Goal: Task Accomplishment & Management: Manage account settings

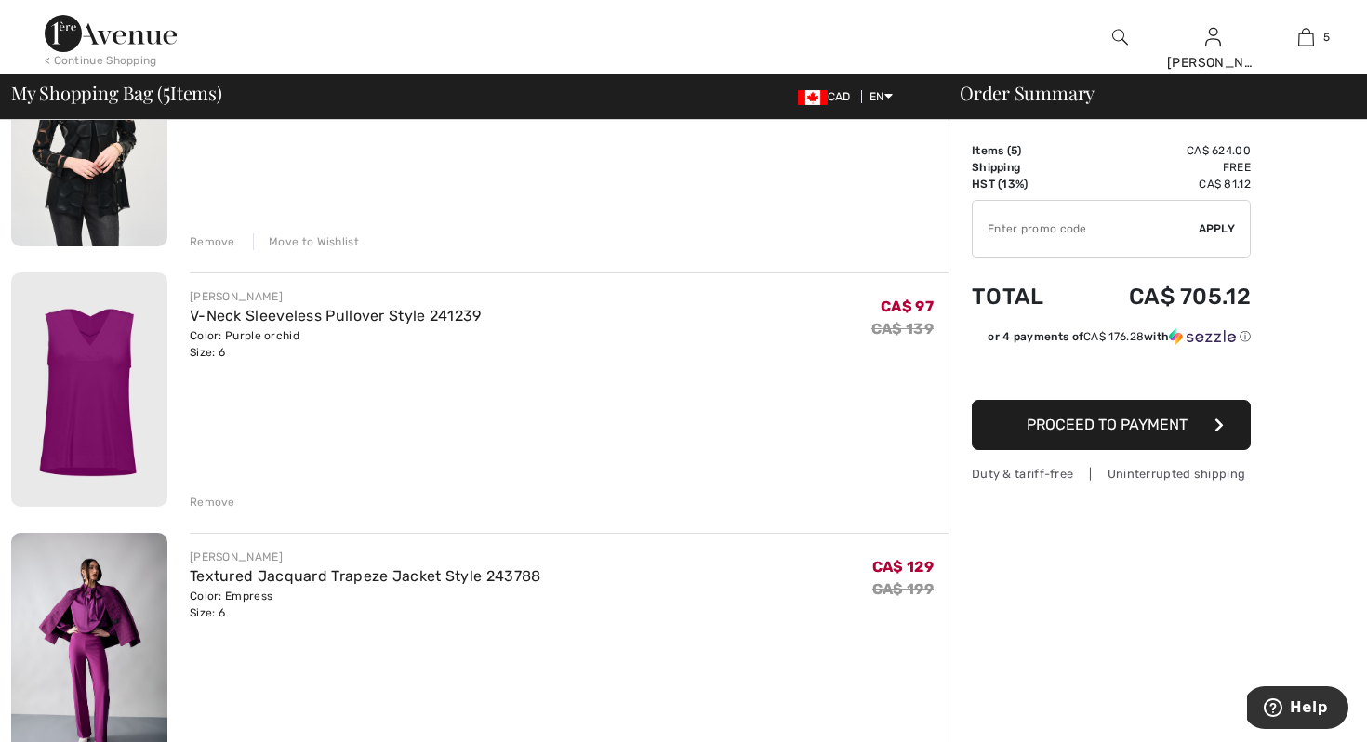
scroll to position [818, 0]
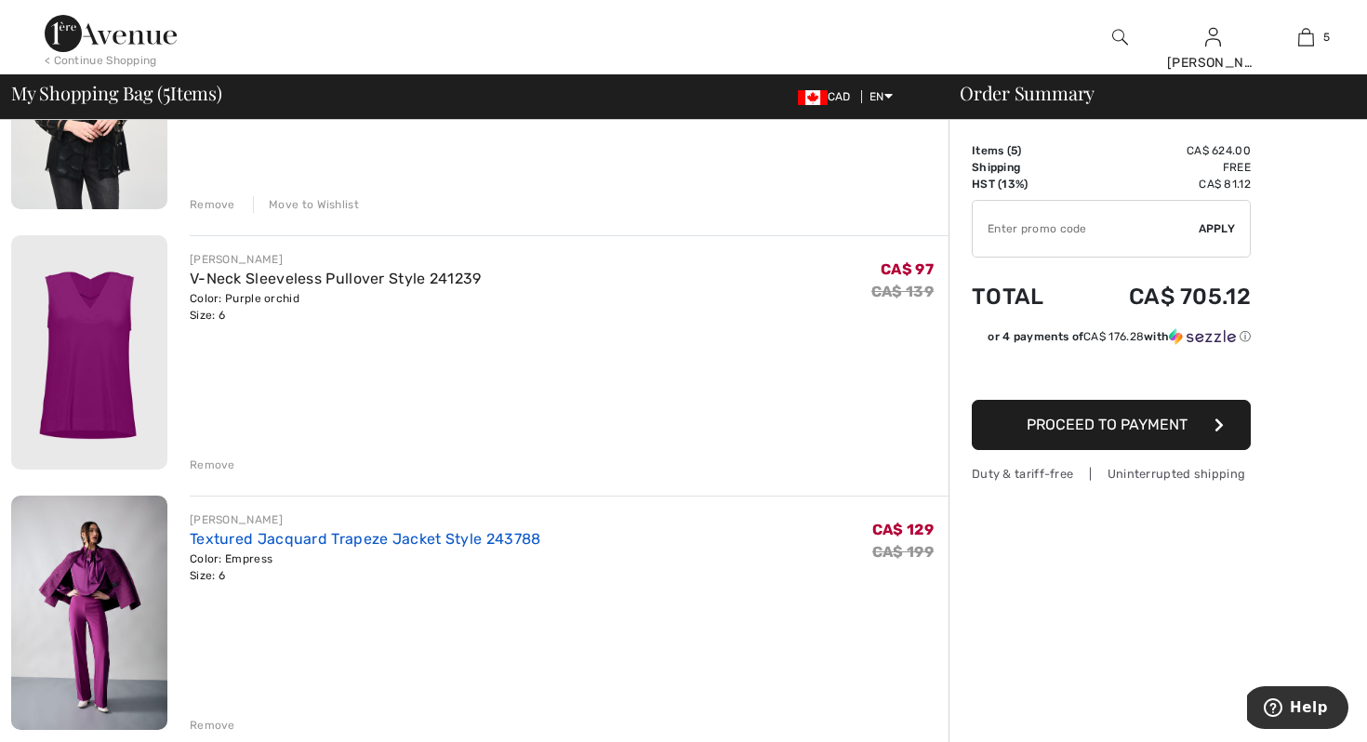
click at [521, 538] on link "Textured Jacquard Trapeze Jacket Style 243788" at bounding box center [365, 539] width 351 height 18
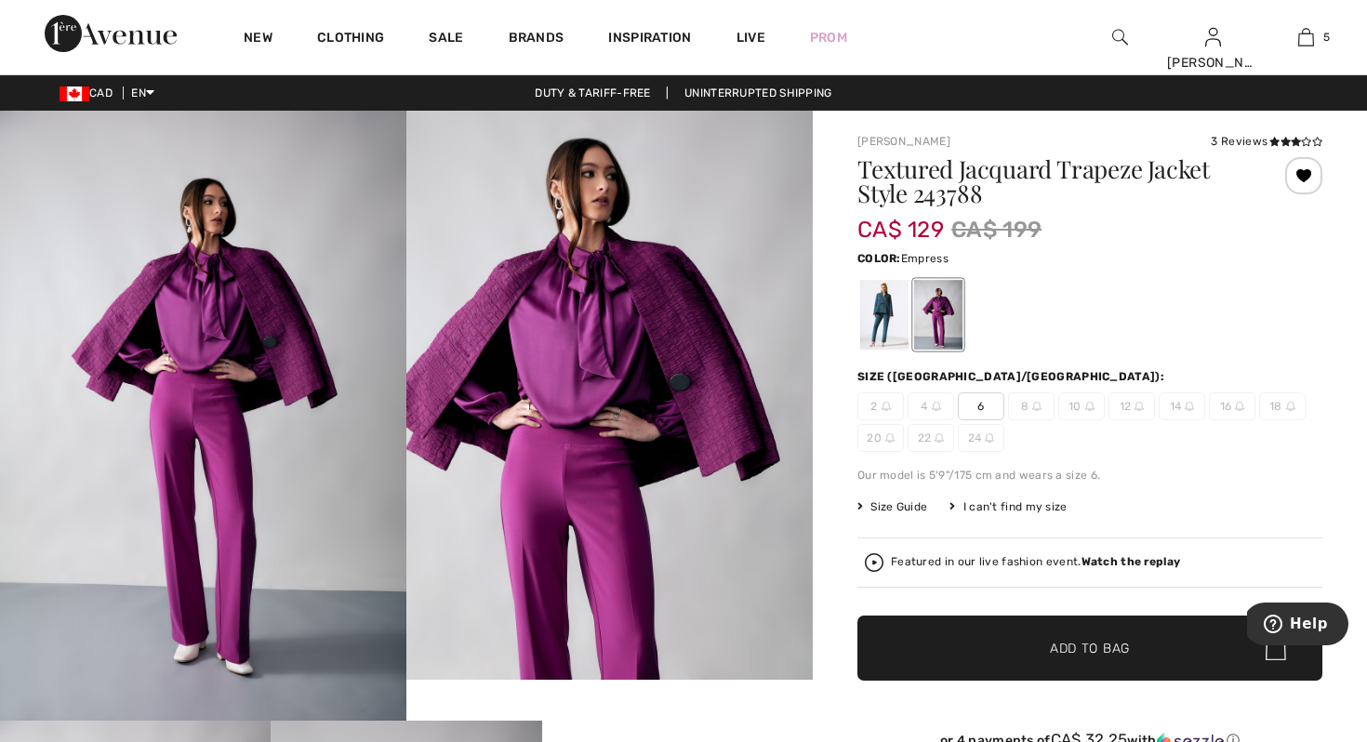
click at [1303, 173] on div at bounding box center [1303, 175] width 37 height 37
click at [1303, 173] on div "Removed from Wishlist" at bounding box center [1303, 175] width 37 height 37
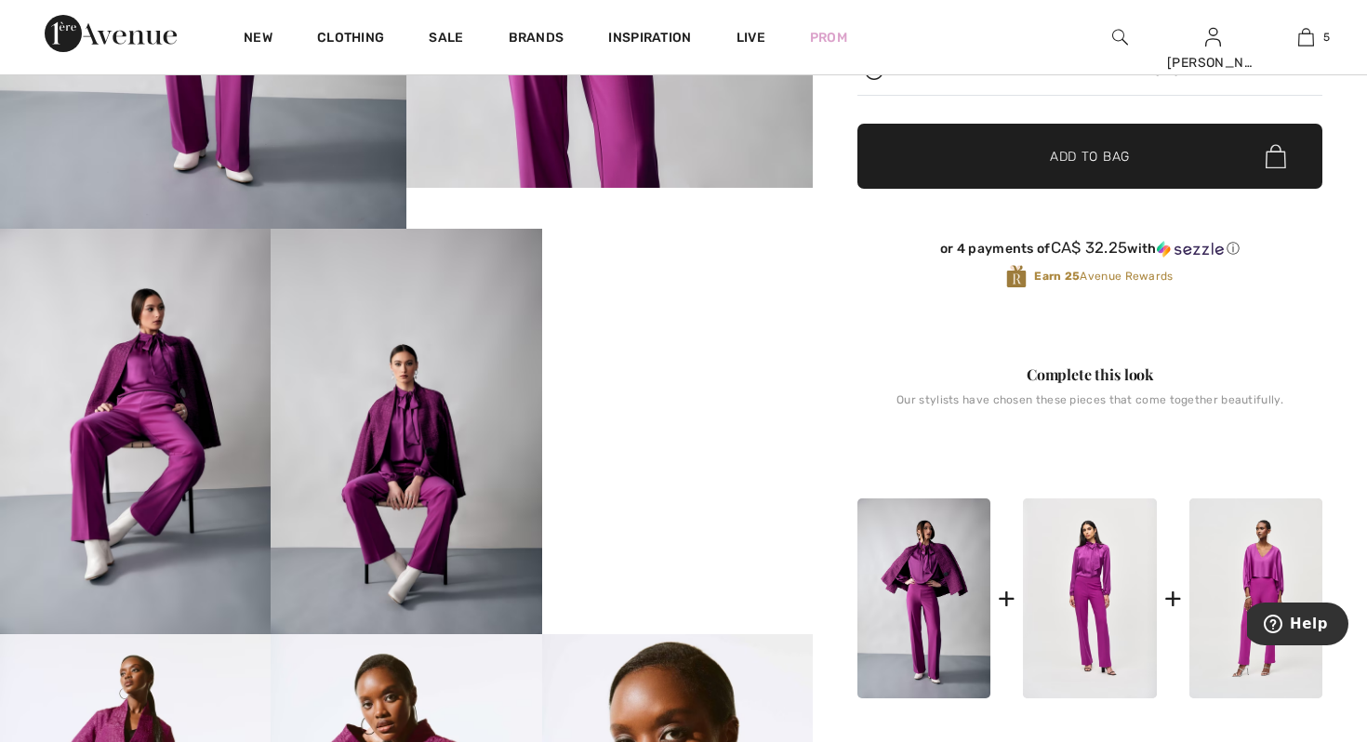
scroll to position [521, 0]
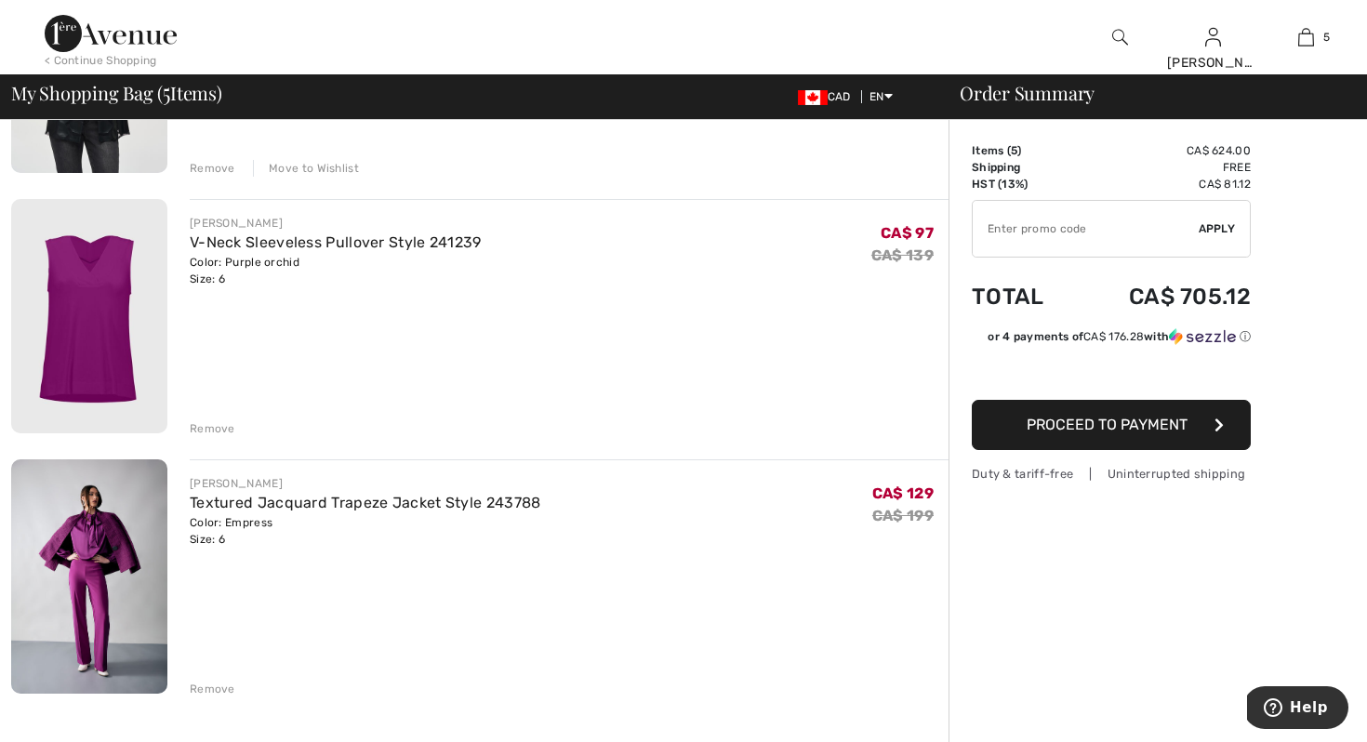
scroll to position [855, 0]
click at [229, 686] on div "Remove" at bounding box center [213, 688] width 46 height 17
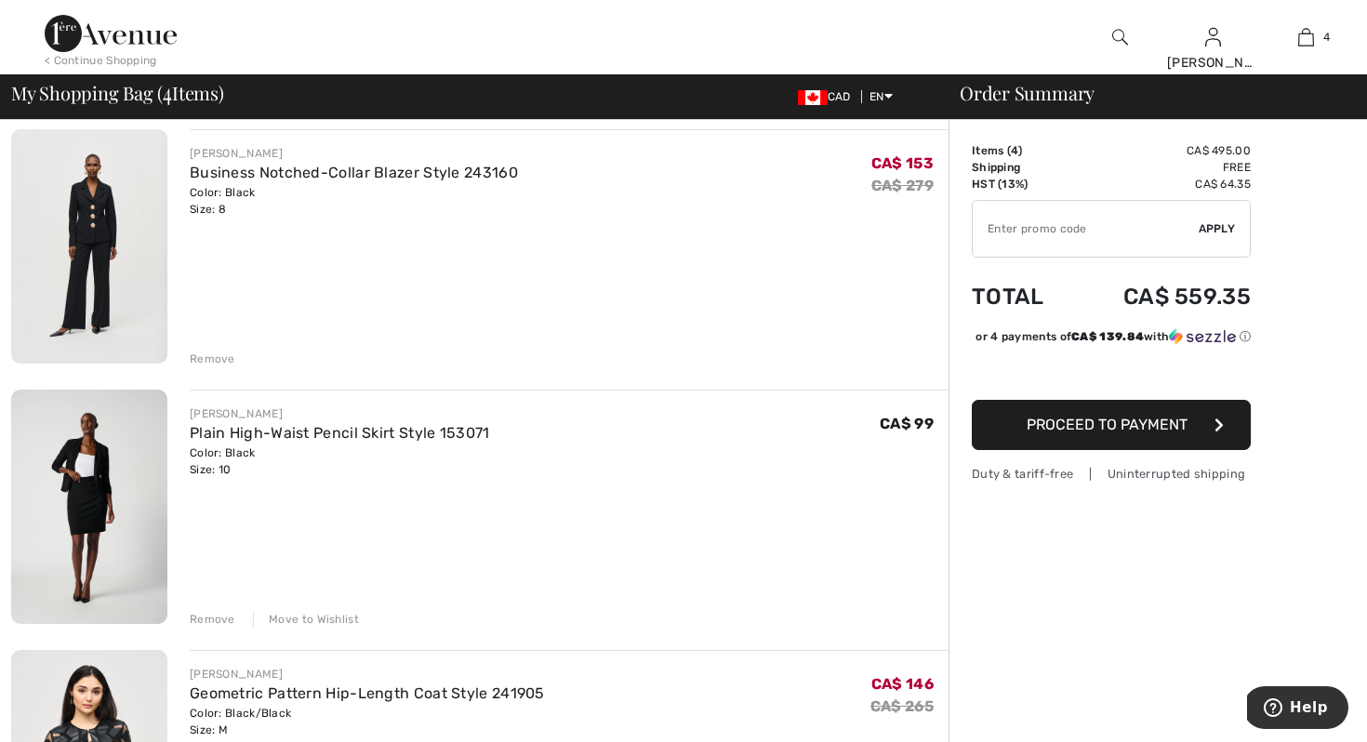
scroll to position [149, 0]
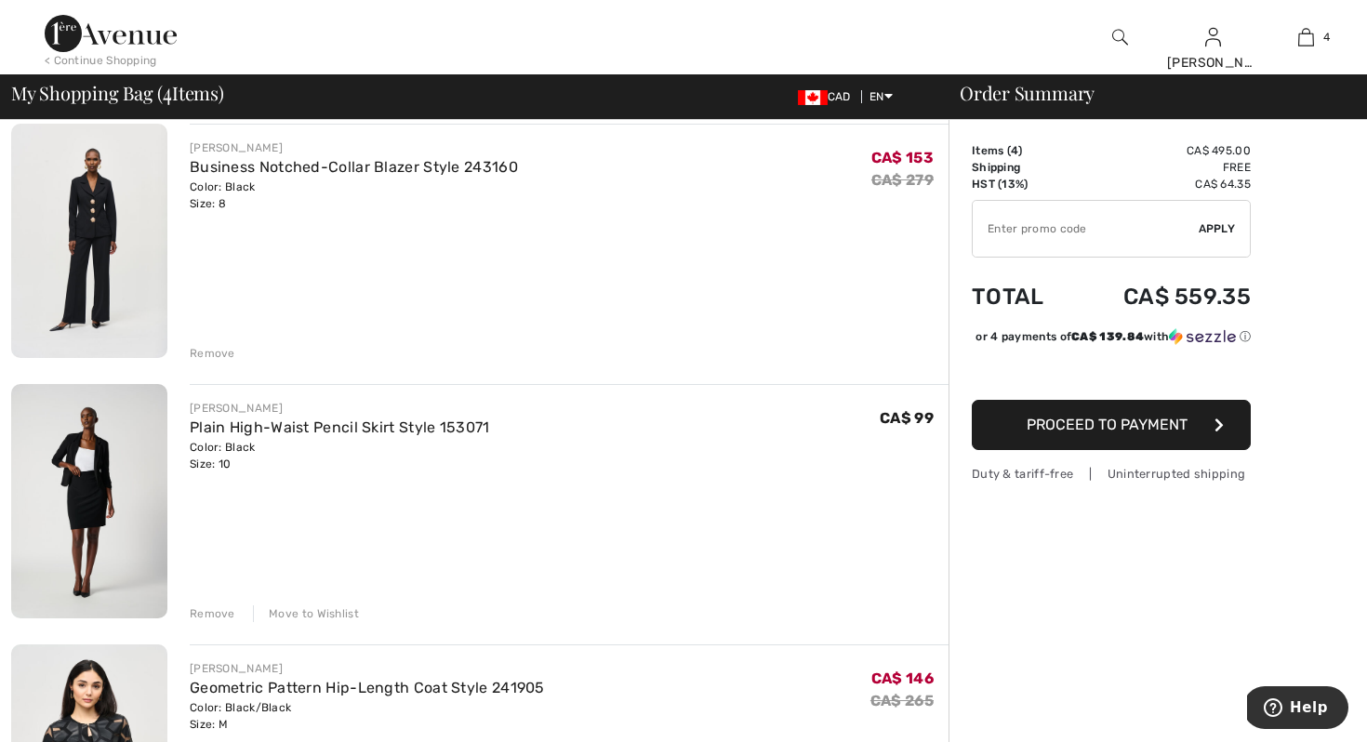
click at [215, 615] on div "Remove" at bounding box center [213, 613] width 46 height 17
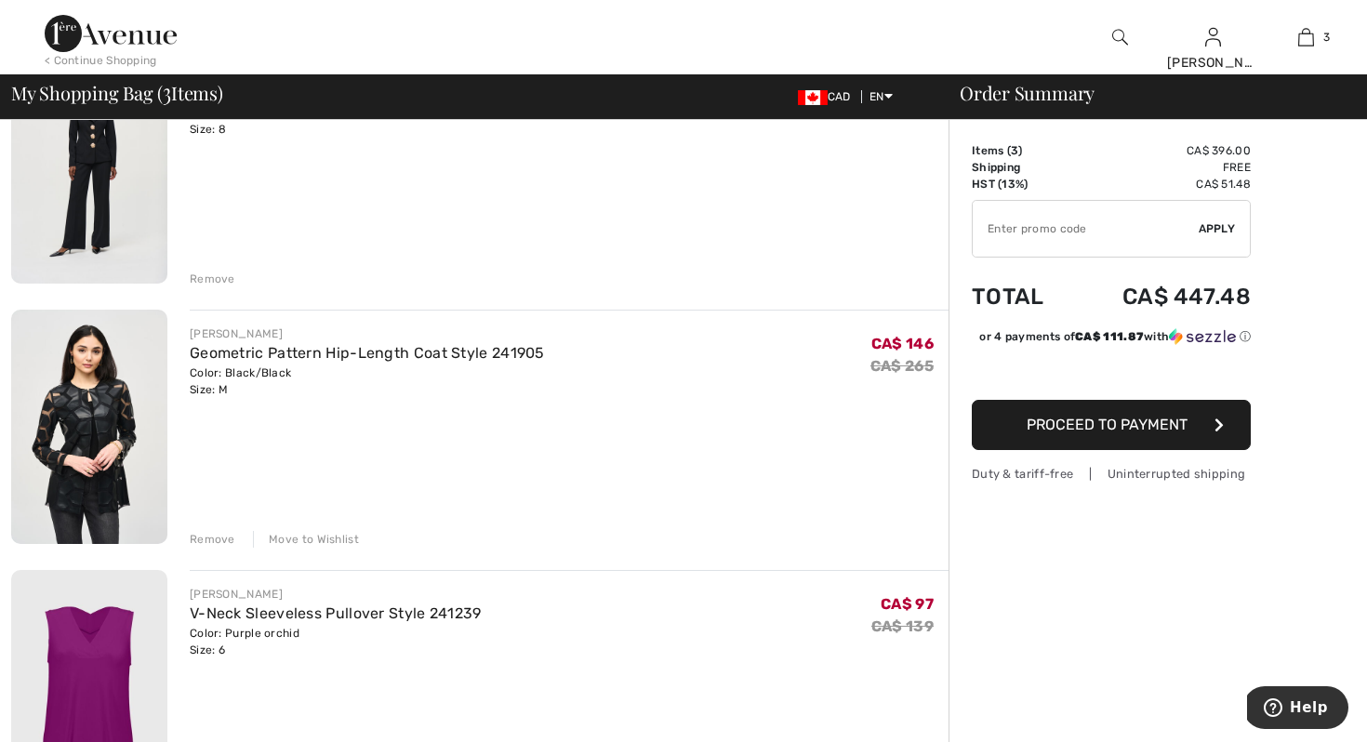
scroll to position [186, 0]
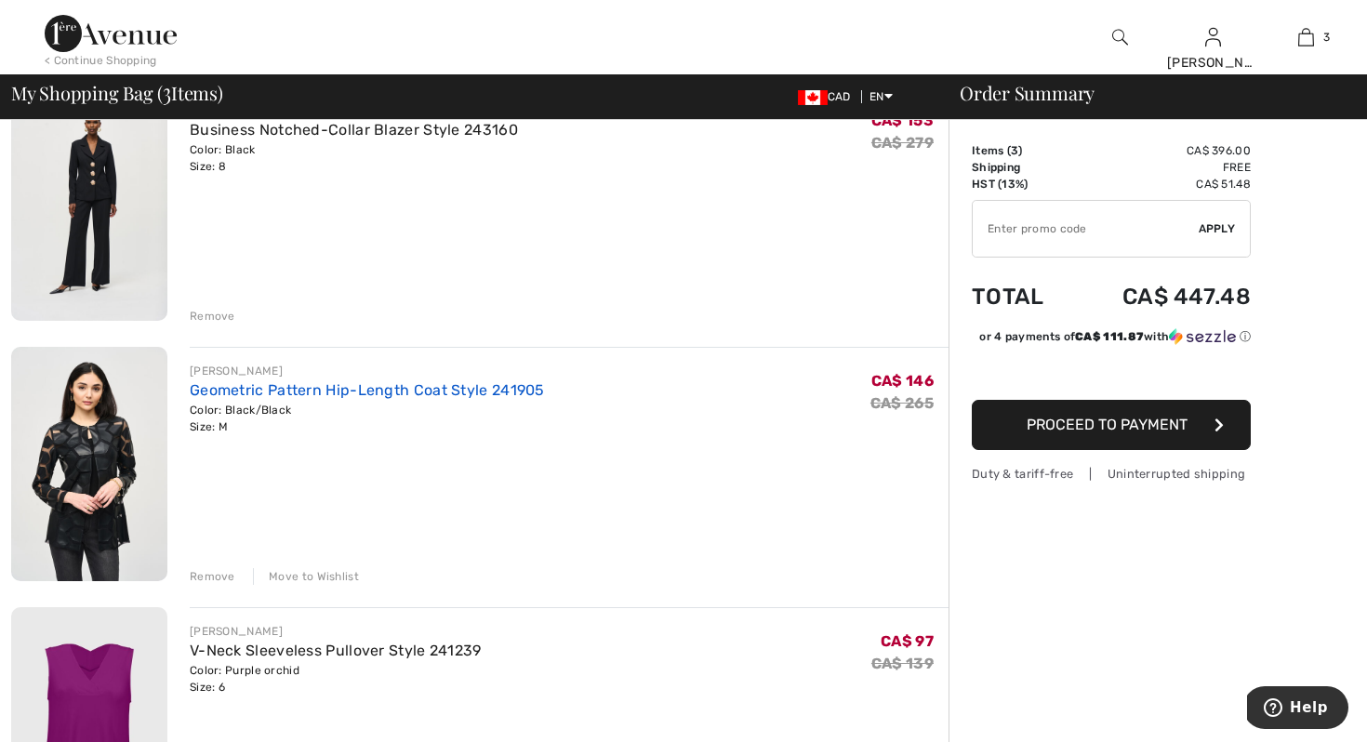
click at [393, 390] on link "Geometric Pattern Hip-Length Coat Style 241905" at bounding box center [367, 390] width 355 height 18
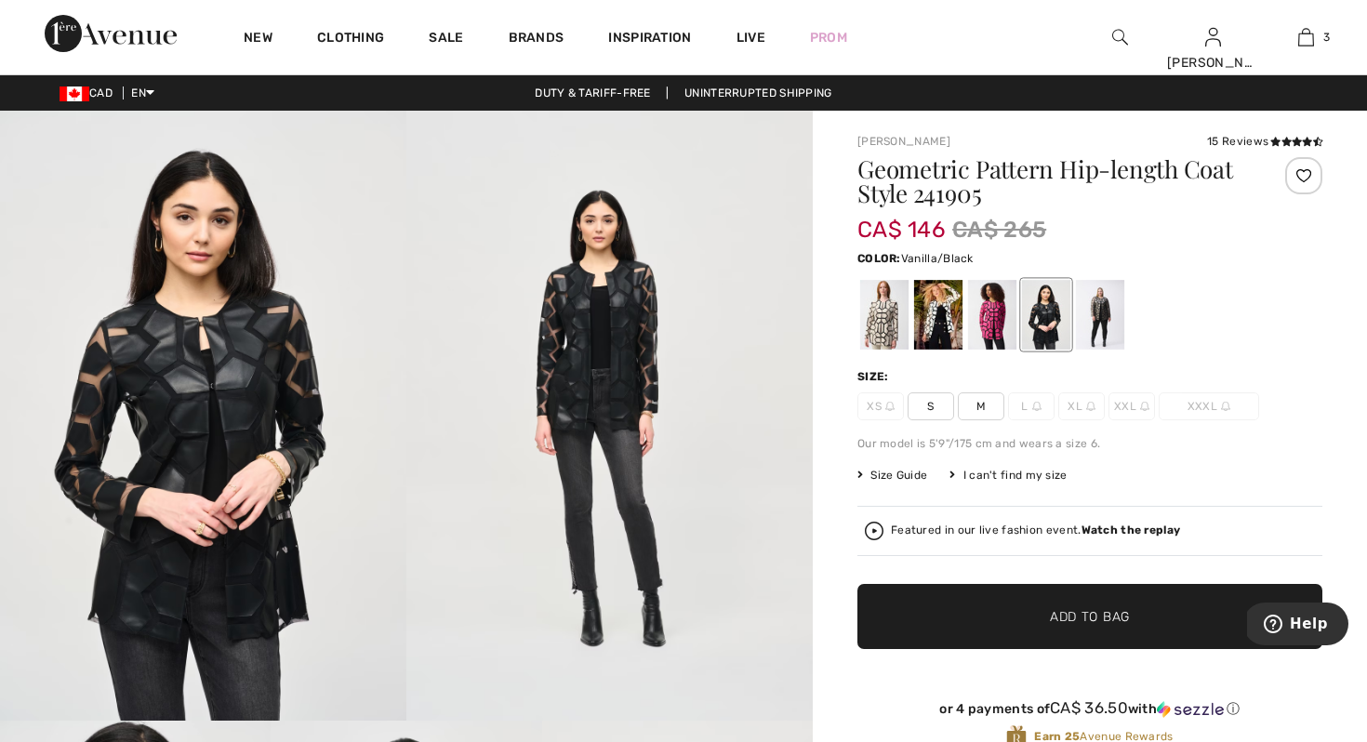
click at [937, 325] on div at bounding box center [938, 315] width 48 height 70
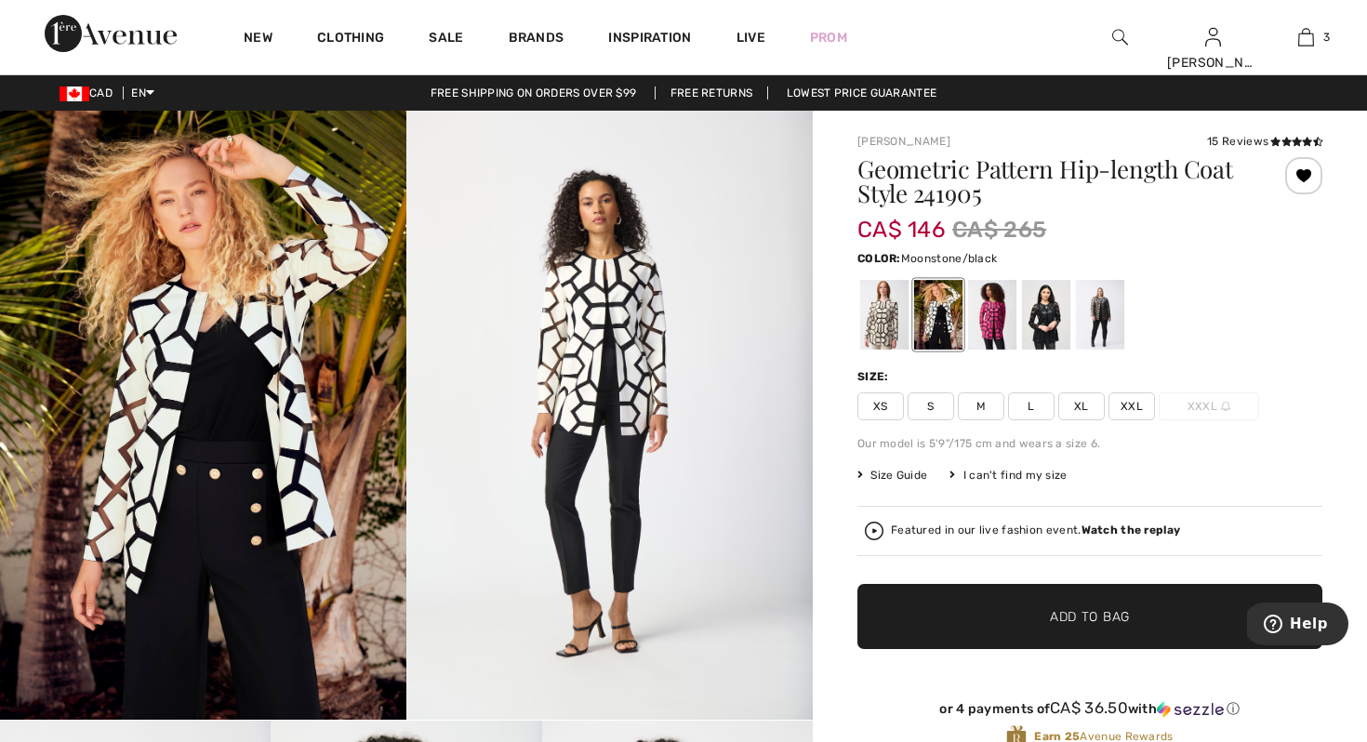
click at [868, 320] on div at bounding box center [884, 315] width 48 height 70
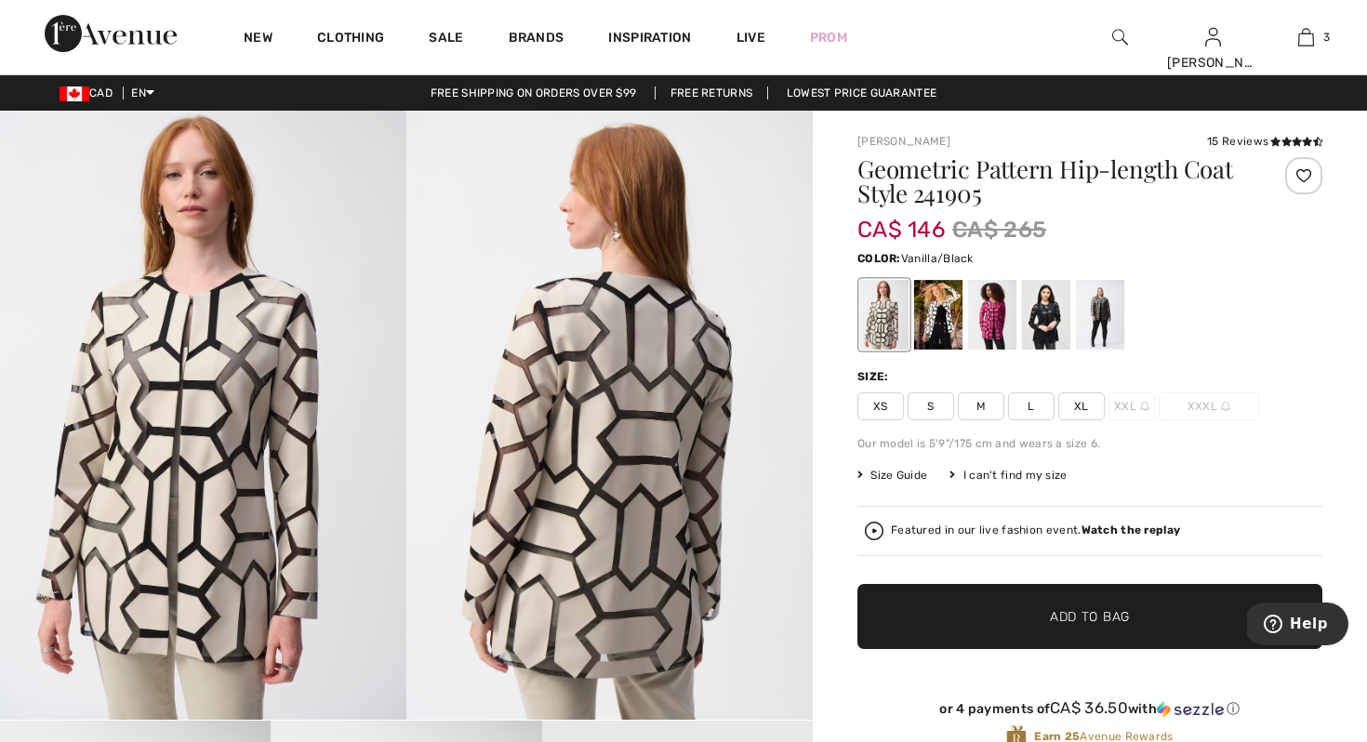
click at [934, 322] on div at bounding box center [938, 315] width 48 height 70
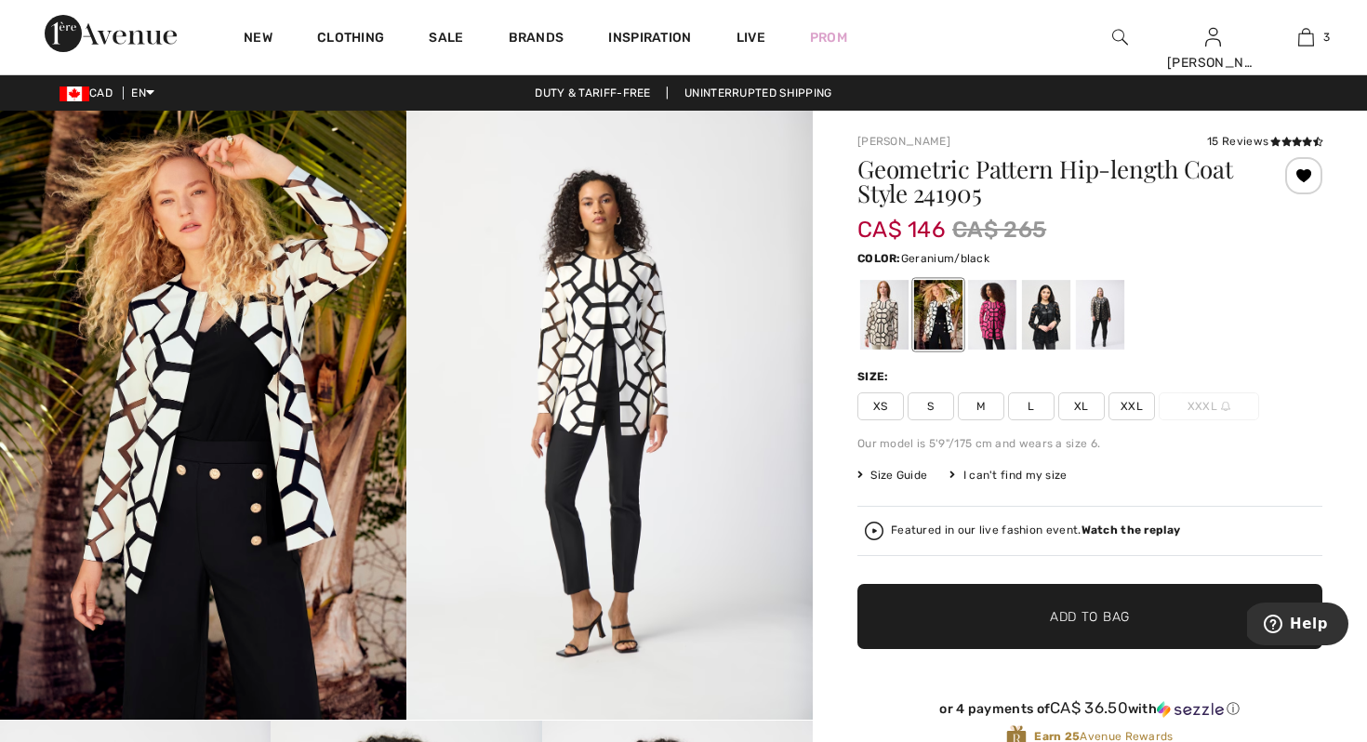
click at [997, 304] on div at bounding box center [992, 315] width 48 height 70
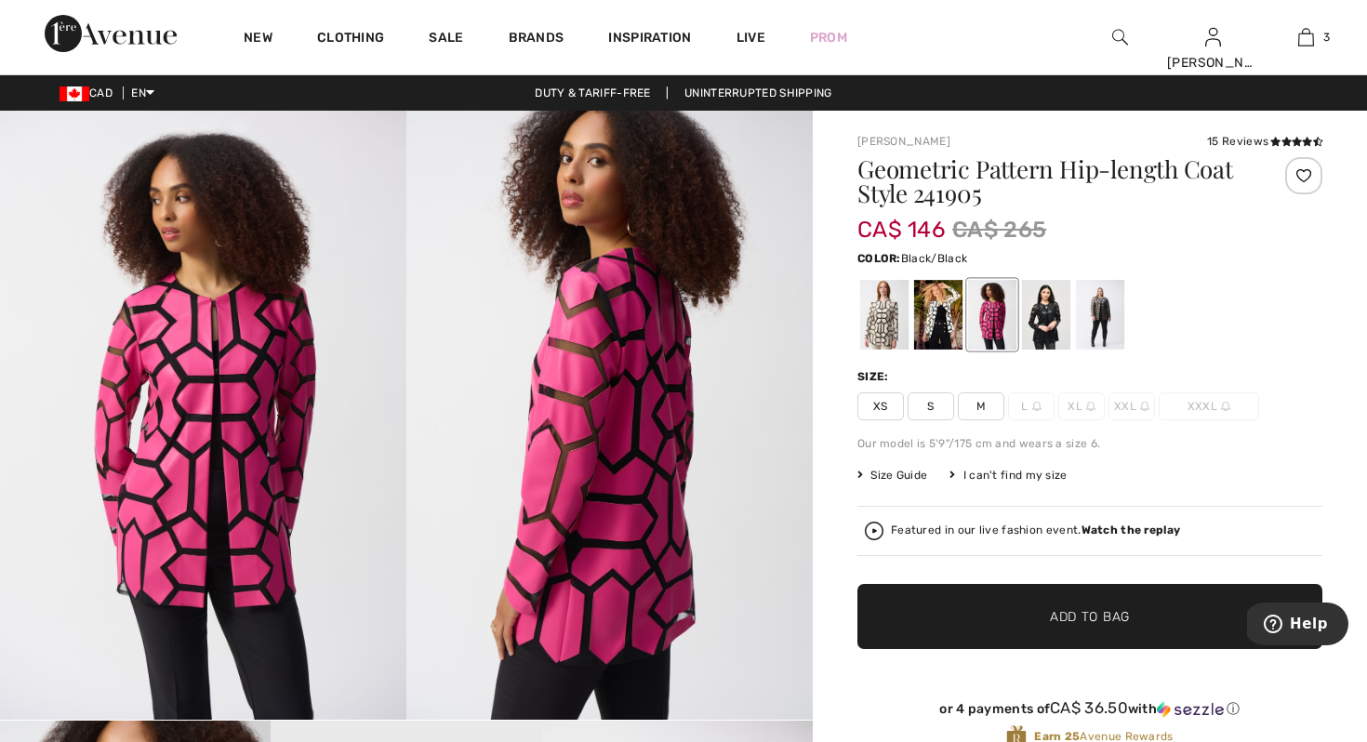
click at [1047, 323] on div at bounding box center [1046, 315] width 48 height 70
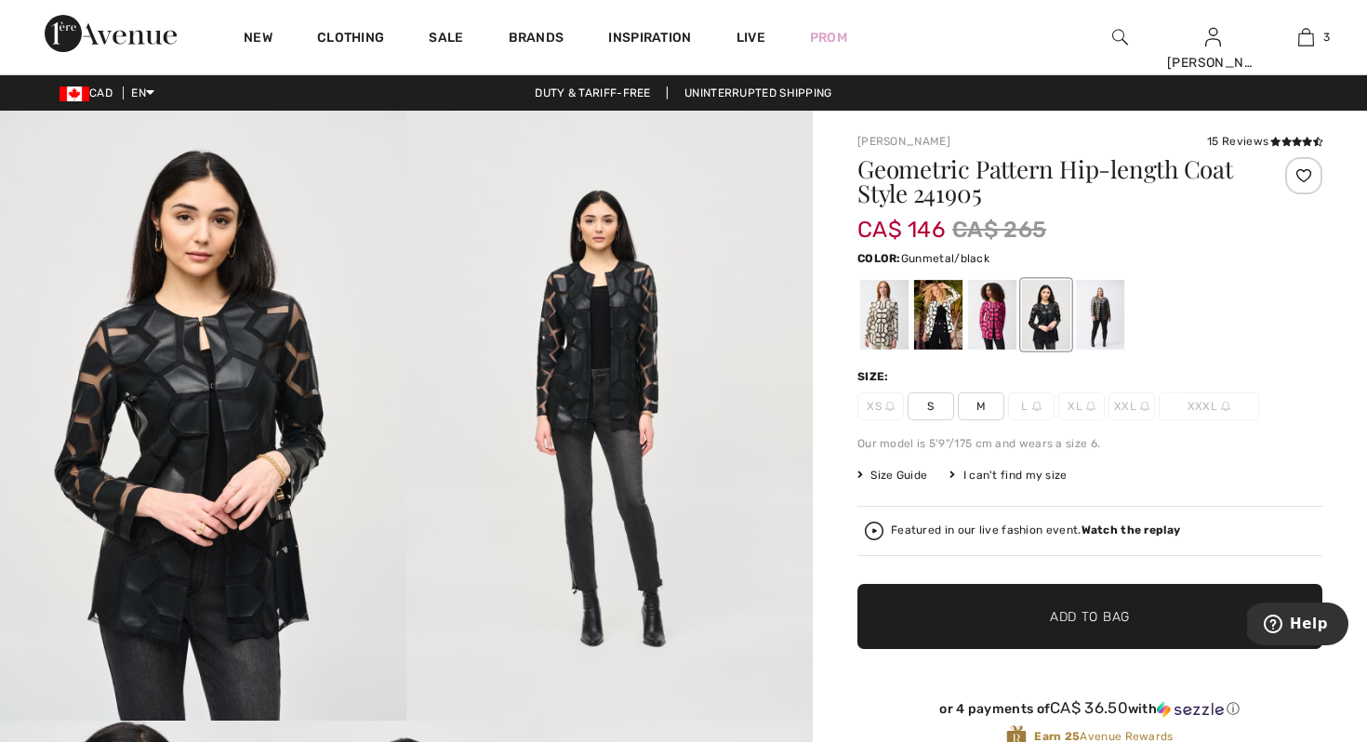
click at [1101, 324] on div at bounding box center [1100, 315] width 48 height 70
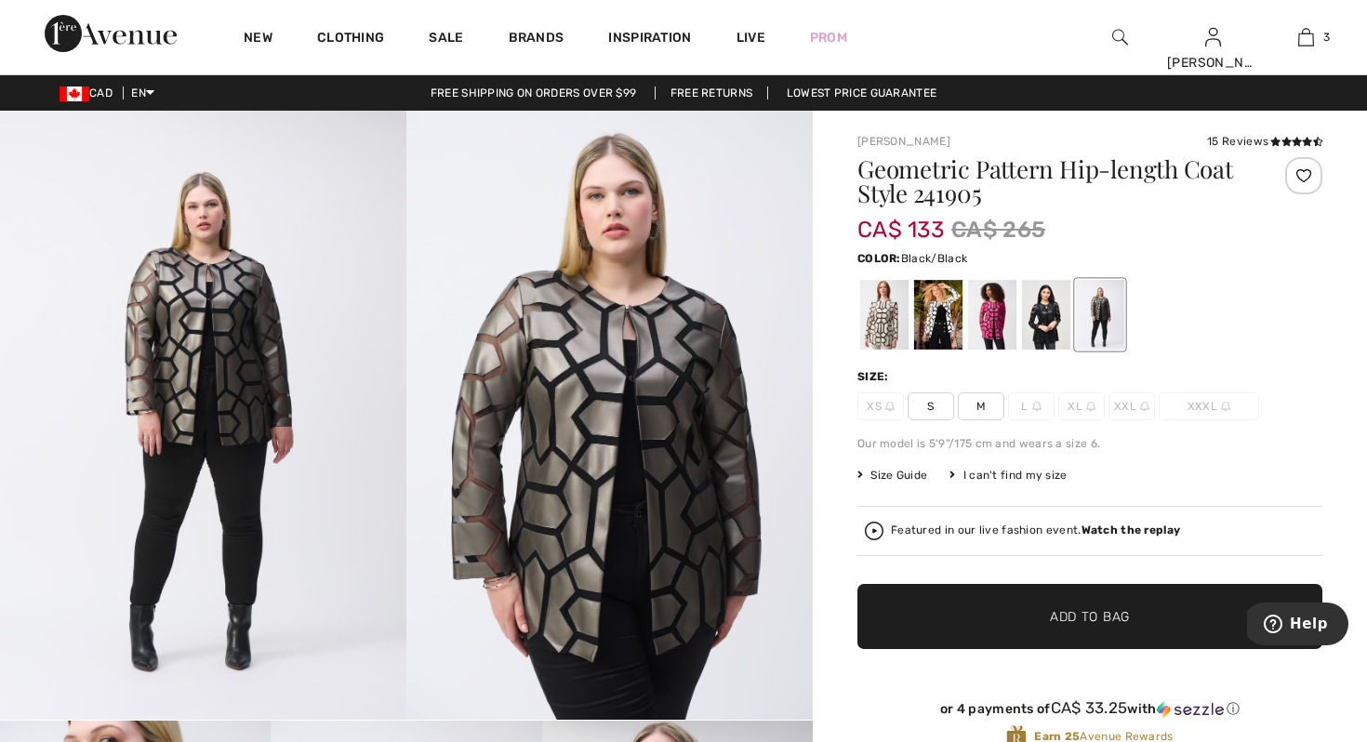
click at [1046, 304] on div at bounding box center [1046, 315] width 48 height 70
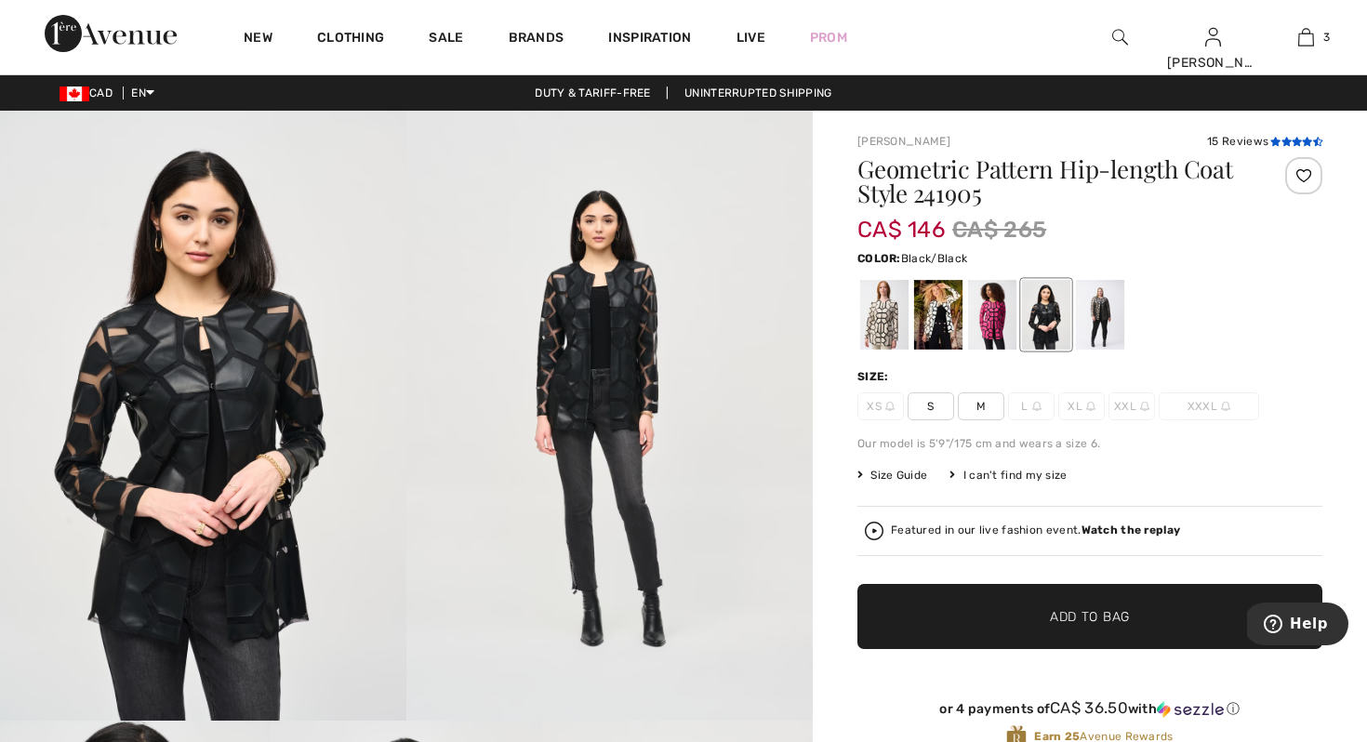
click at [1283, 143] on icon at bounding box center [1286, 141] width 10 height 9
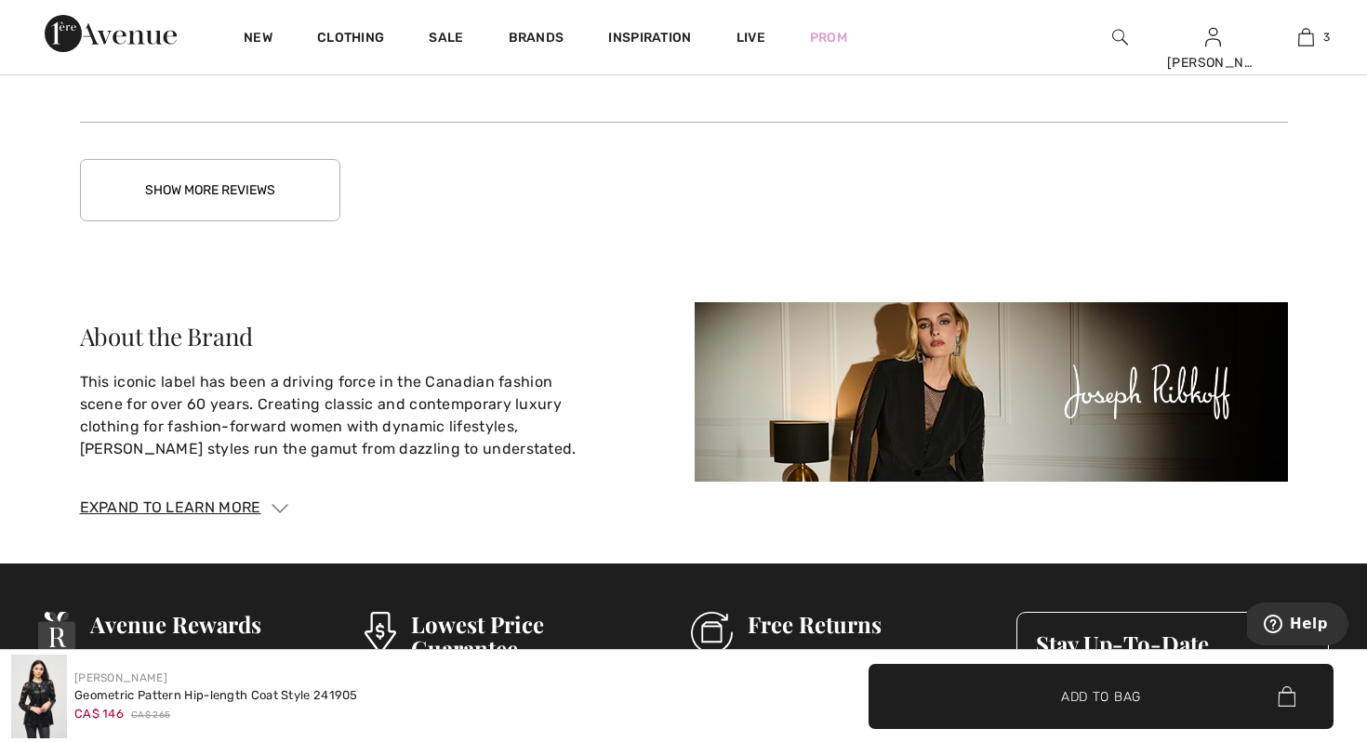
scroll to position [3119, 0]
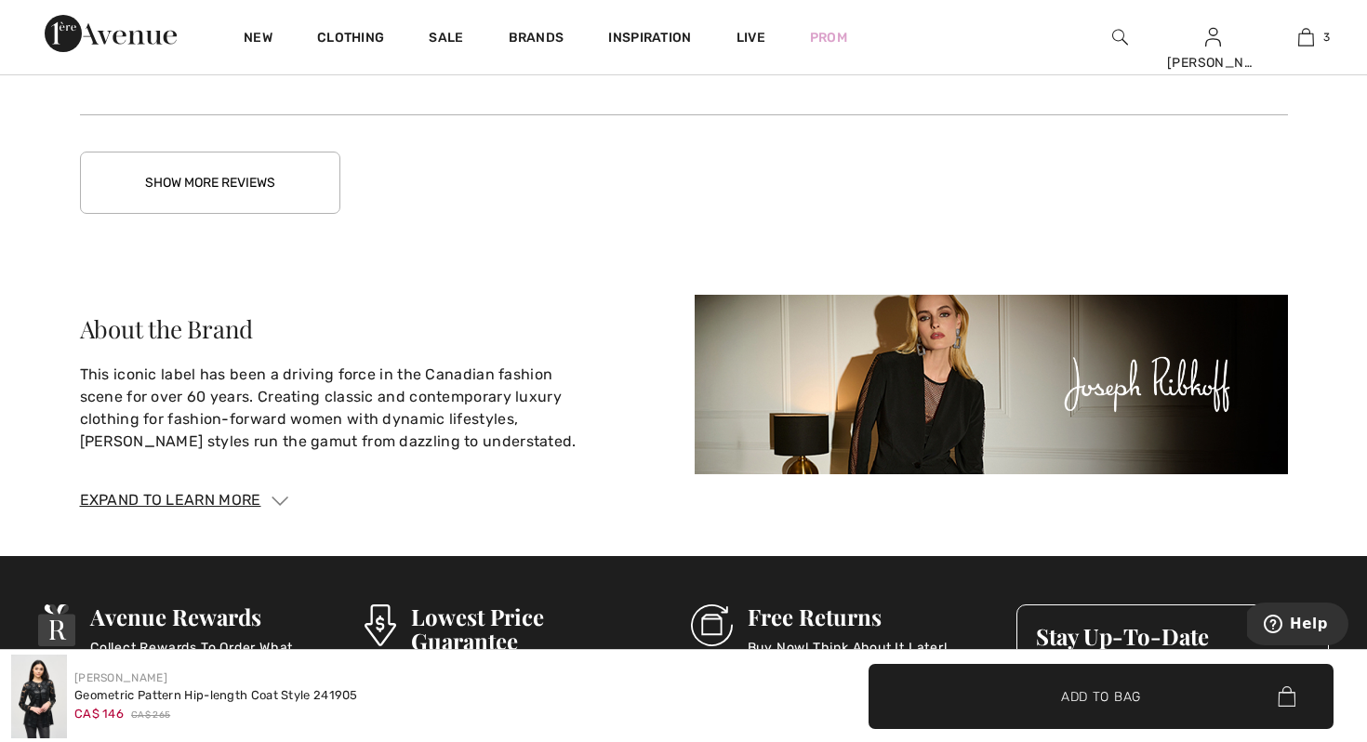
click at [310, 197] on button "Show More Reviews" at bounding box center [210, 183] width 260 height 62
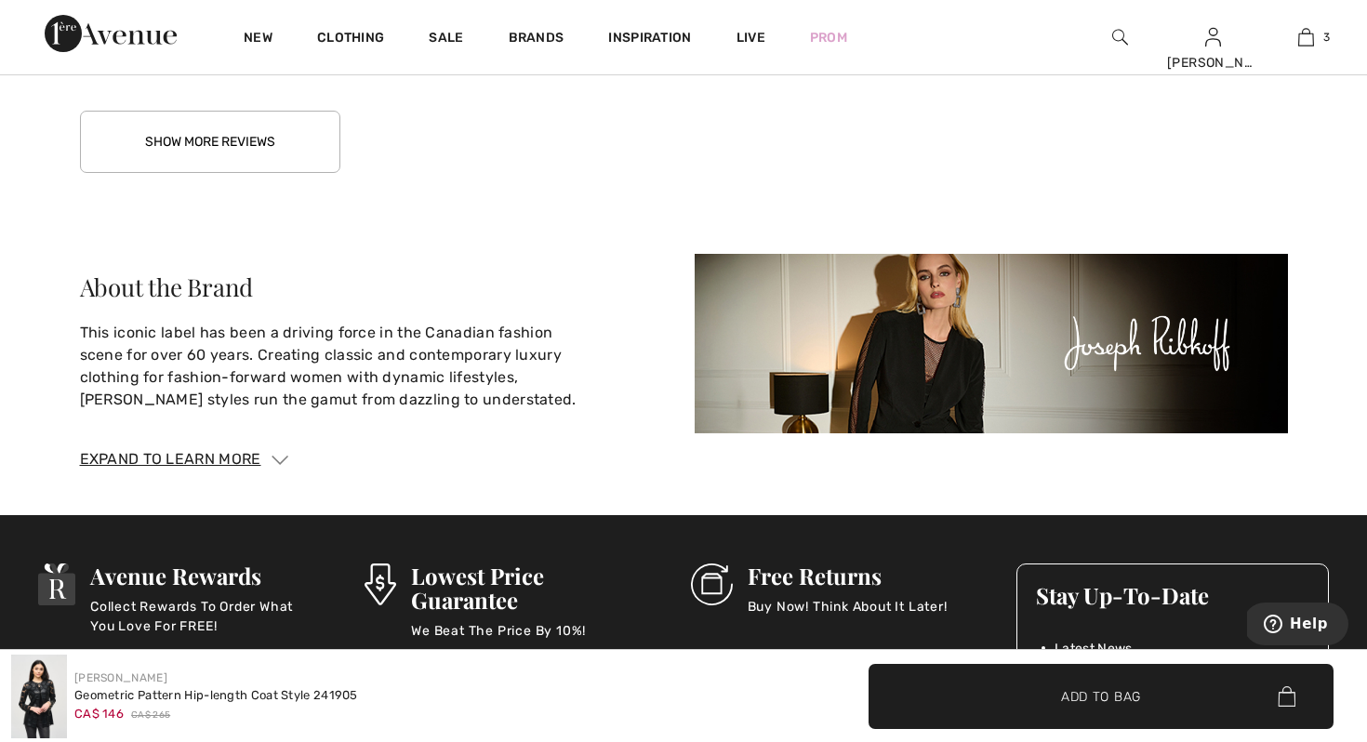
scroll to position [4420, 0]
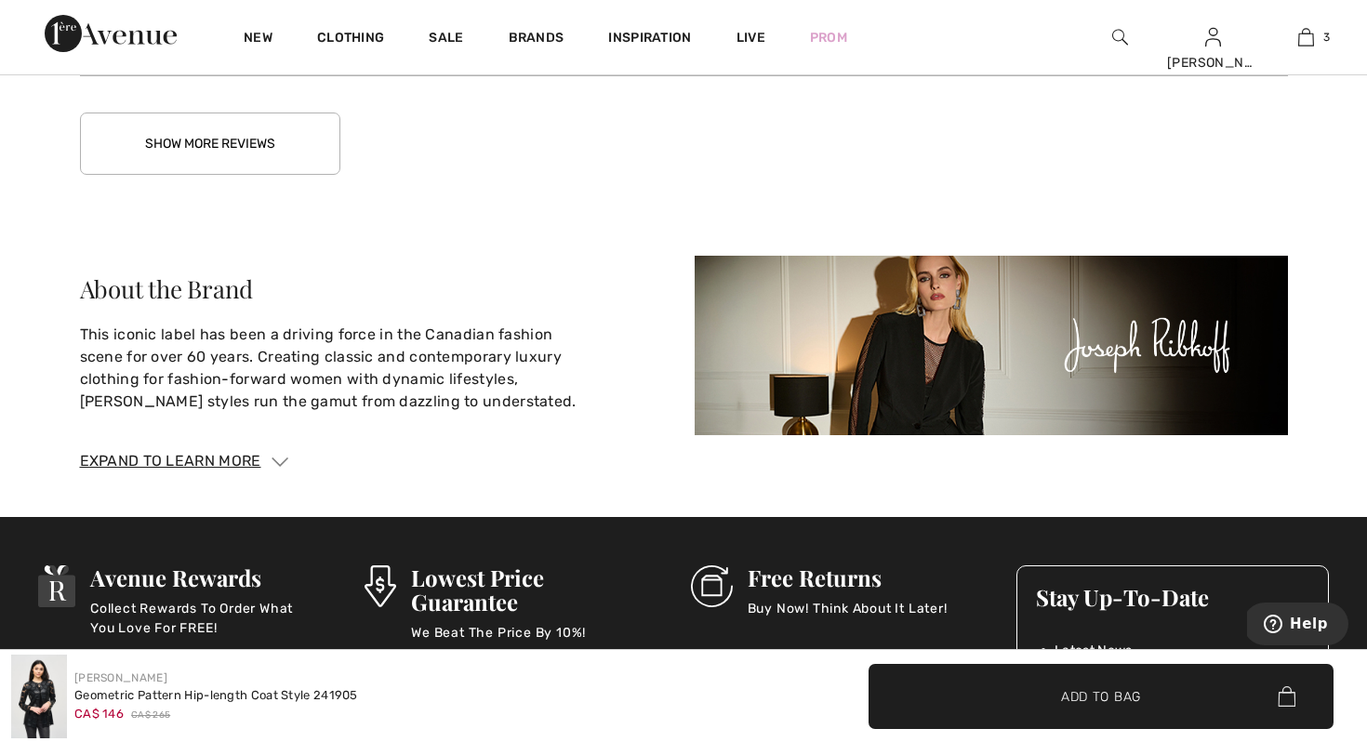
click at [301, 140] on button "Show More Reviews" at bounding box center [210, 144] width 260 height 62
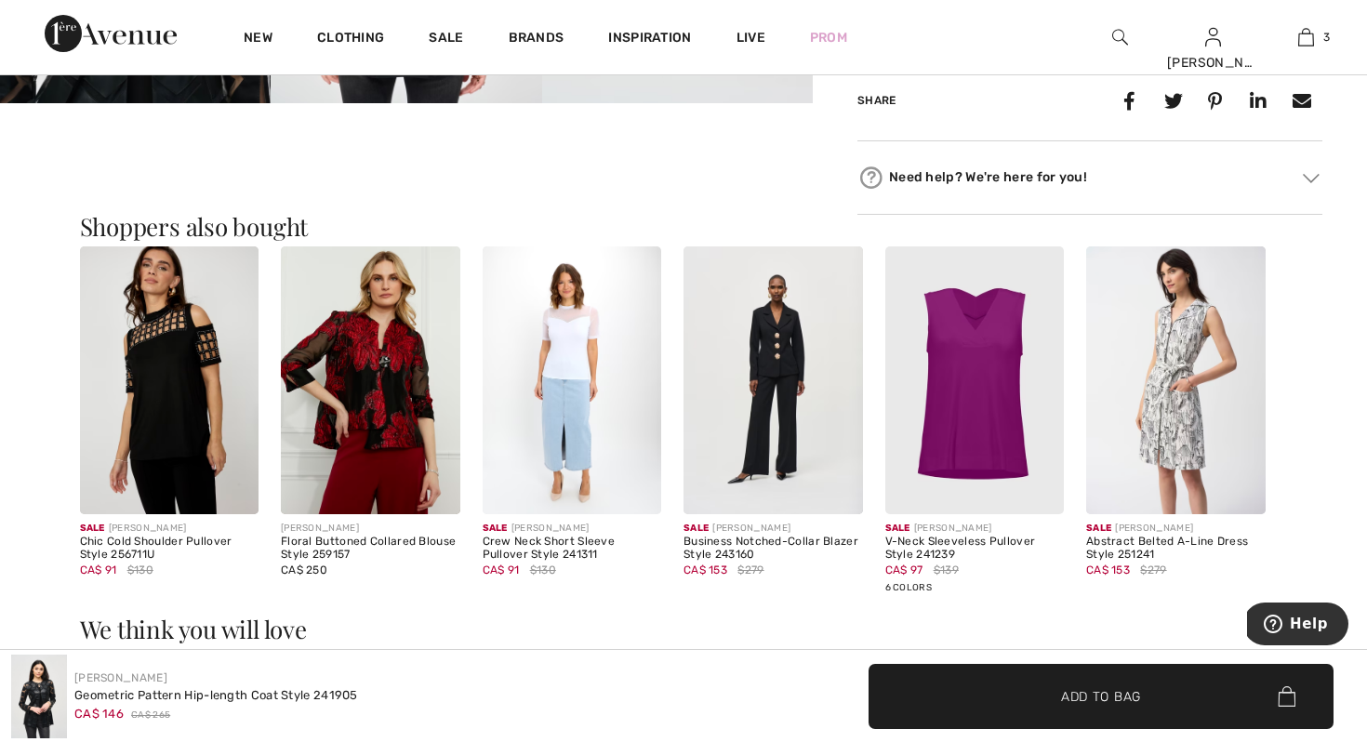
scroll to position [1017, 0]
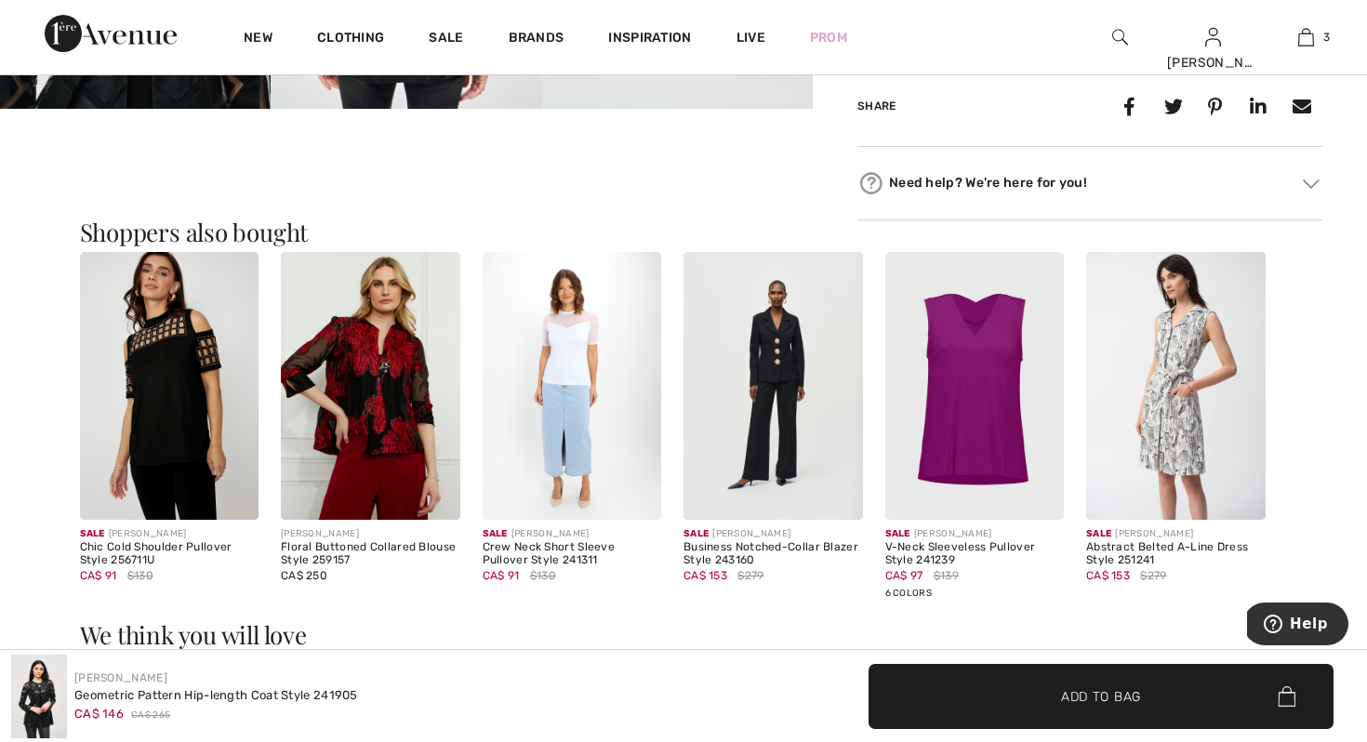
click at [132, 553] on div "Chic Cold Shoulder Pullover Style 256711U" at bounding box center [169, 554] width 179 height 26
click at [171, 381] on img at bounding box center [169, 386] width 179 height 269
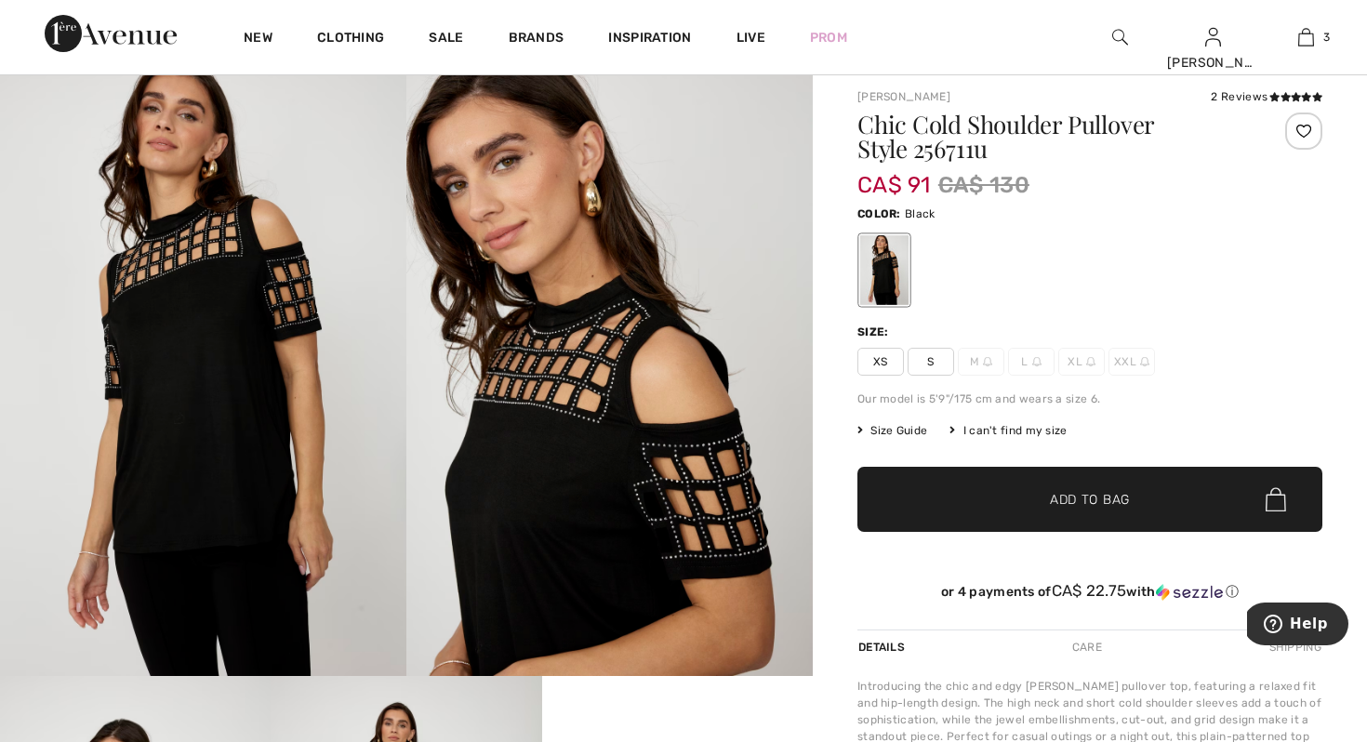
scroll to position [37, 0]
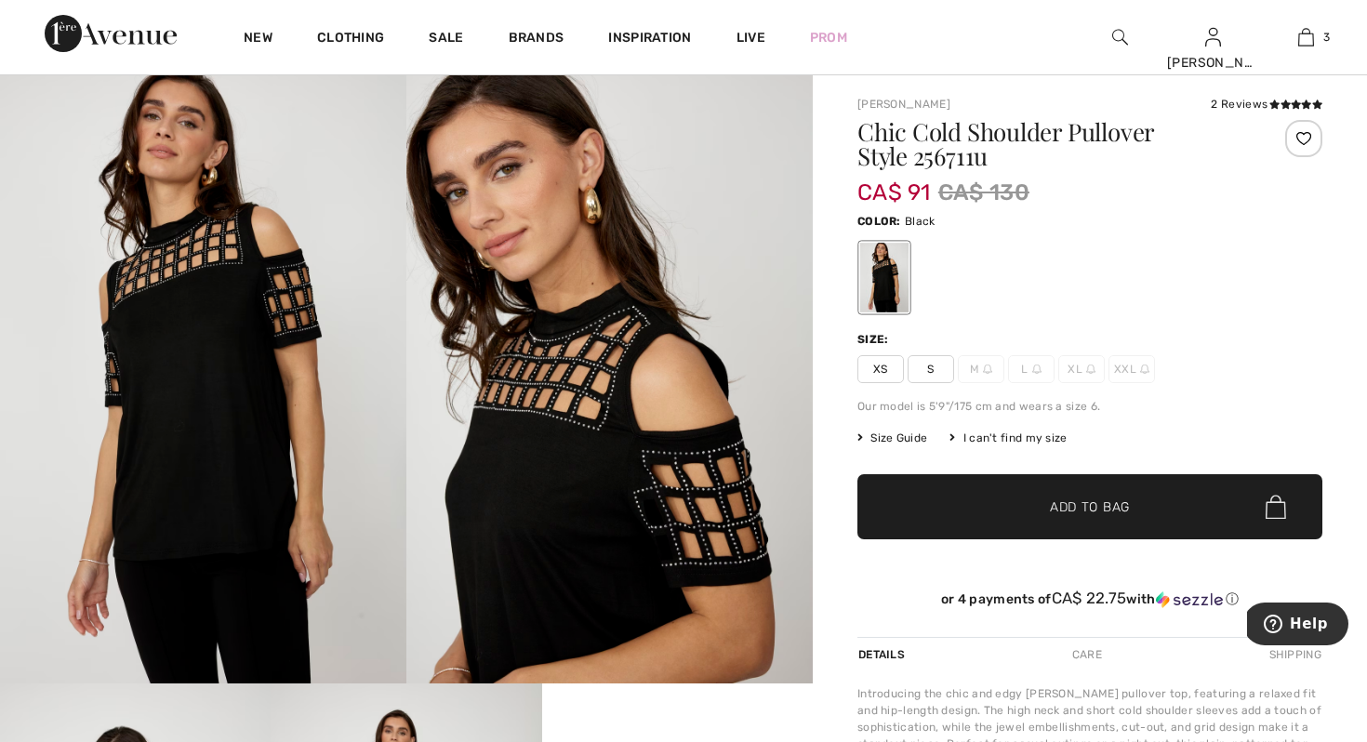
click at [1305, 136] on div at bounding box center [1303, 138] width 37 height 37
click at [1281, 102] on icon at bounding box center [1285, 103] width 10 height 9
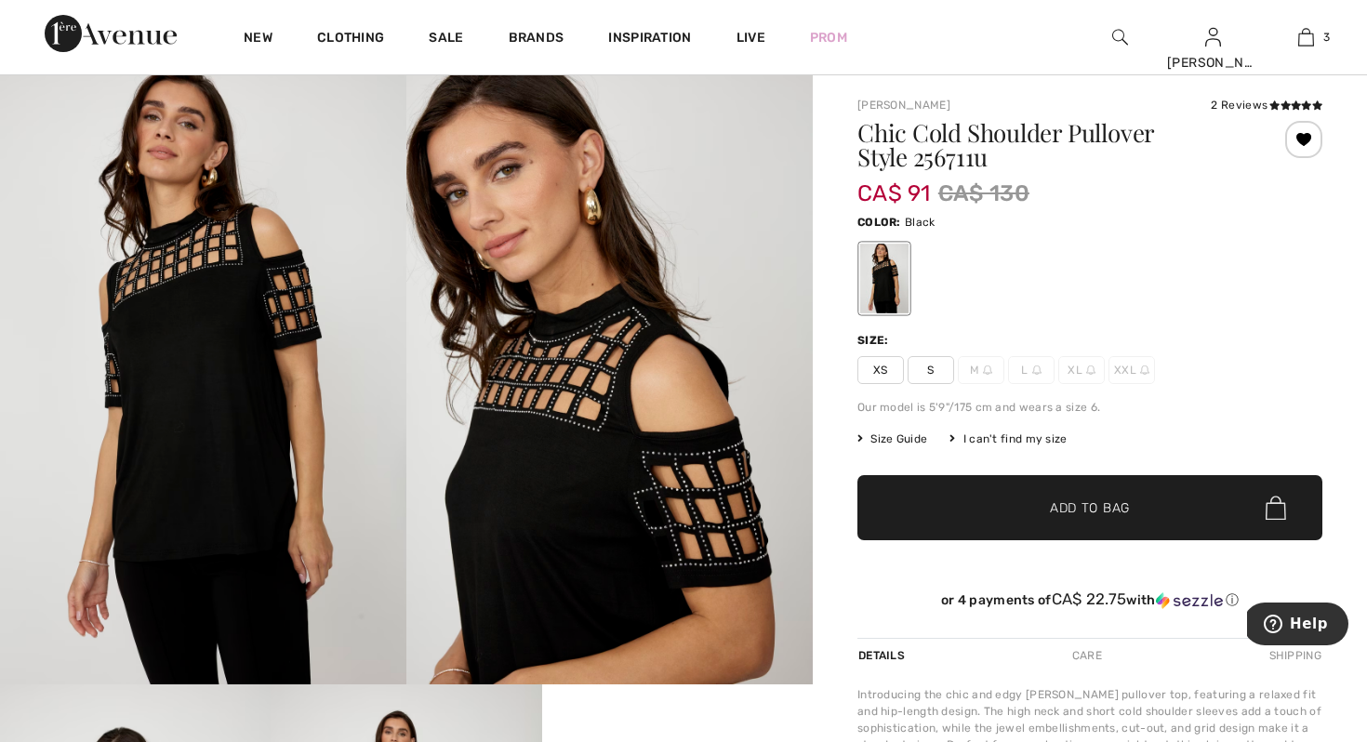
scroll to position [37, 0]
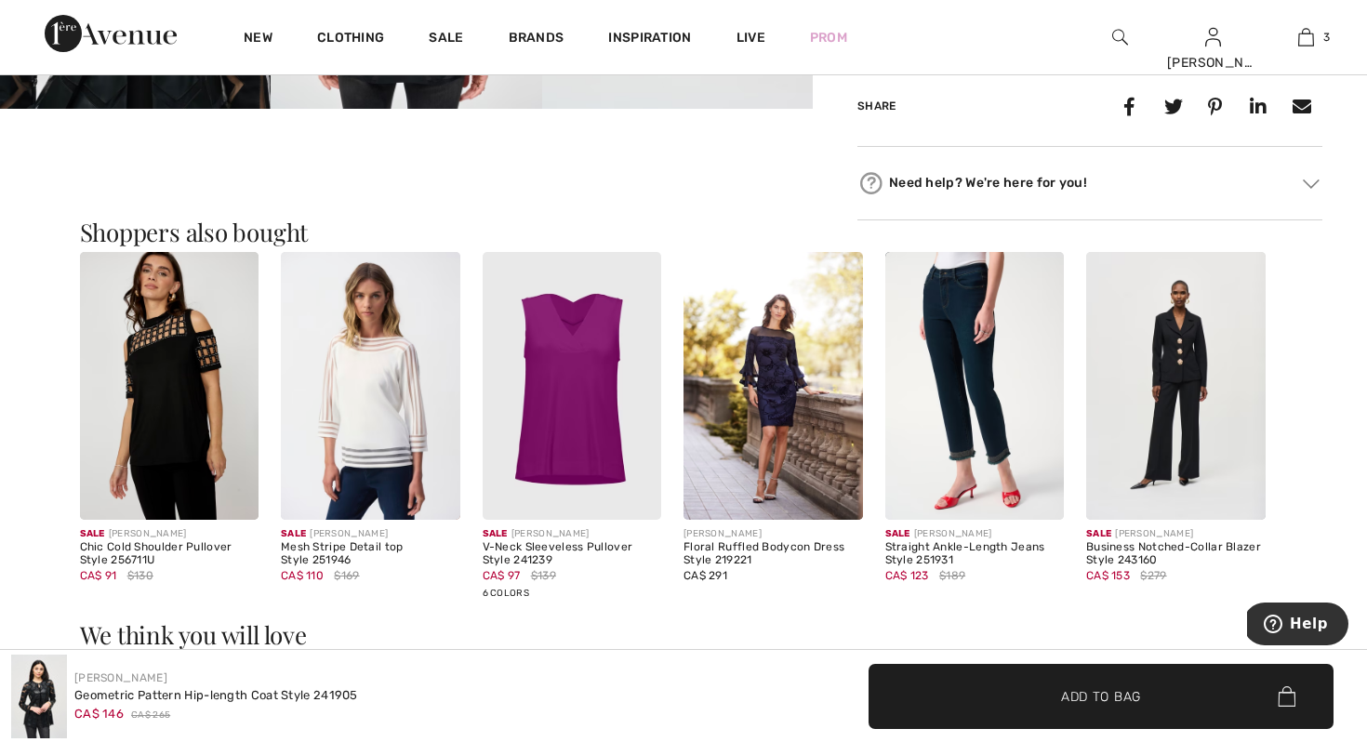
click at [380, 367] on img at bounding box center [370, 386] width 179 height 269
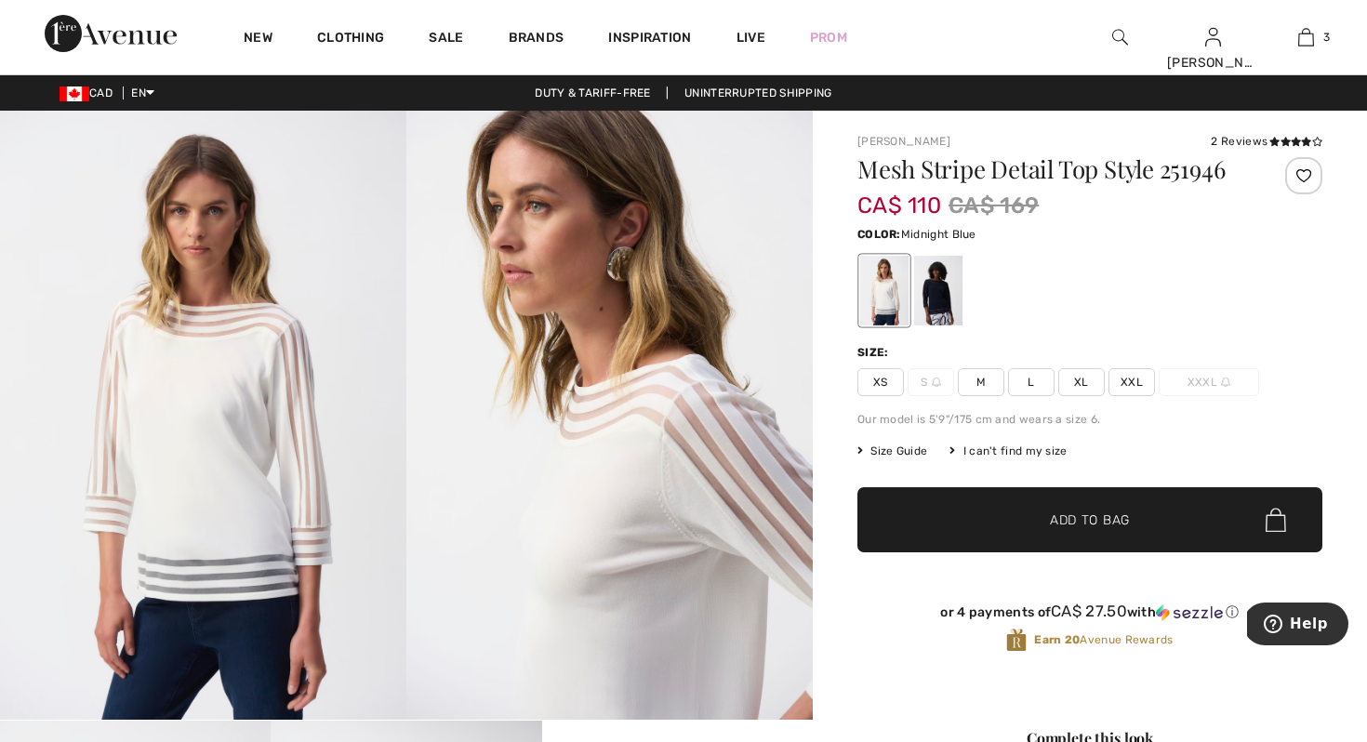
click at [930, 287] on div at bounding box center [938, 291] width 48 height 70
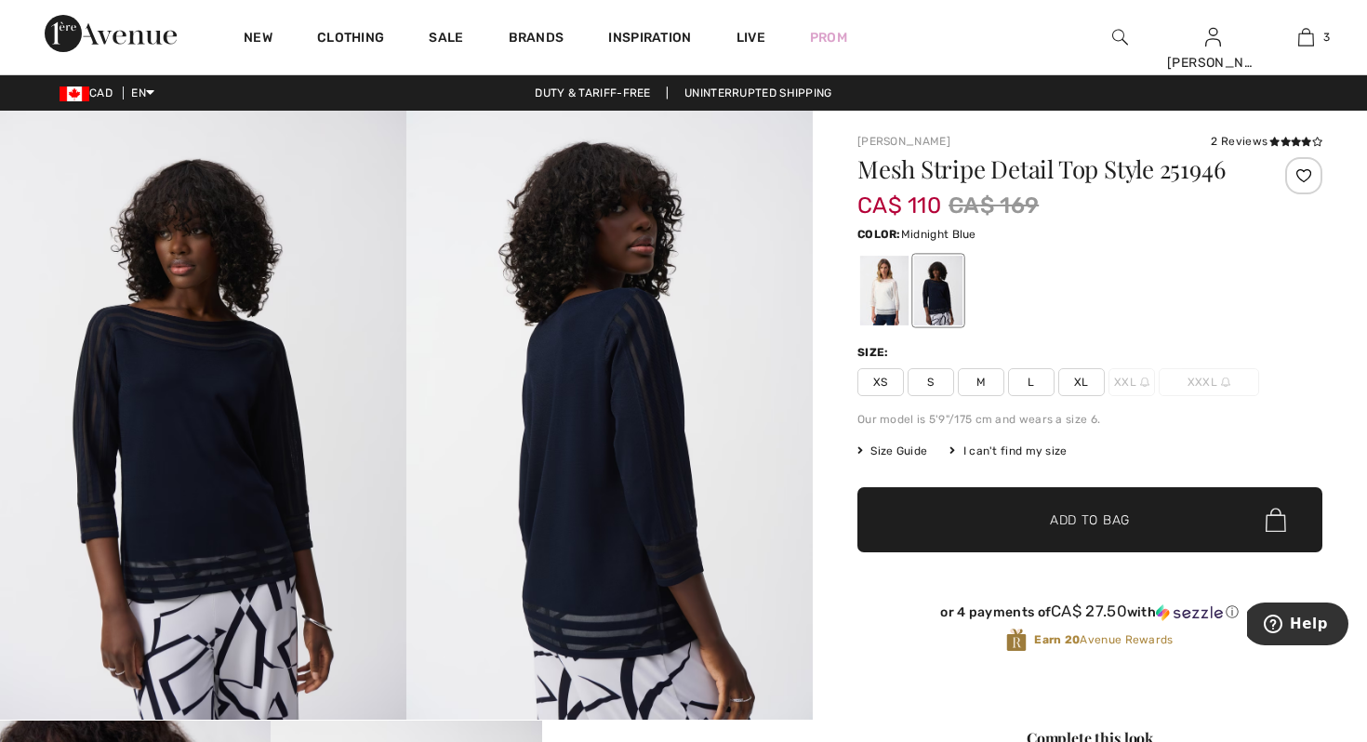
click at [869, 288] on div at bounding box center [884, 291] width 48 height 70
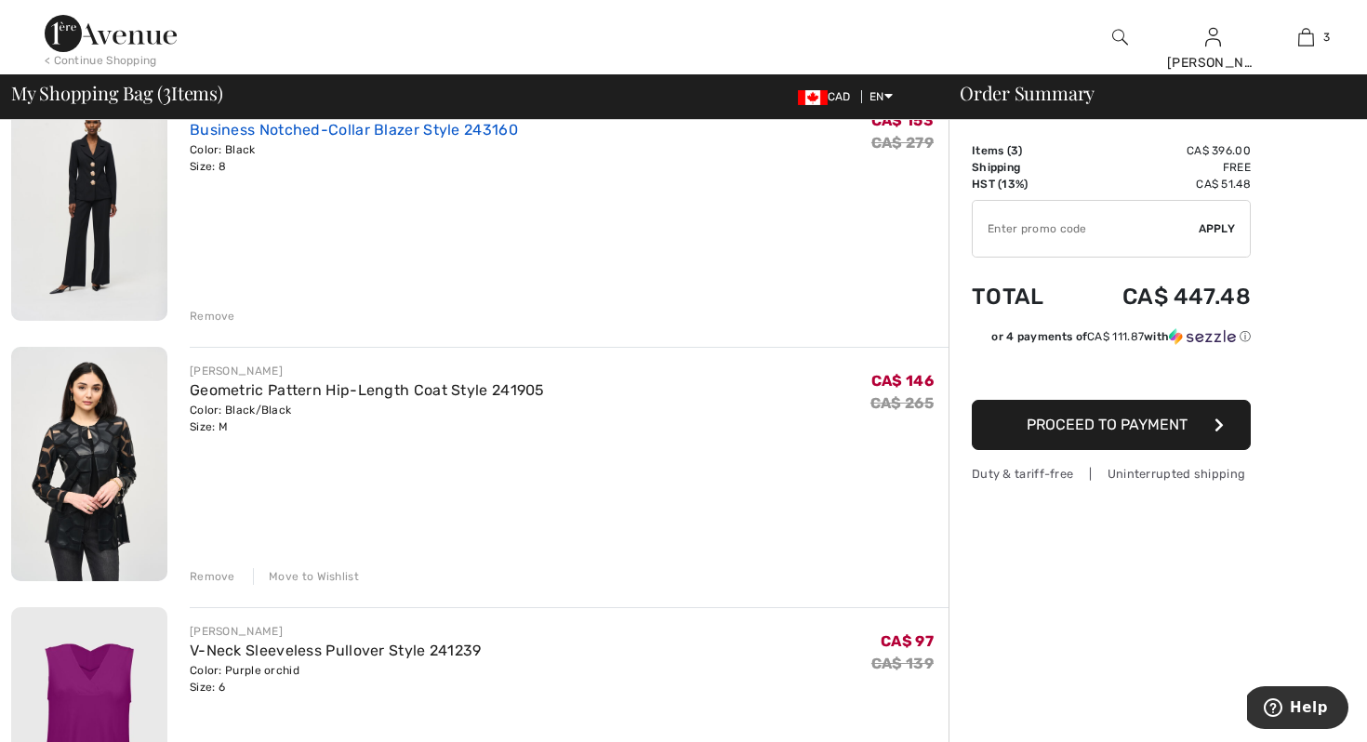
click at [465, 125] on link "Business Notched-Collar Blazer Style 243160" at bounding box center [354, 130] width 328 height 18
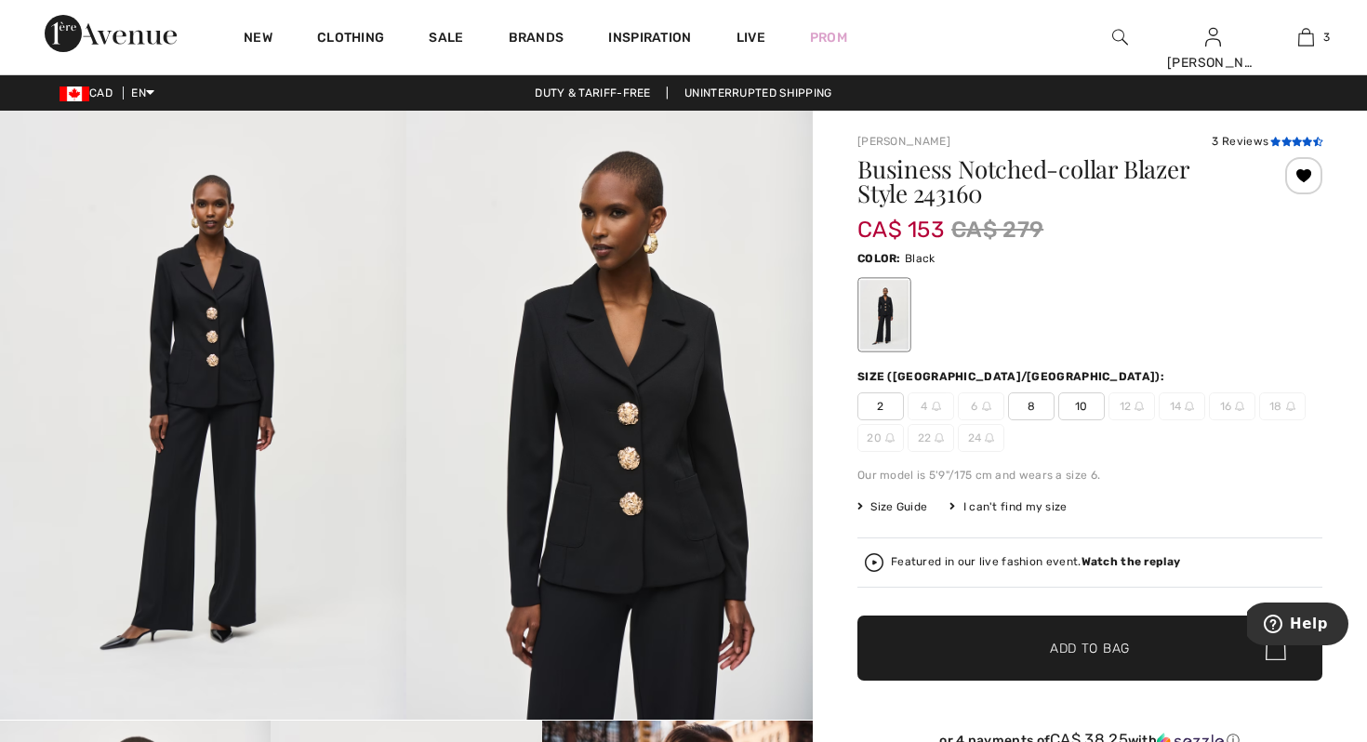
click at [1286, 140] on icon at bounding box center [1286, 141] width 10 height 9
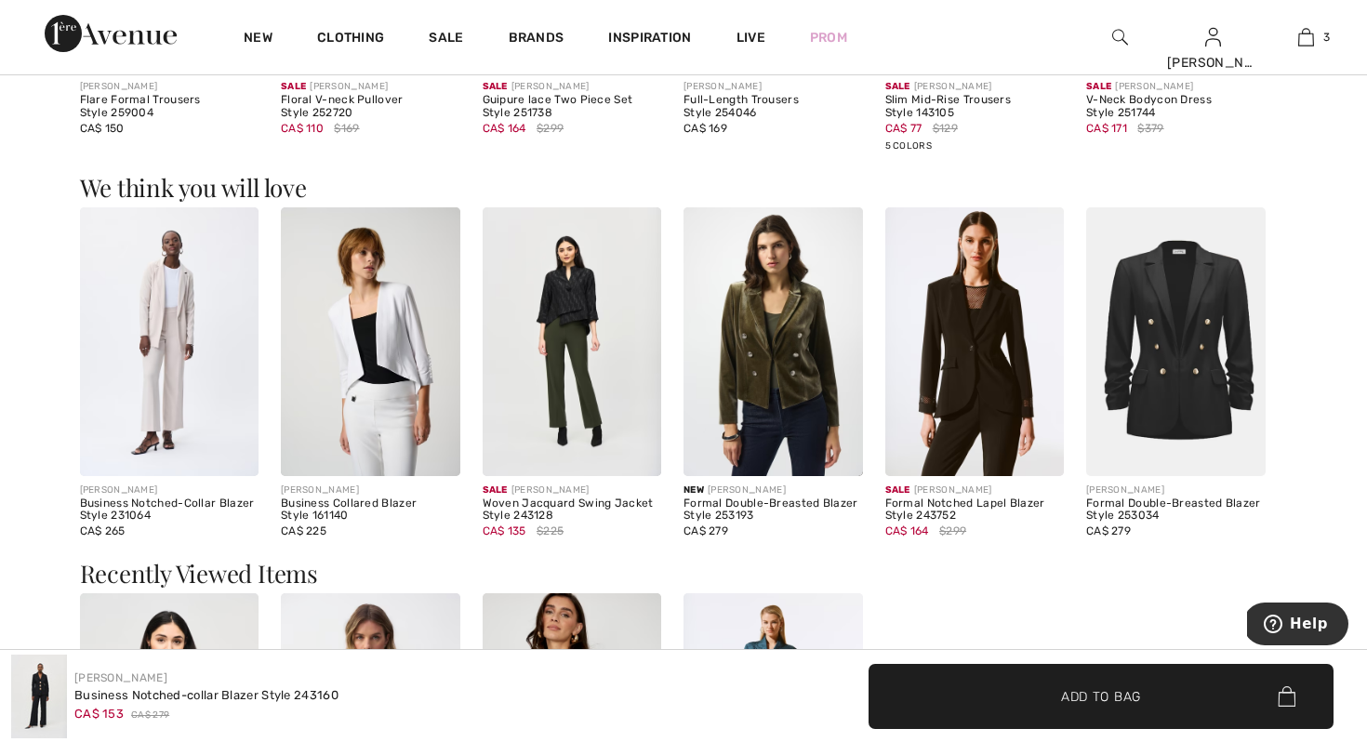
scroll to position [2060, 0]
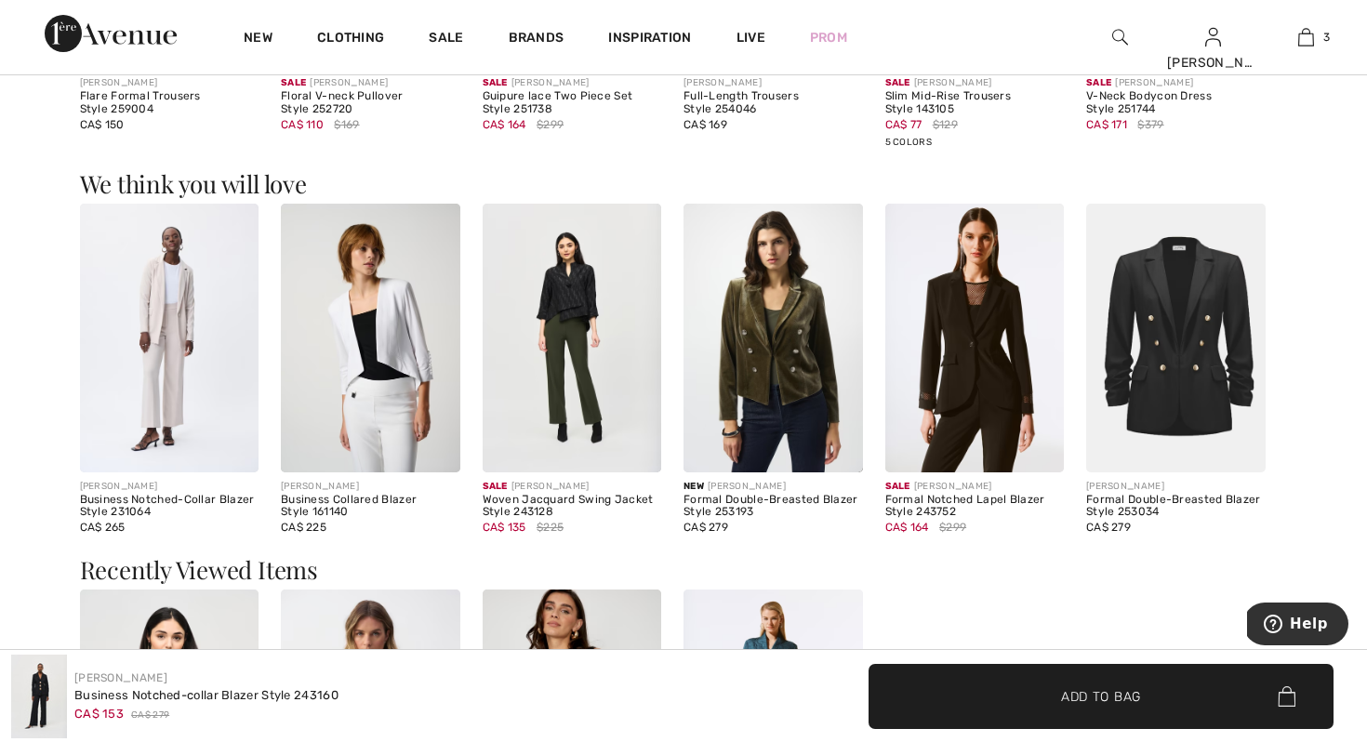
click at [575, 284] on img at bounding box center [572, 338] width 179 height 269
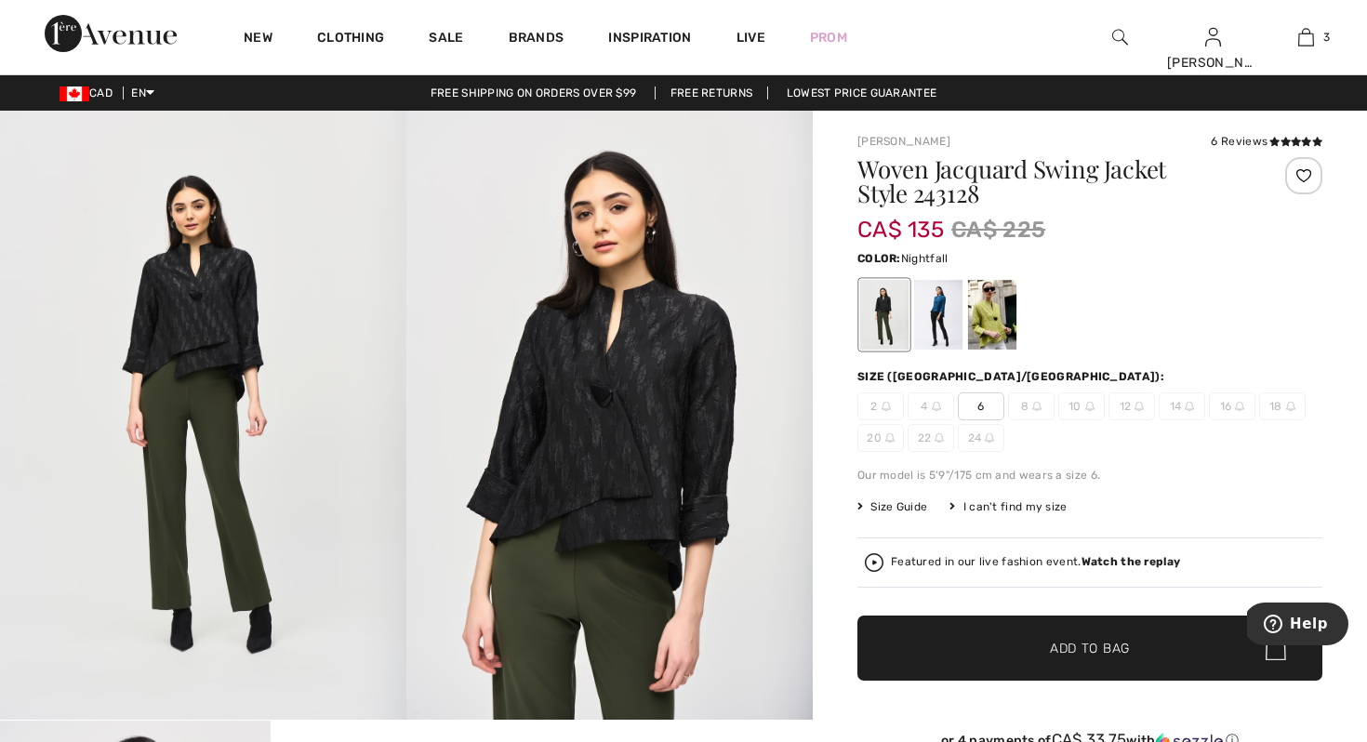
click at [942, 298] on div at bounding box center [938, 315] width 48 height 70
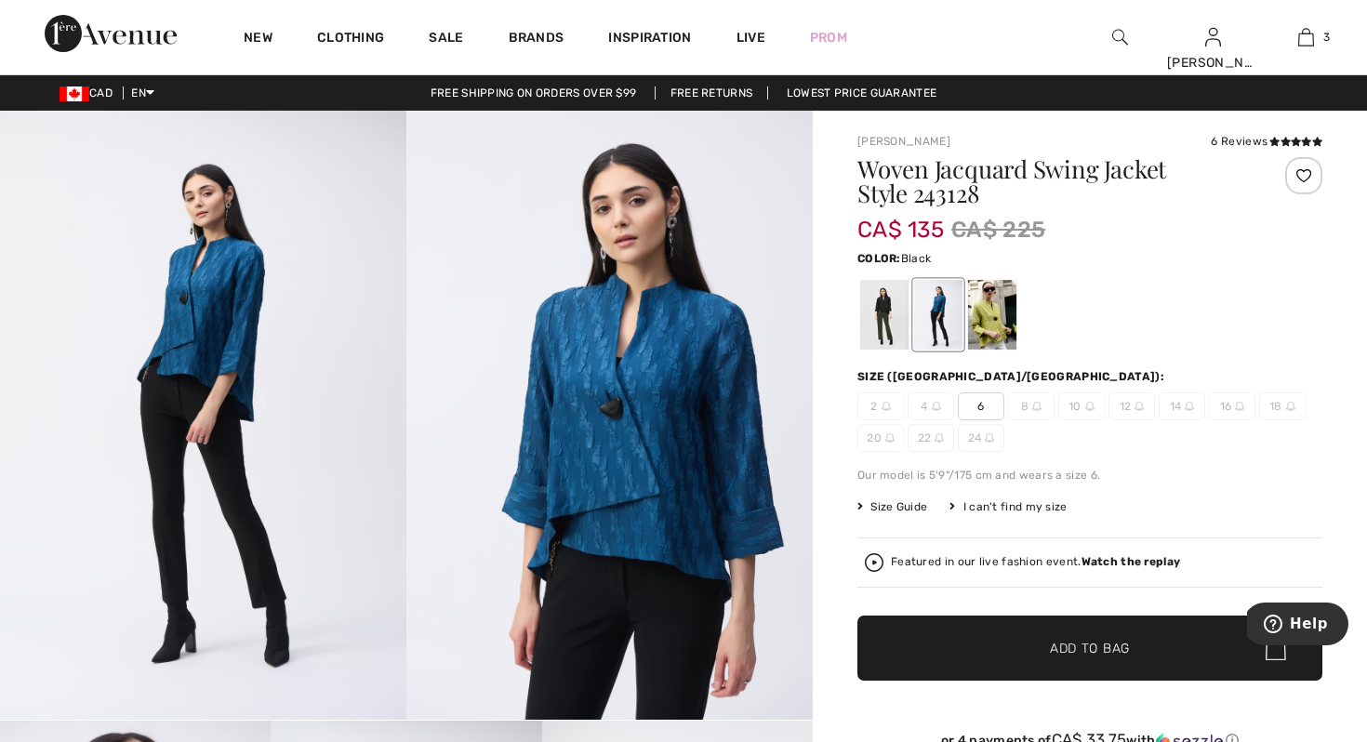
click at [886, 302] on div at bounding box center [884, 315] width 48 height 70
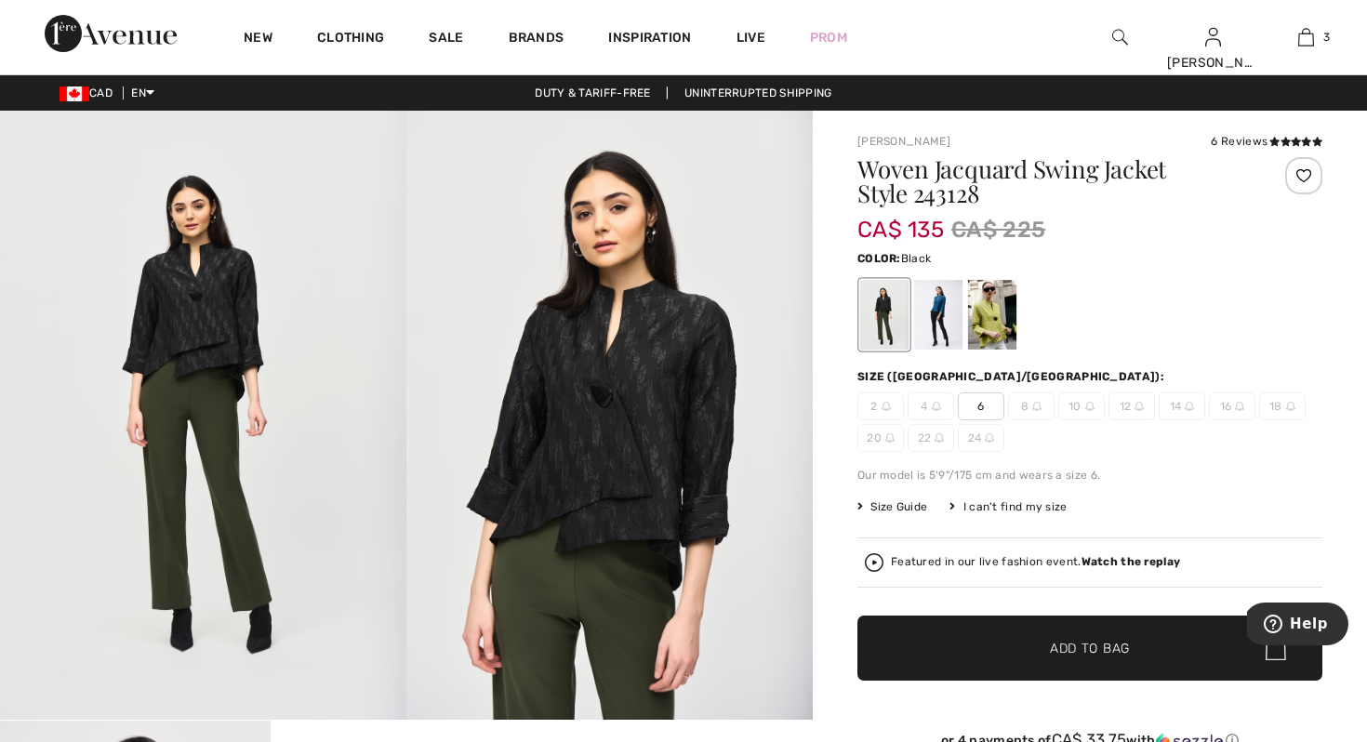
click at [1305, 173] on div at bounding box center [1303, 175] width 37 height 37
click at [1284, 137] on icon at bounding box center [1285, 141] width 10 height 9
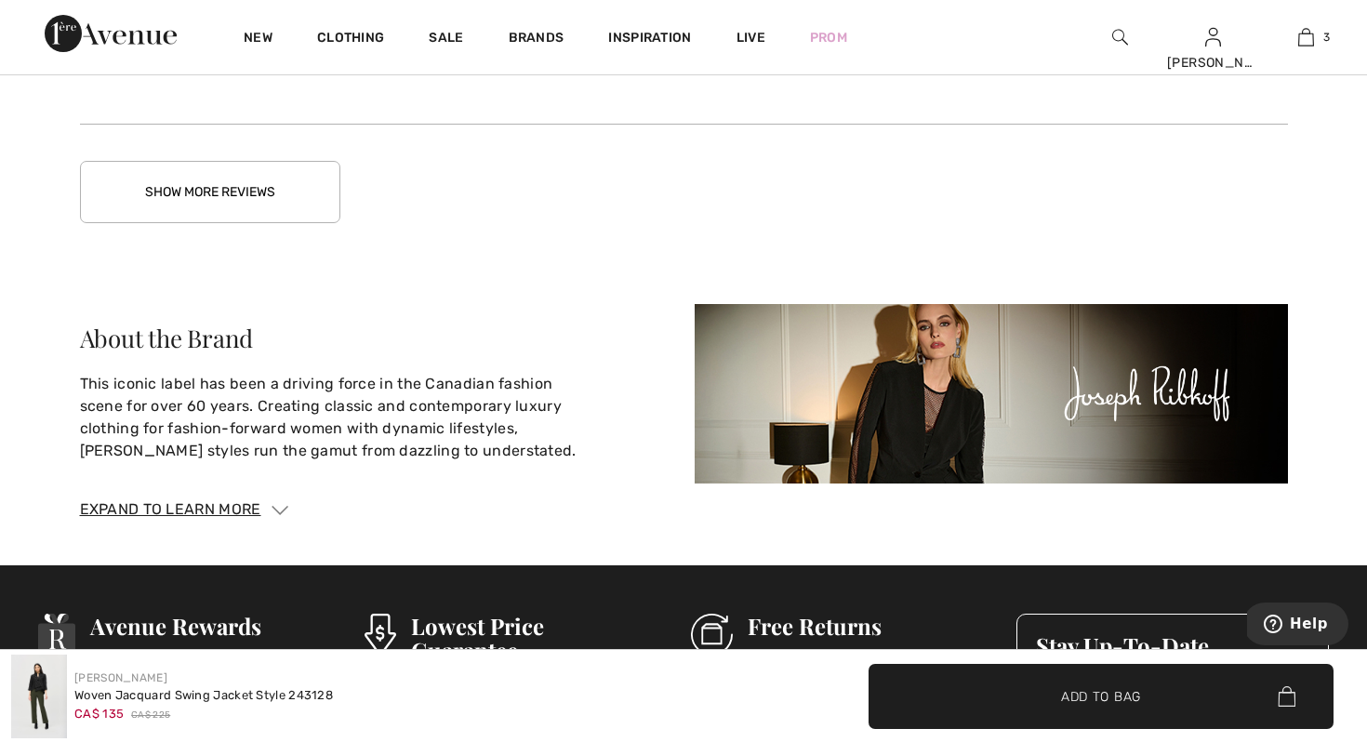
scroll to position [3605, 0]
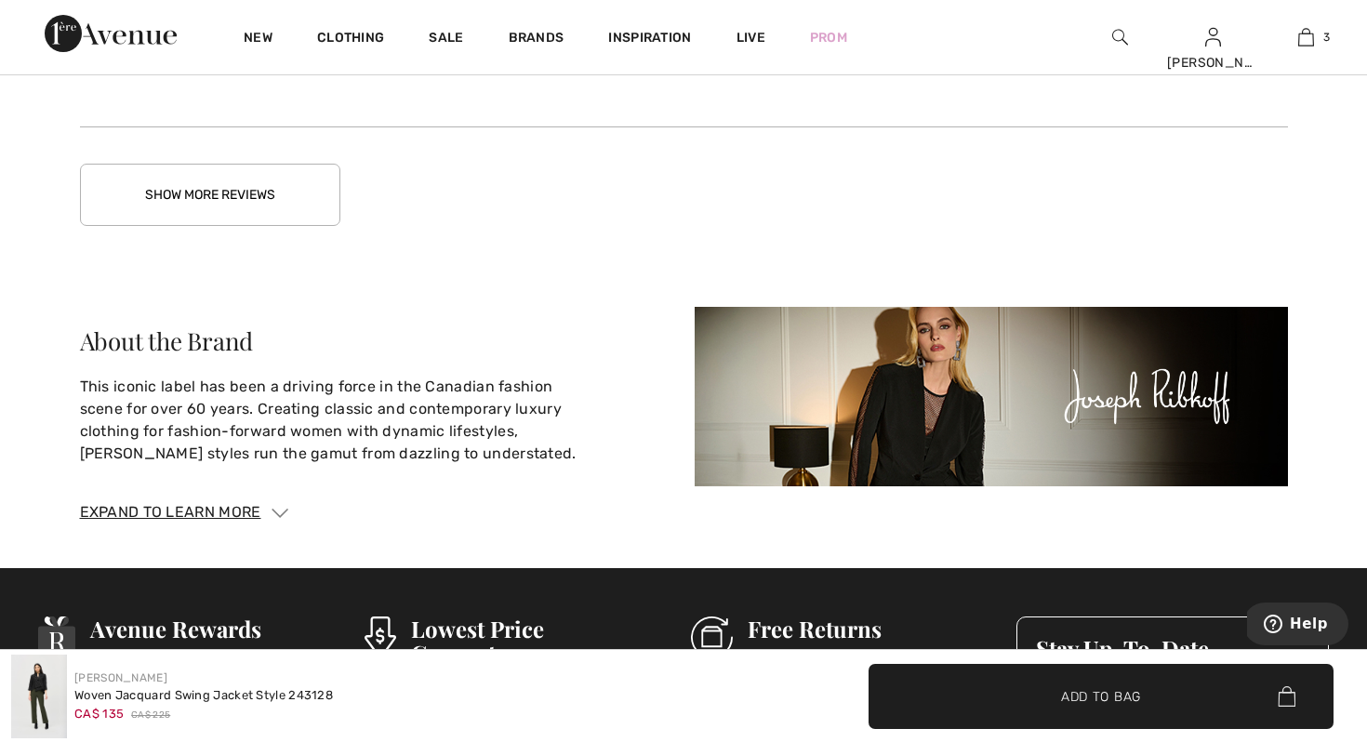
click at [311, 201] on button "Show More Reviews" at bounding box center [210, 195] width 260 height 62
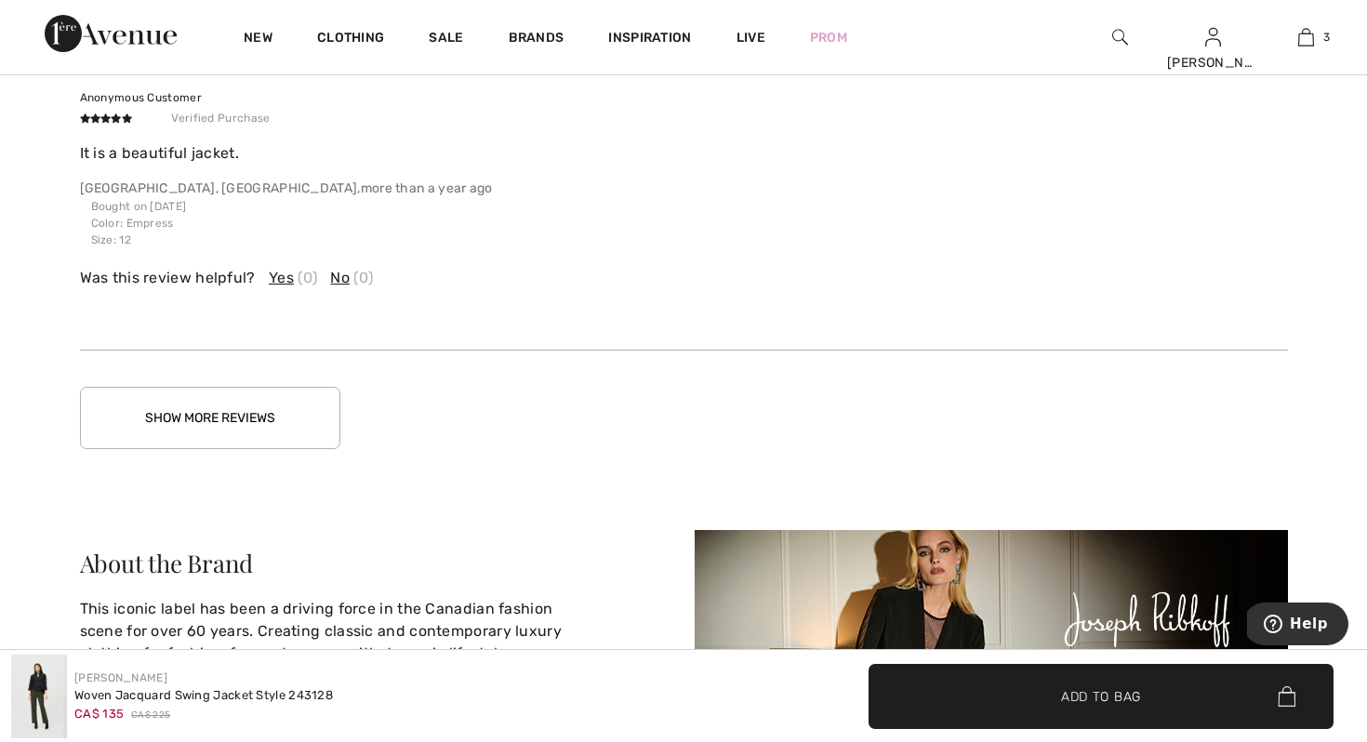
scroll to position [4349, 0]
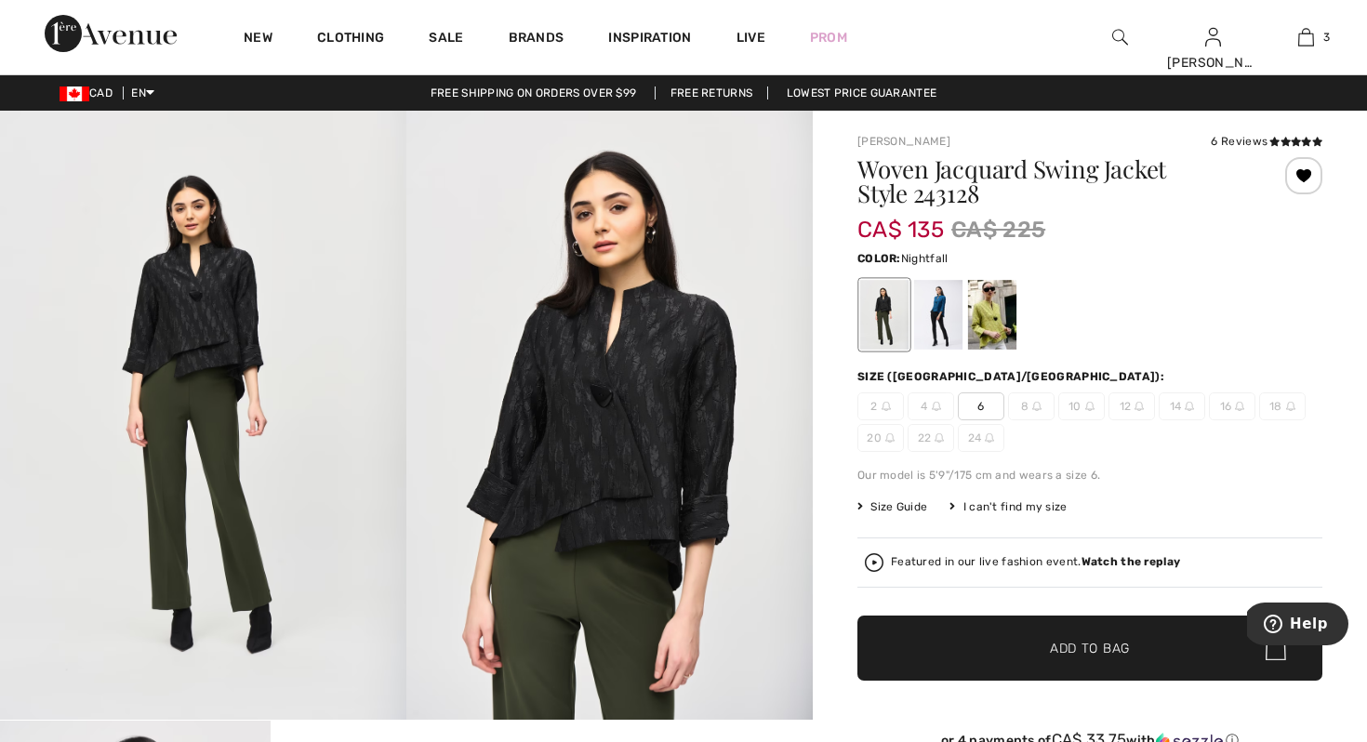
click at [936, 314] on div at bounding box center [938, 315] width 48 height 70
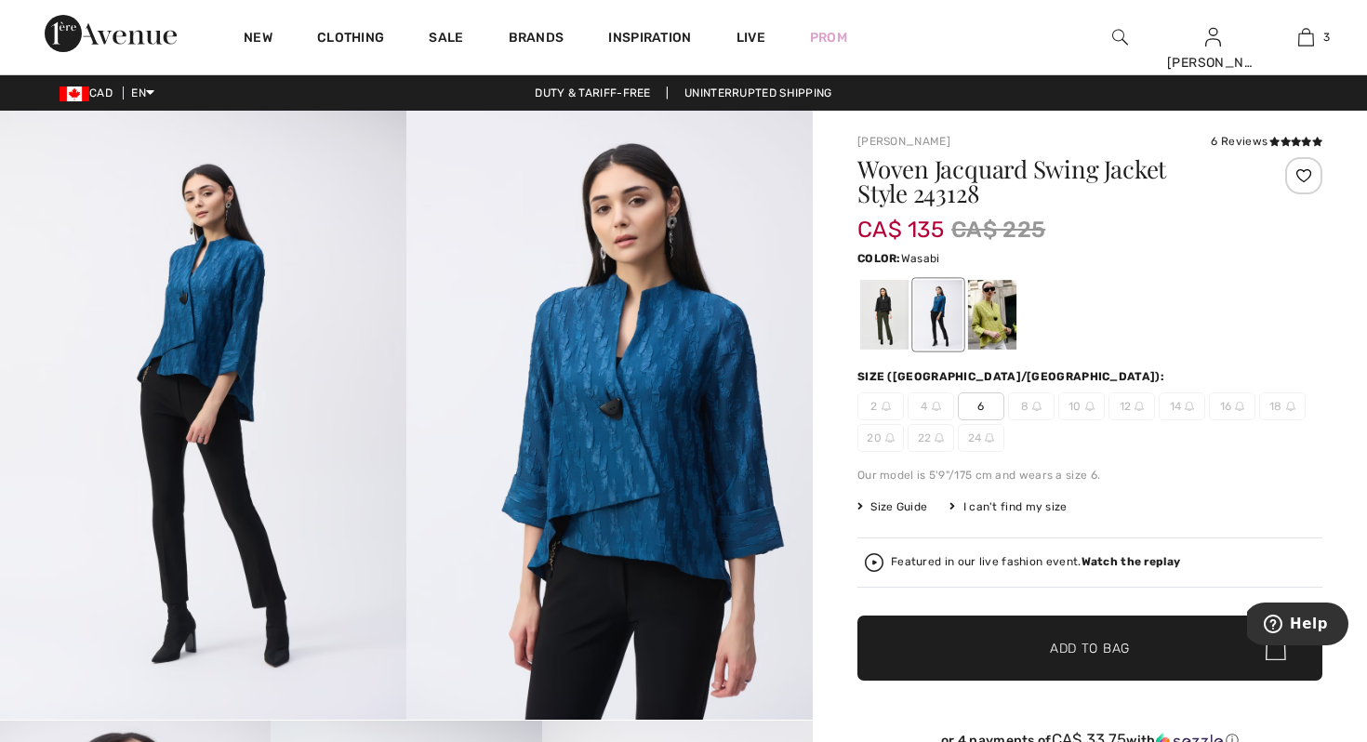
click at [992, 315] on div at bounding box center [992, 315] width 48 height 70
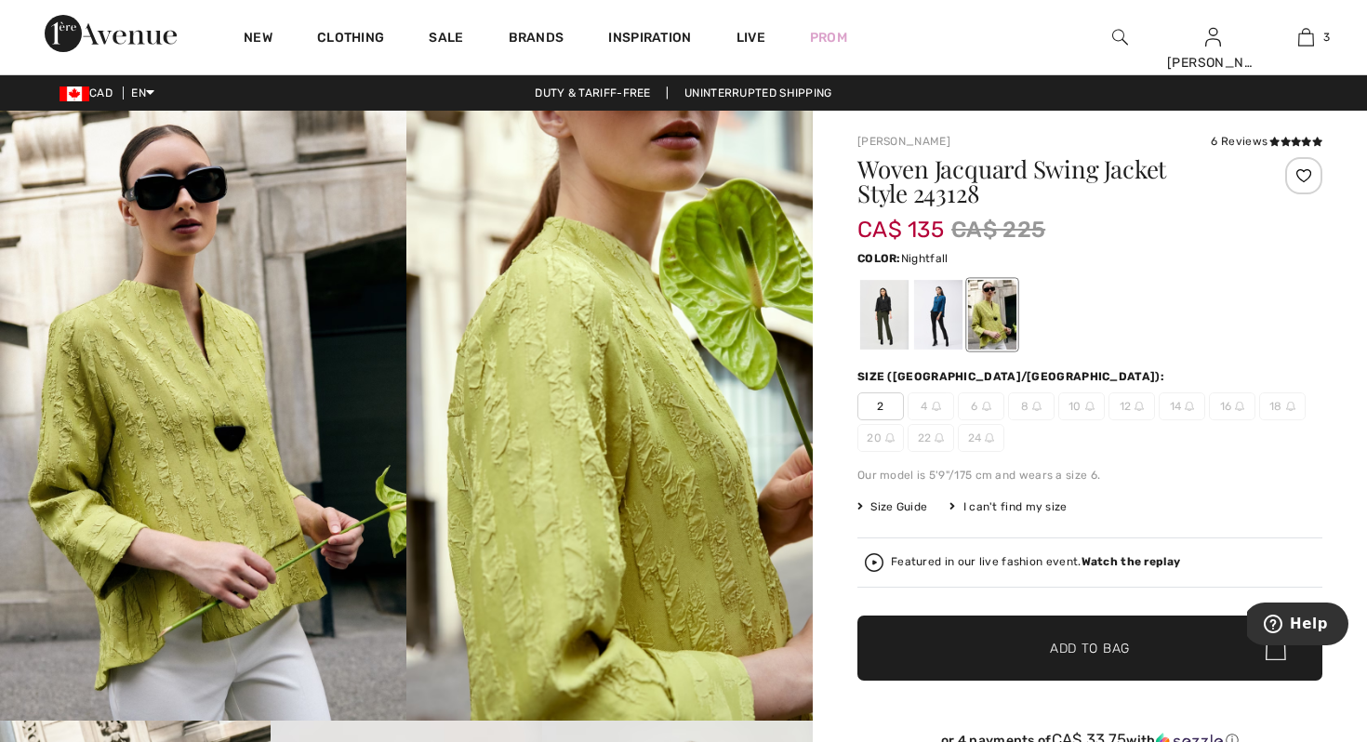
click at [927, 316] on div at bounding box center [938, 315] width 48 height 70
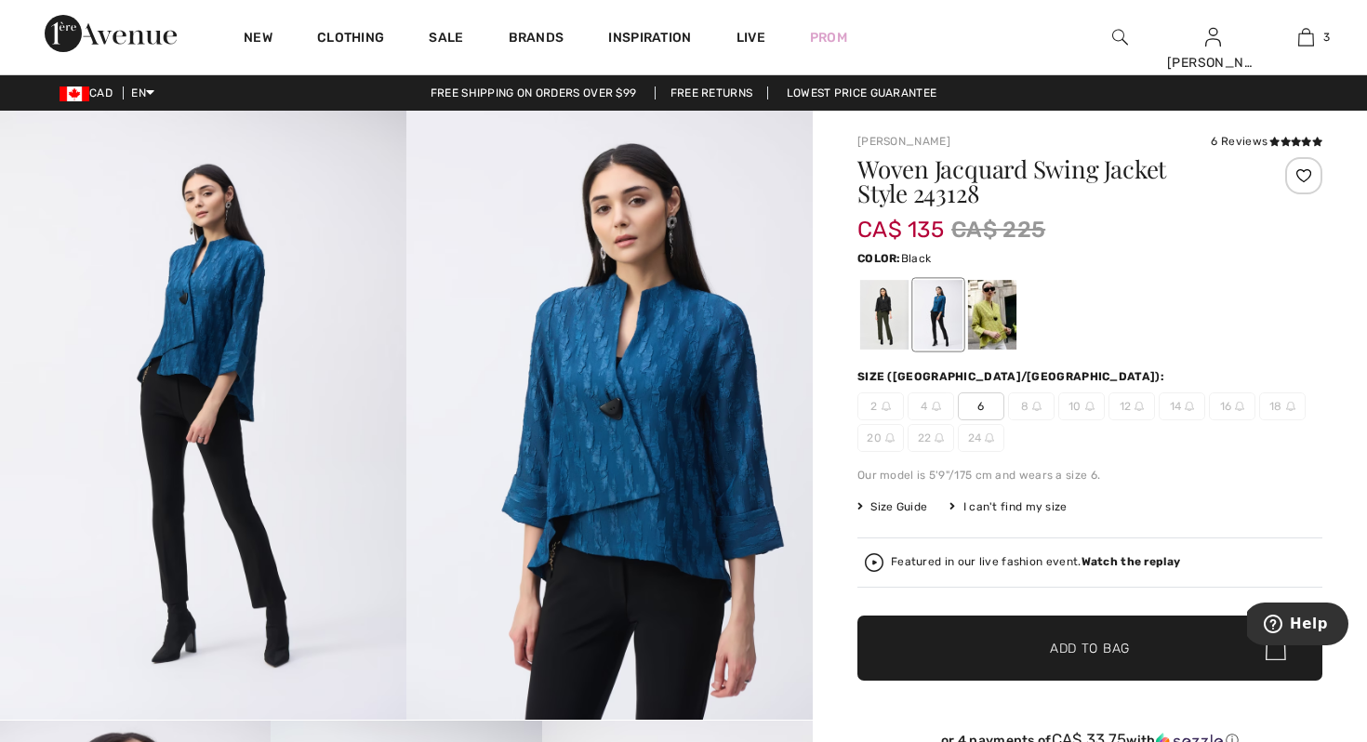
click at [875, 324] on div at bounding box center [884, 315] width 48 height 70
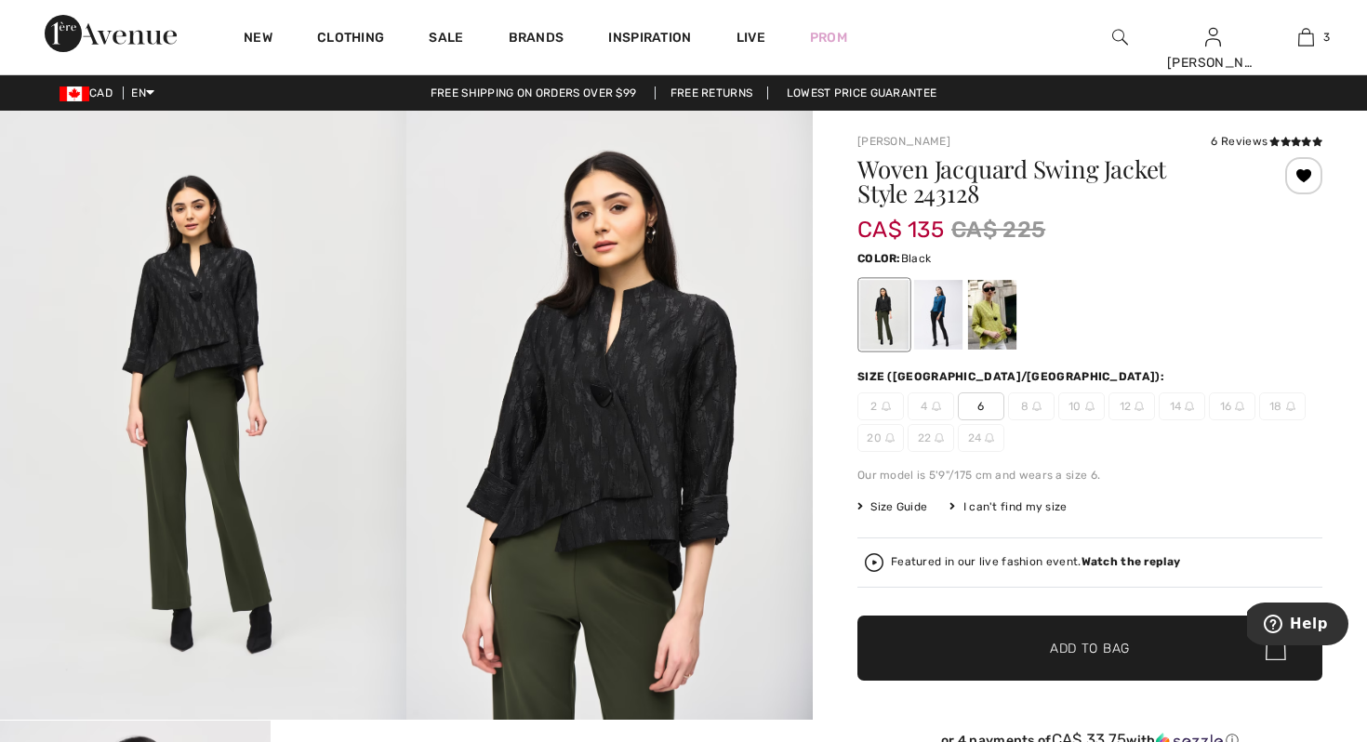
click at [1101, 274] on div "Color: Black" at bounding box center [1089, 299] width 465 height 107
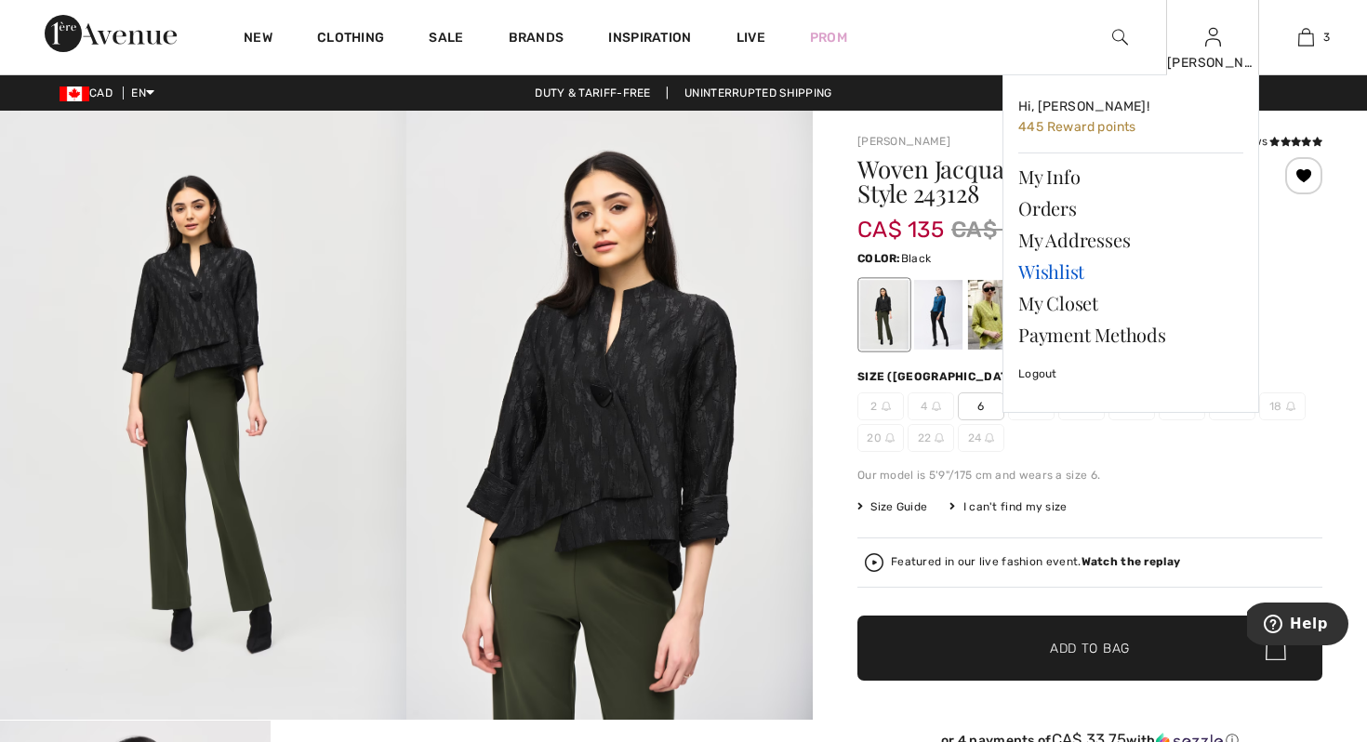
click at [1051, 268] on link "Wishlist" at bounding box center [1130, 272] width 225 height 32
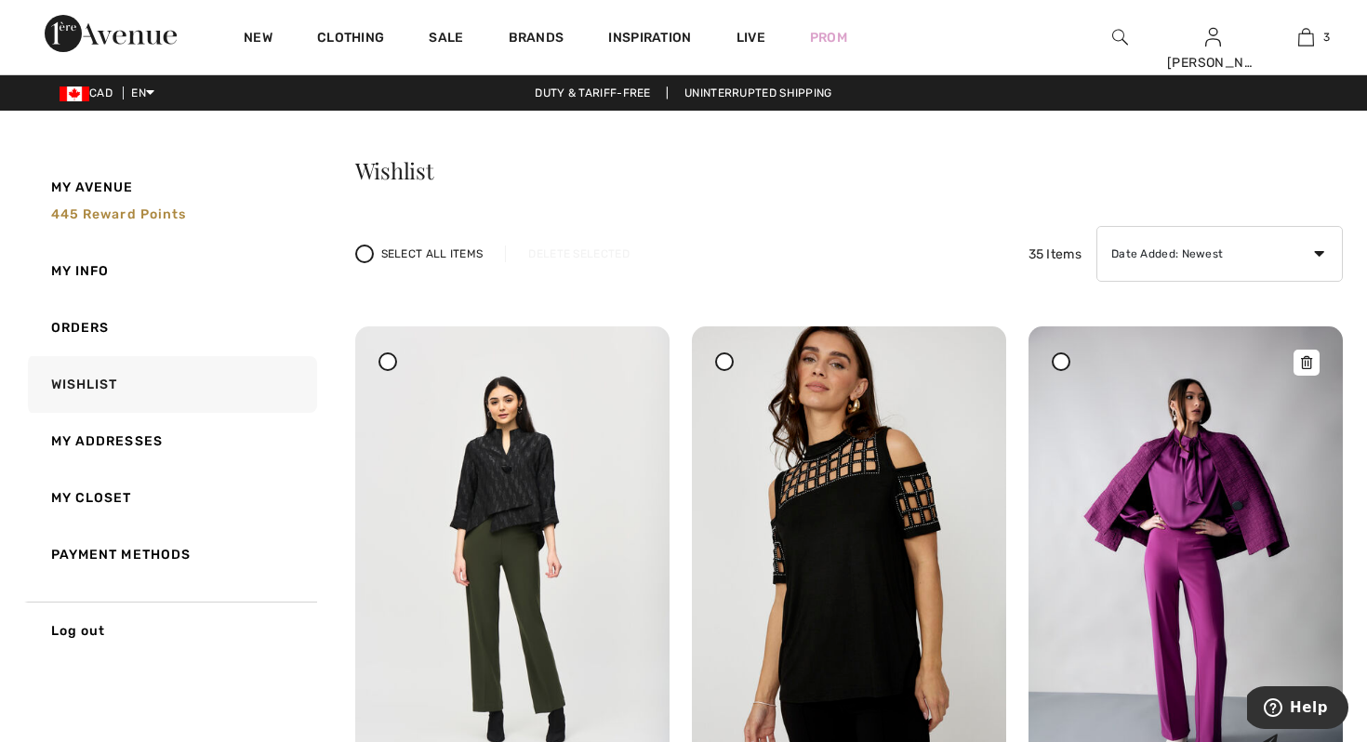
click at [1222, 458] on img at bounding box center [1185, 562] width 314 height 472
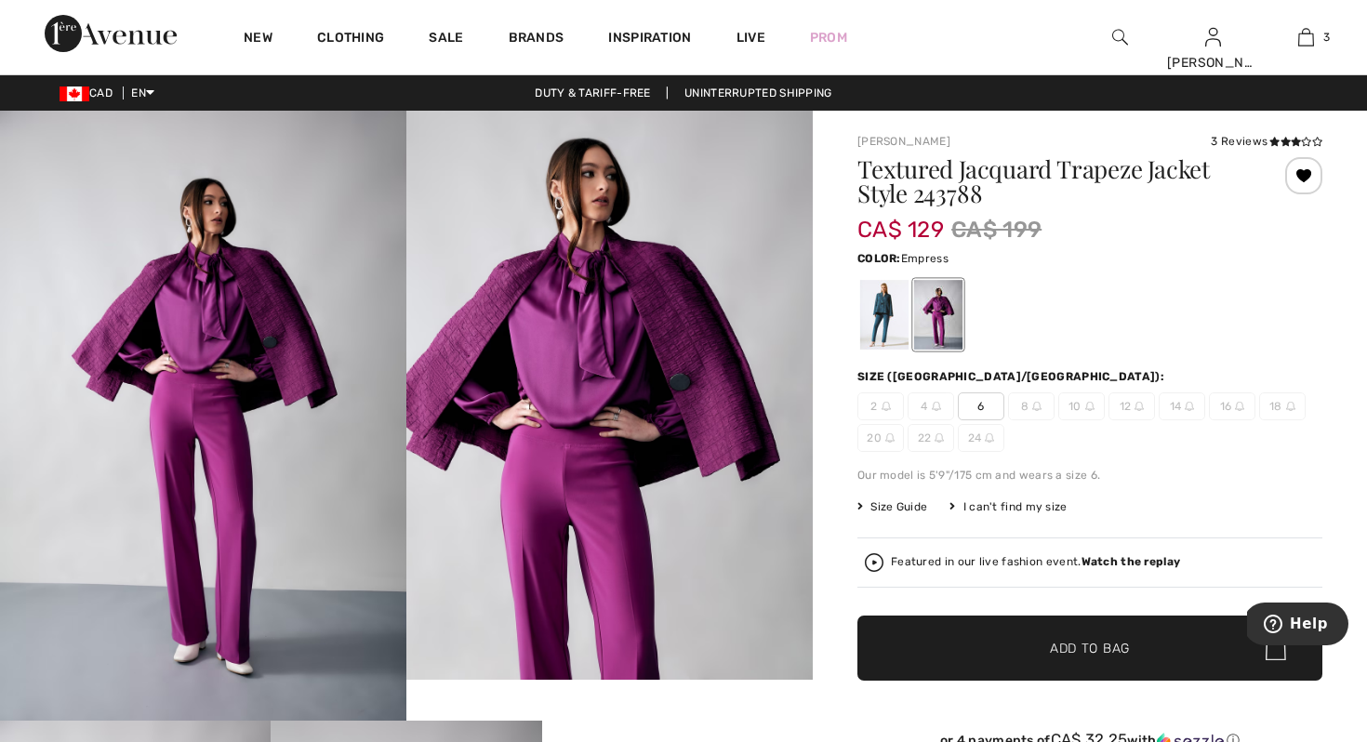
click at [1303, 172] on div at bounding box center [1303, 175] width 37 height 37
click at [1303, 172] on div "Removed from Wishlist" at bounding box center [1303, 175] width 37 height 37
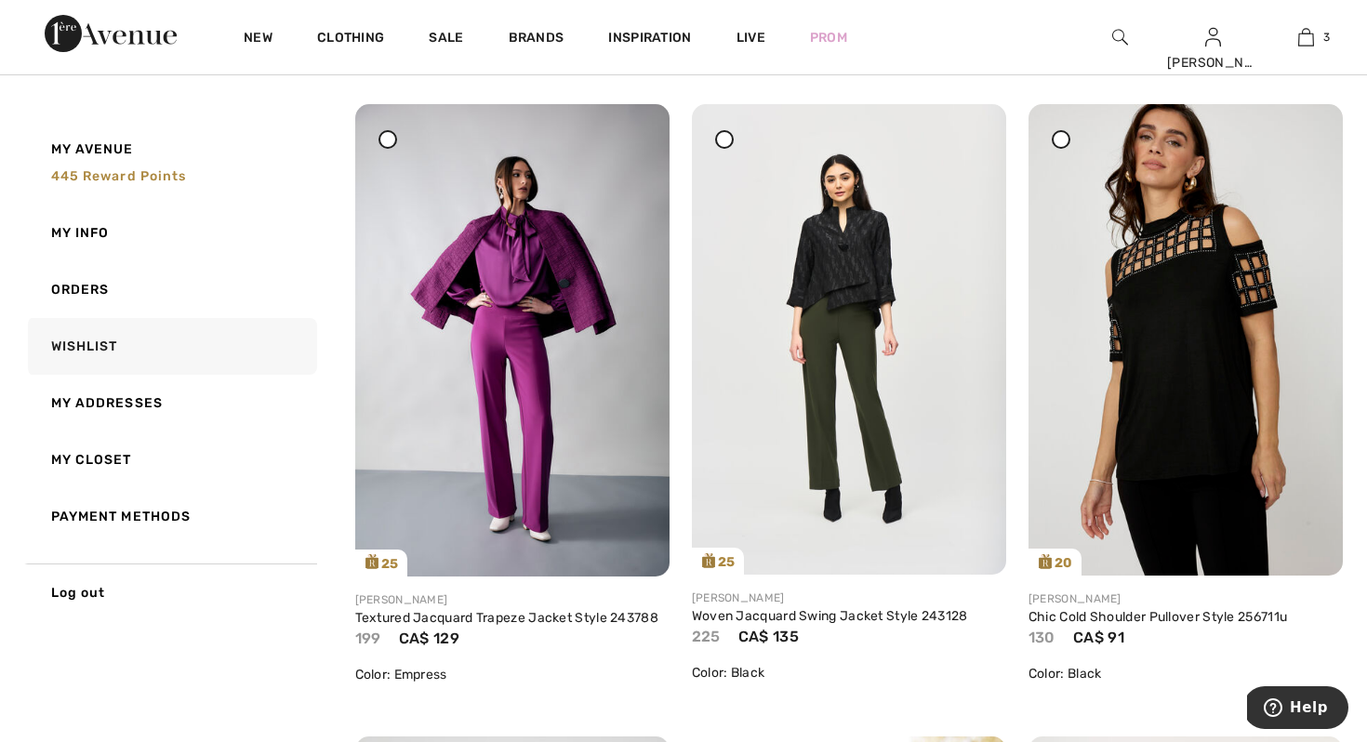
scroll to position [223, 0]
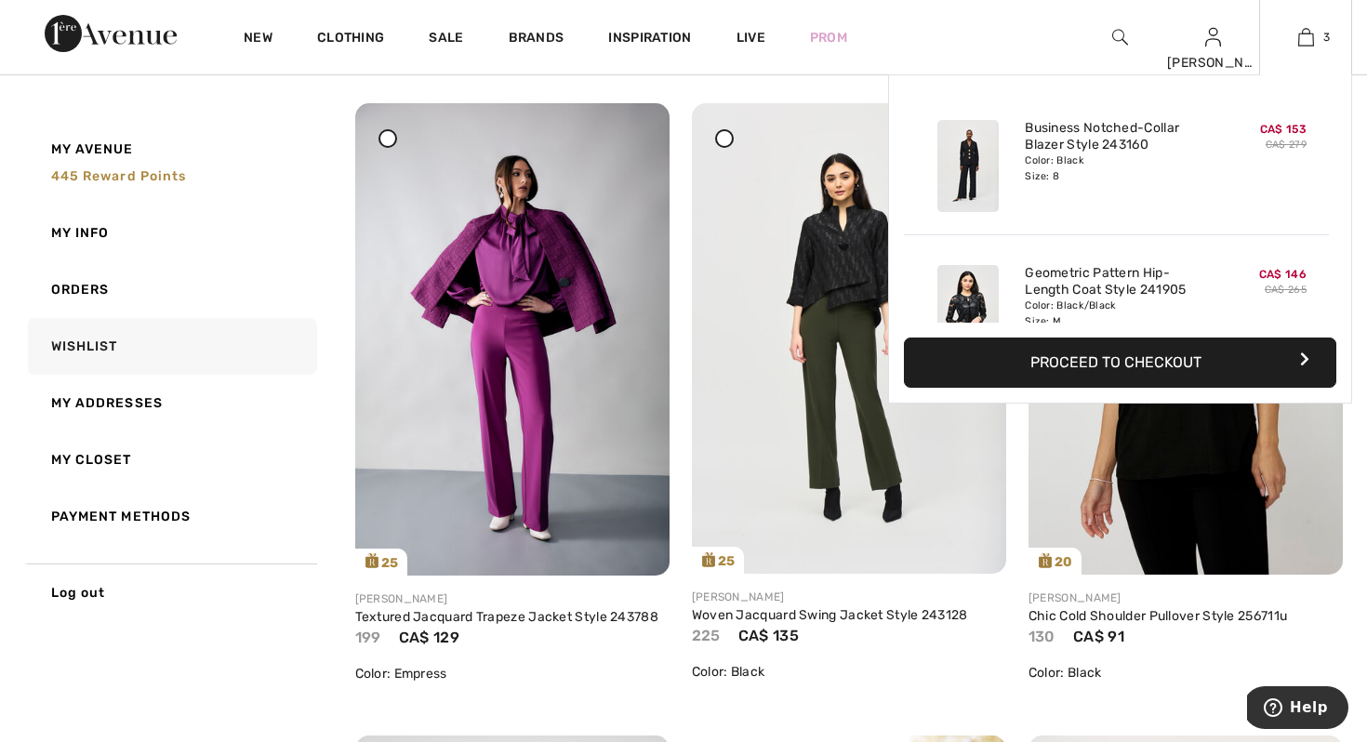
click at [1135, 361] on button "Proceed to Checkout" at bounding box center [1120, 363] width 432 height 50
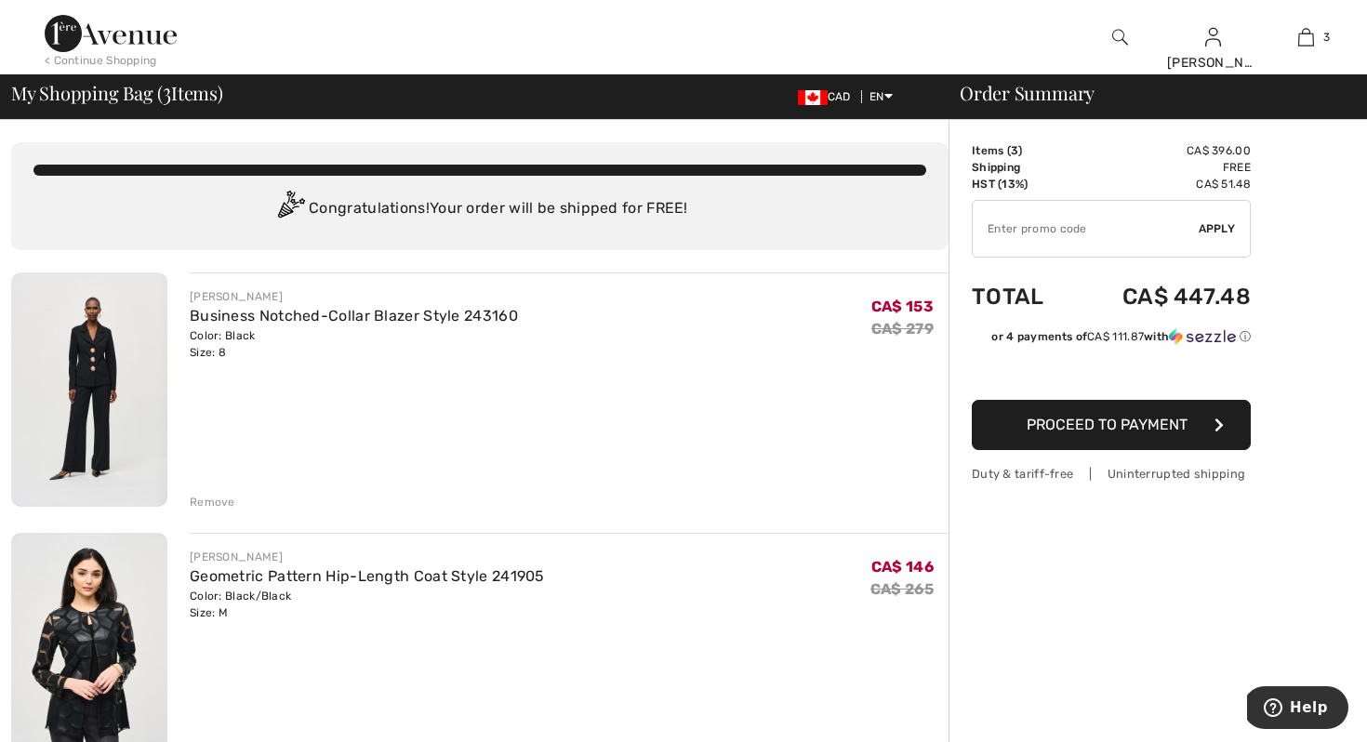
click at [209, 501] on div "Remove" at bounding box center [213, 502] width 46 height 17
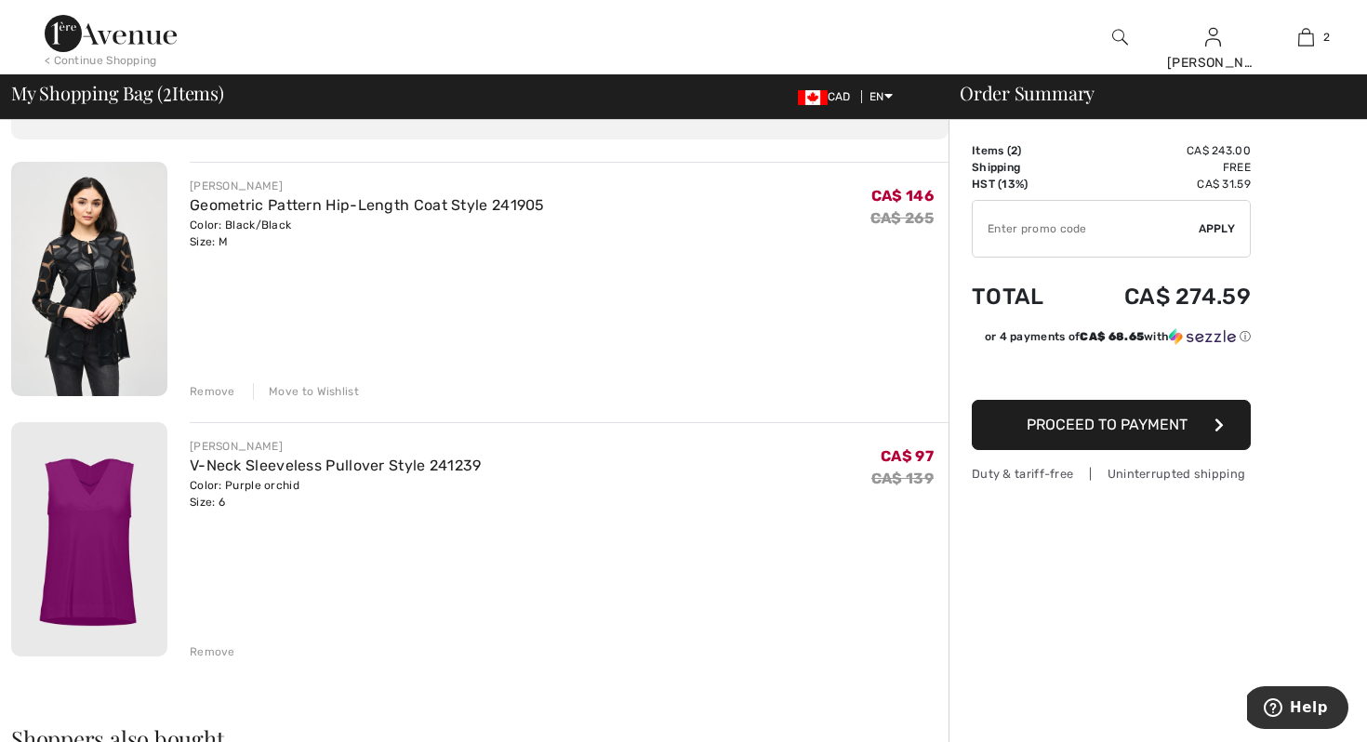
scroll to position [74, 0]
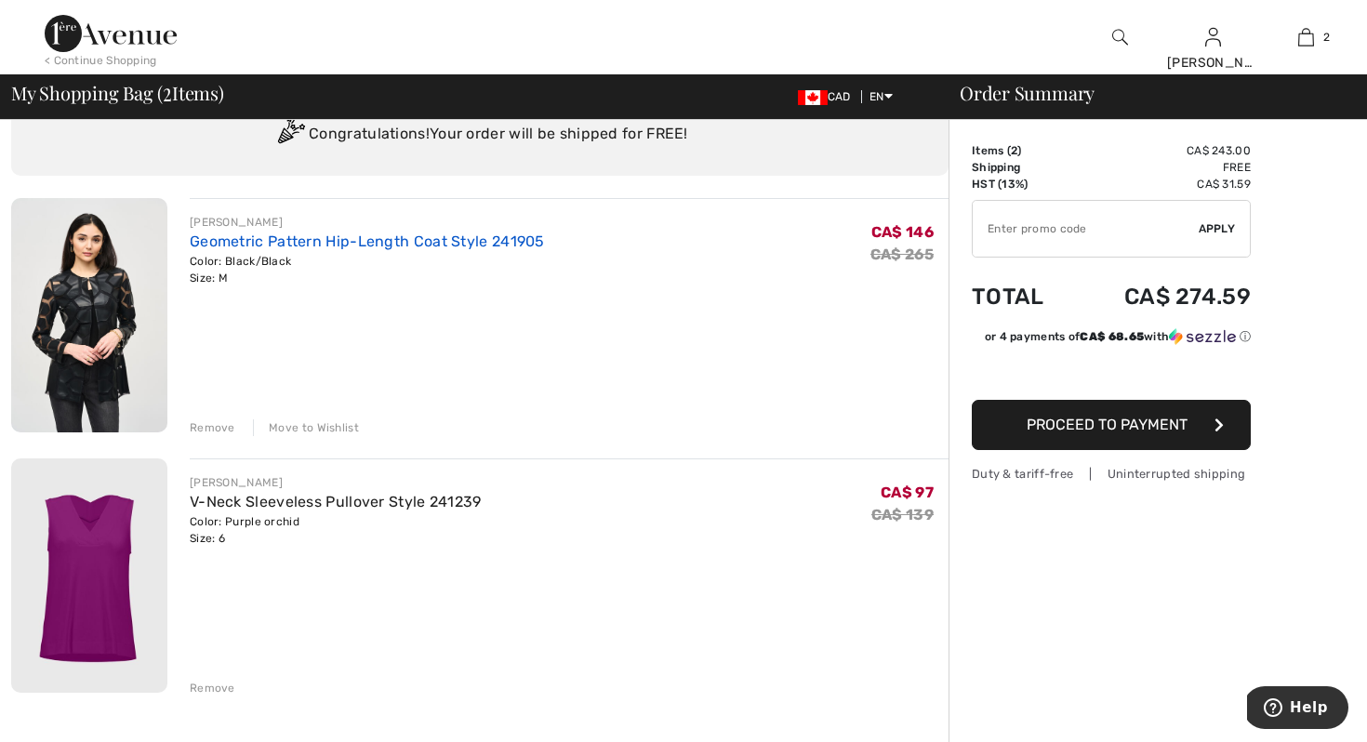
click at [463, 239] on link "Geometric Pattern Hip-Length Coat Style 241905" at bounding box center [367, 241] width 355 height 18
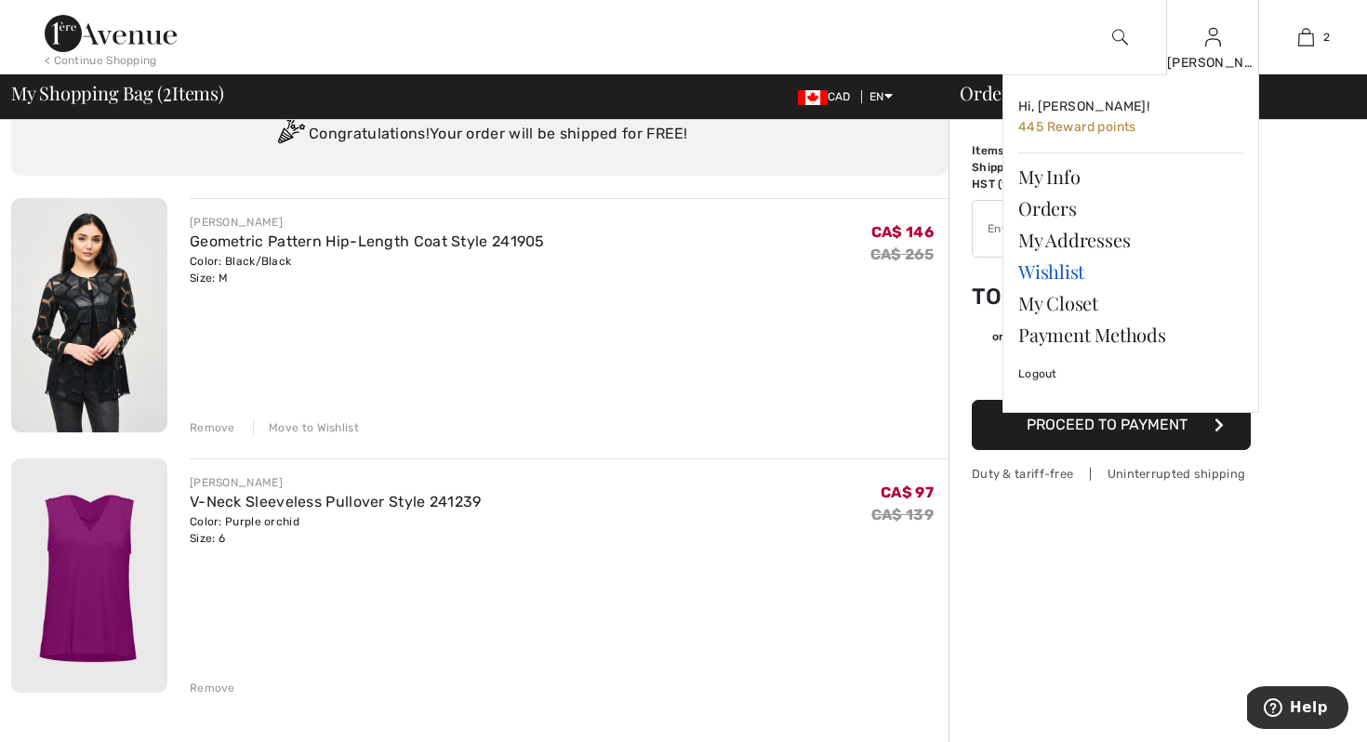
click at [1048, 272] on link "Wishlist" at bounding box center [1130, 272] width 225 height 32
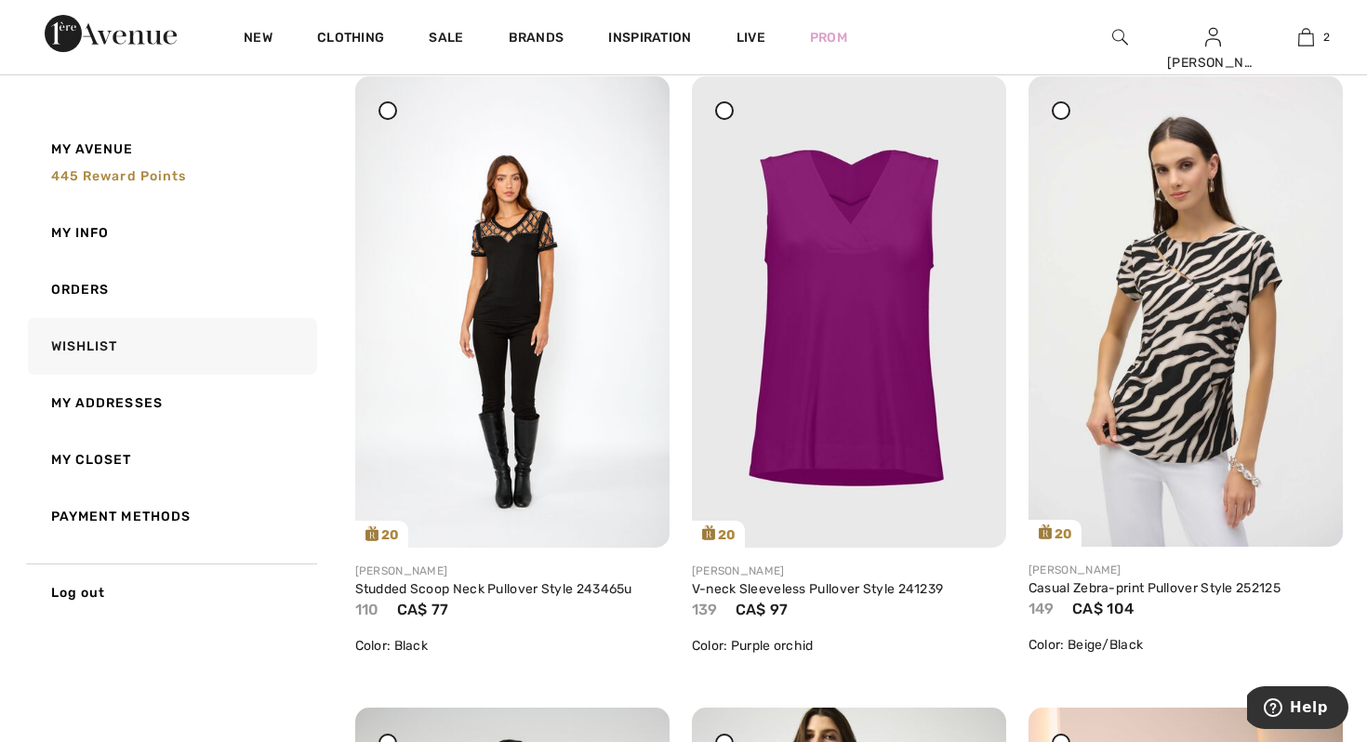
scroll to position [3422, 0]
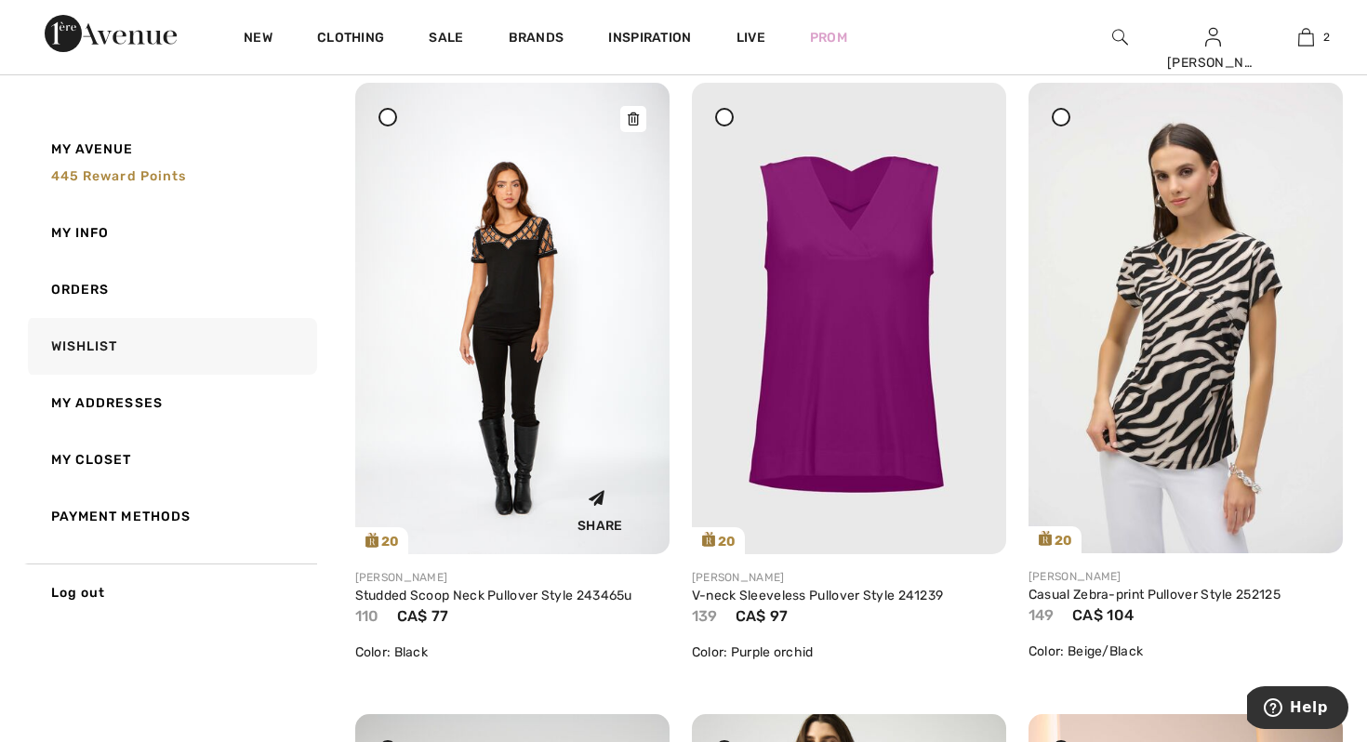
click at [534, 258] on img at bounding box center [512, 319] width 314 height 472
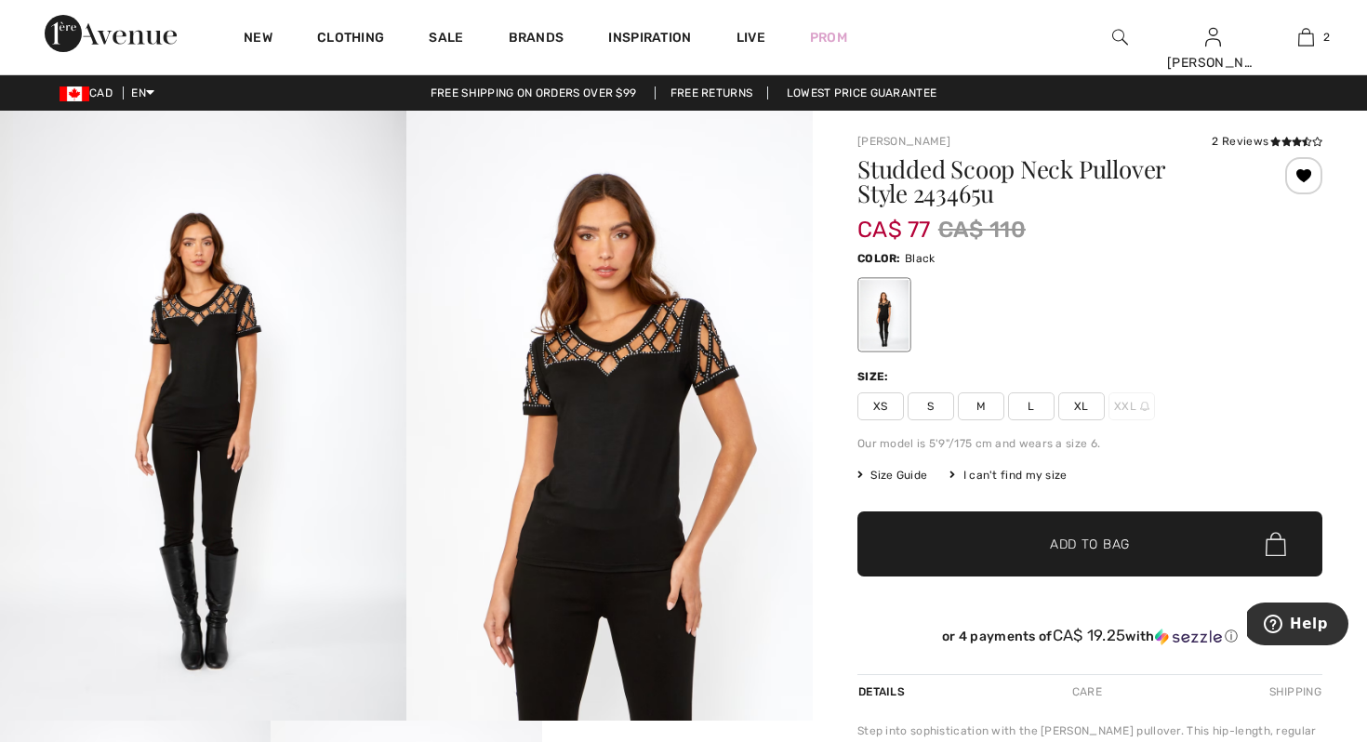
click at [1305, 172] on div at bounding box center [1303, 175] width 37 height 37
click at [1305, 172] on div "Removed from Wishlist" at bounding box center [1303, 175] width 37 height 37
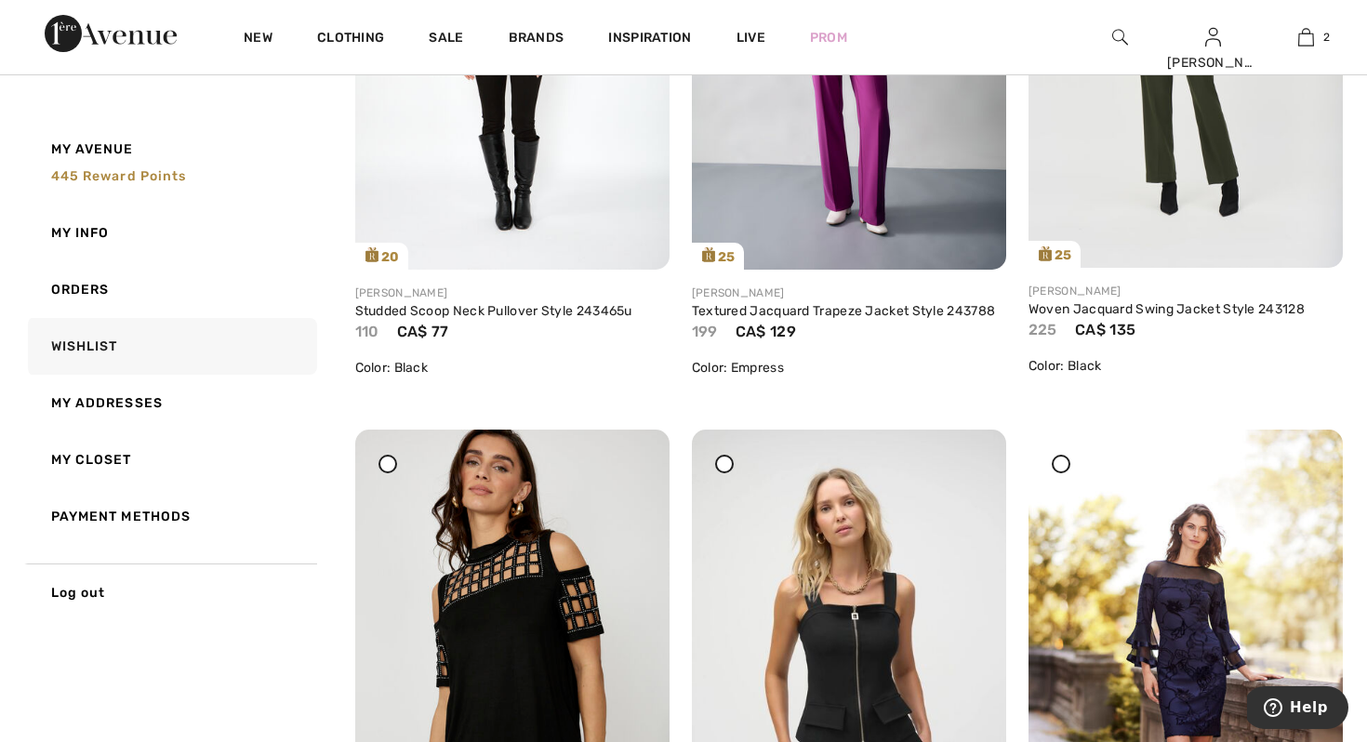
scroll to position [558, 0]
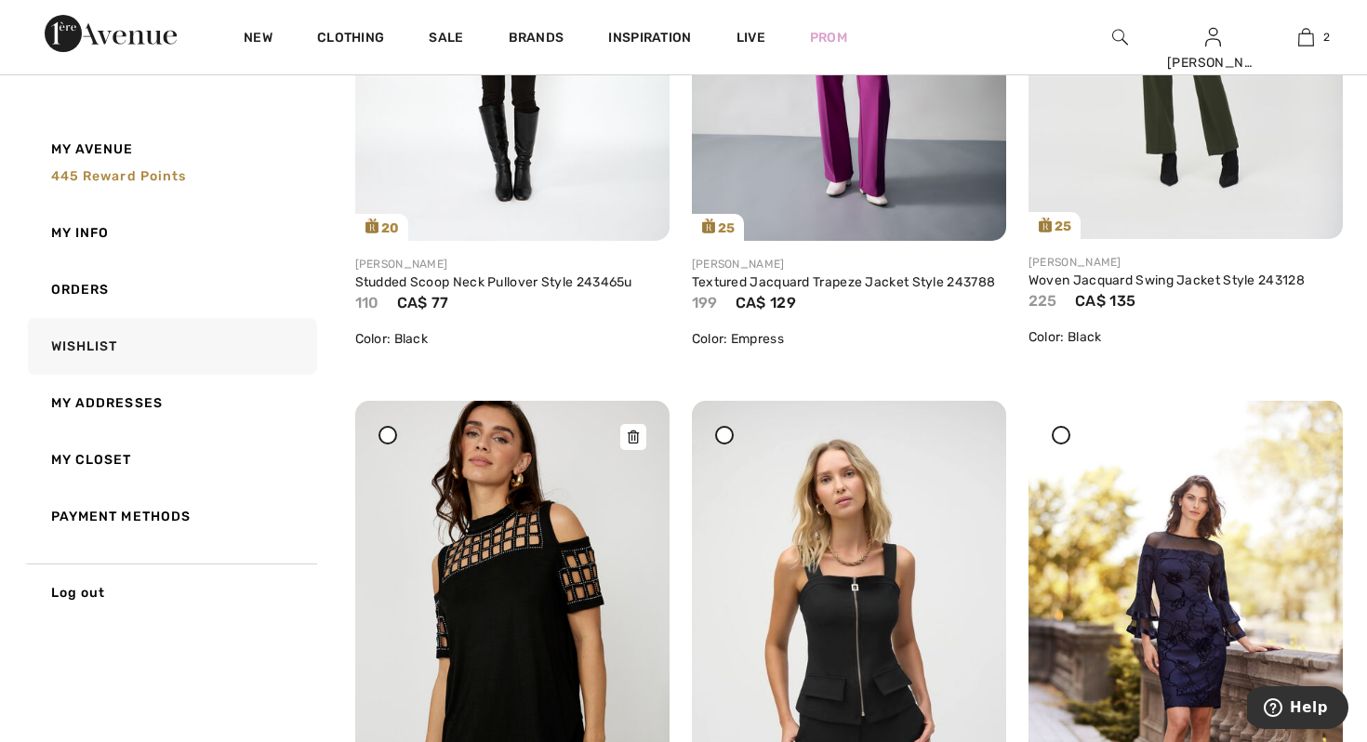
click at [526, 489] on img at bounding box center [512, 636] width 314 height 471
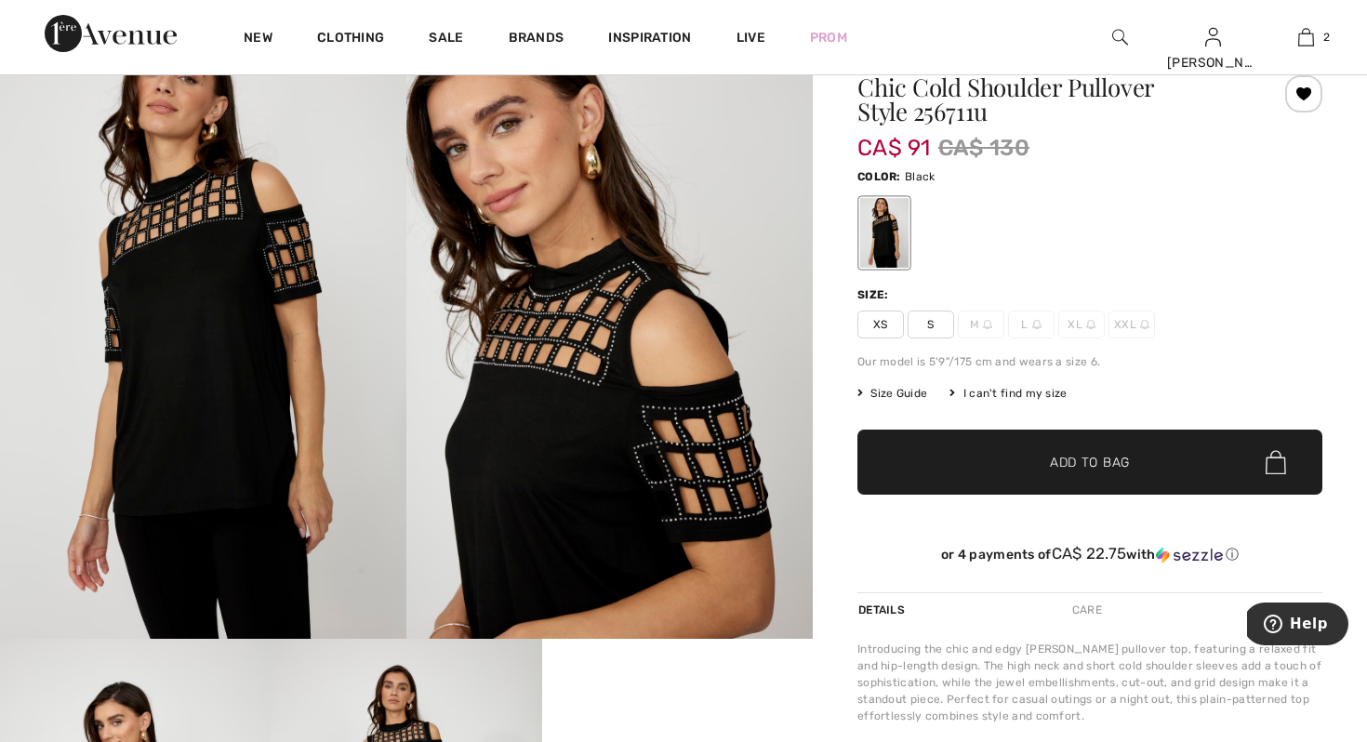
scroll to position [74, 0]
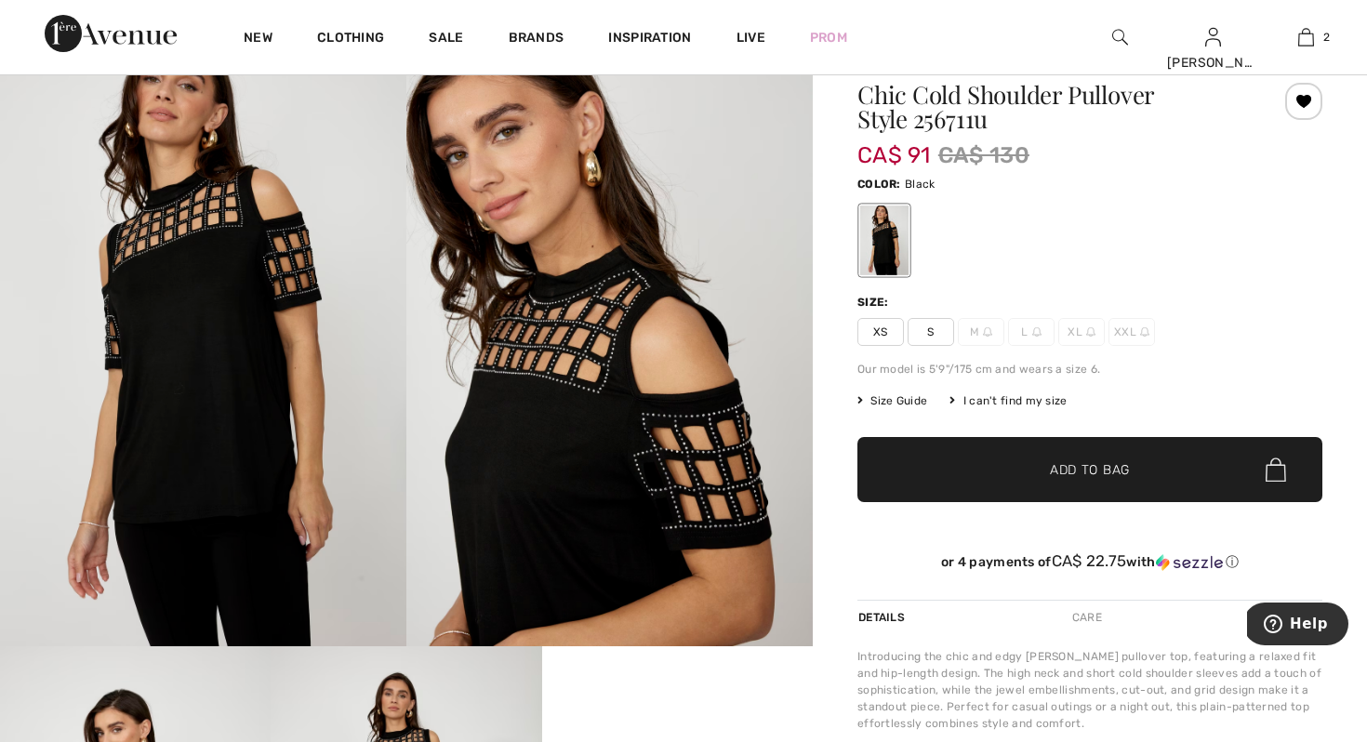
click at [1303, 96] on div at bounding box center [1303, 101] width 37 height 37
click at [1303, 96] on div "Removed from Wishlist" at bounding box center [1303, 101] width 37 height 37
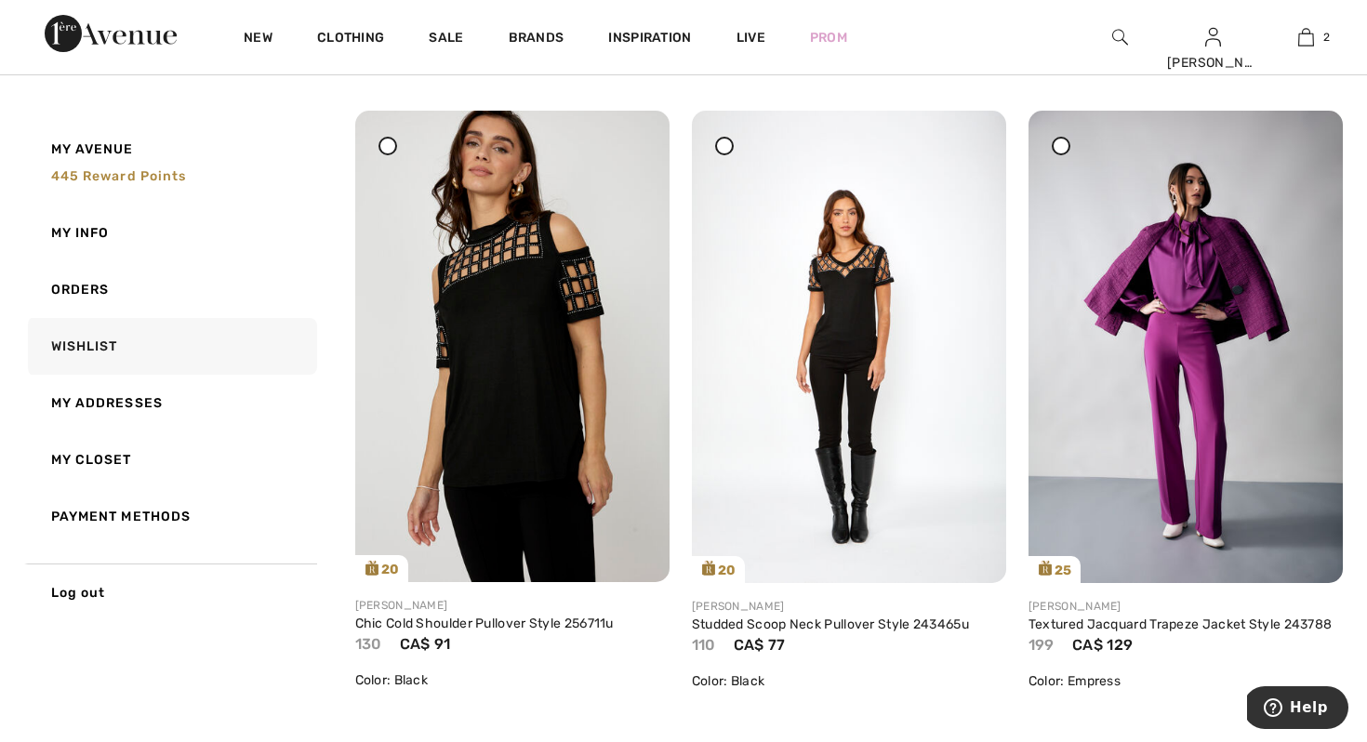
scroll to position [223, 0]
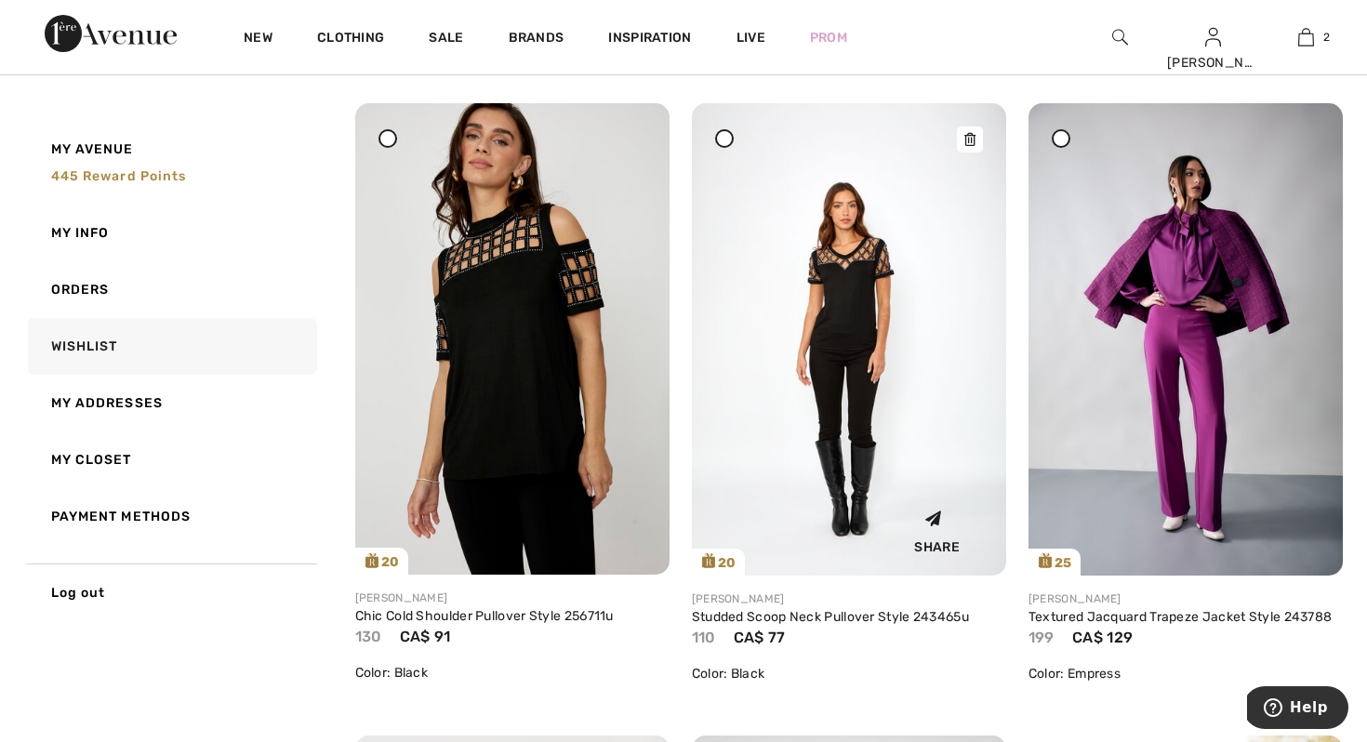
click at [855, 269] on img at bounding box center [849, 339] width 314 height 472
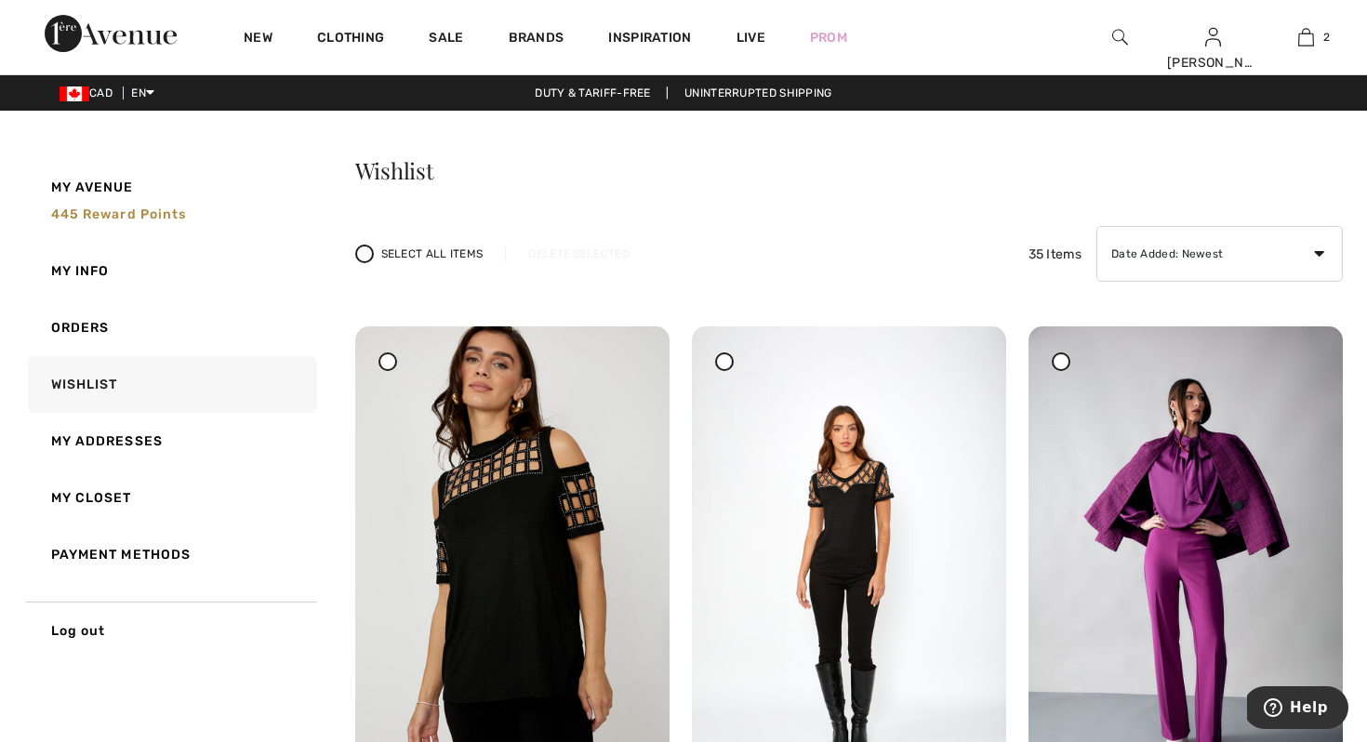
scroll to position [37, 0]
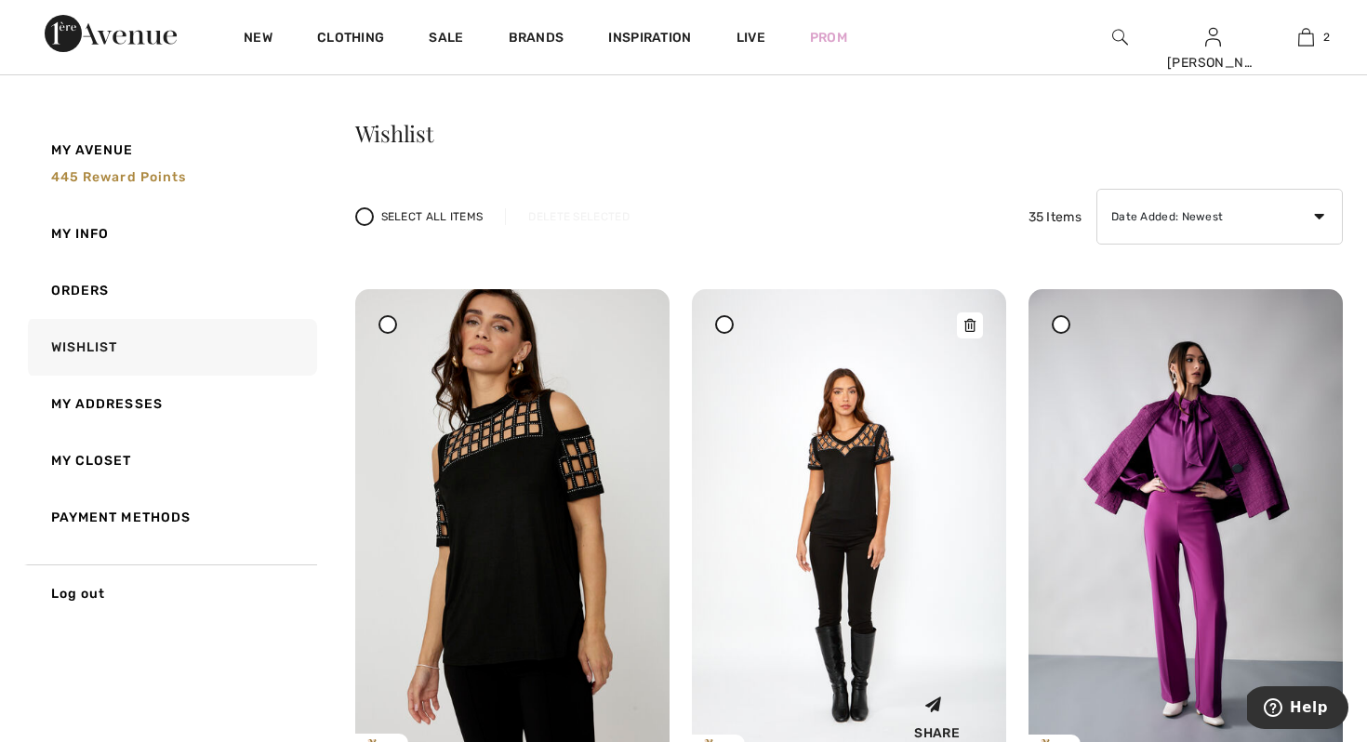
click at [968, 328] on icon at bounding box center [969, 325] width 11 height 13
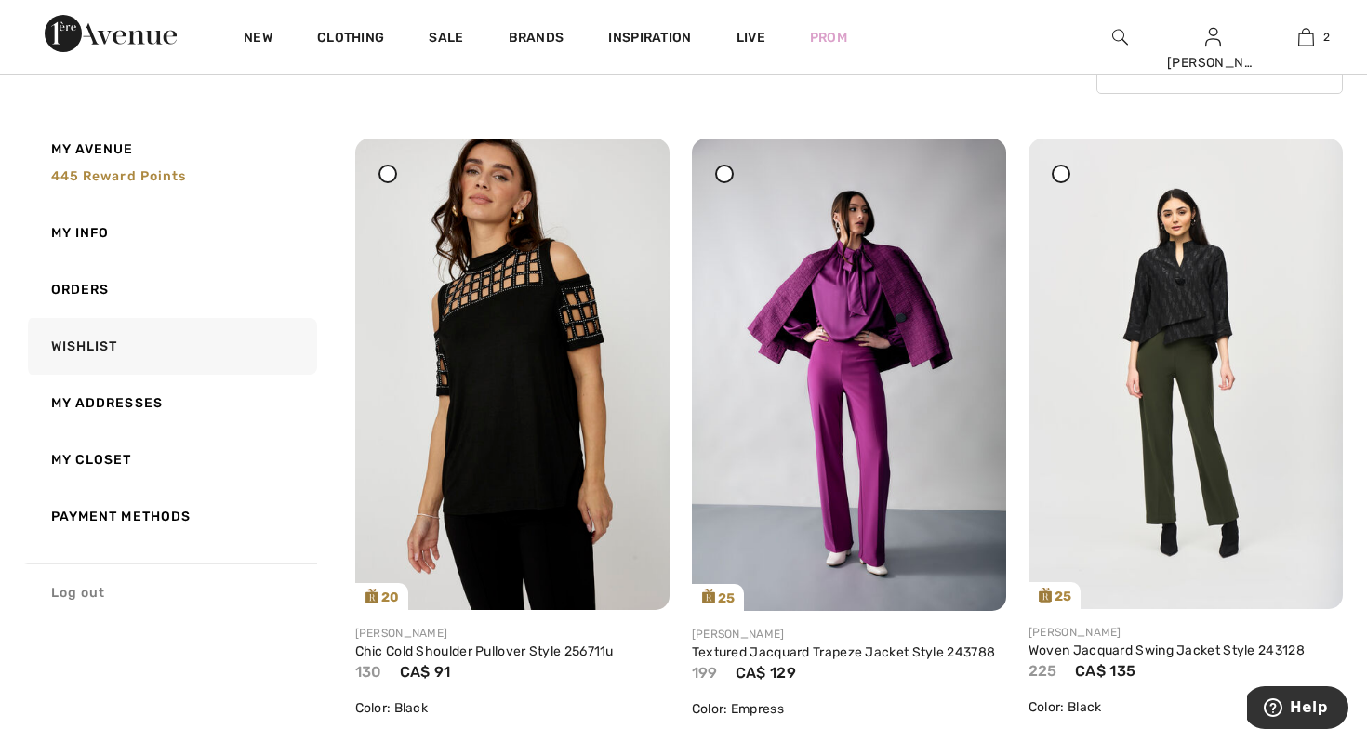
scroll to position [186, 0]
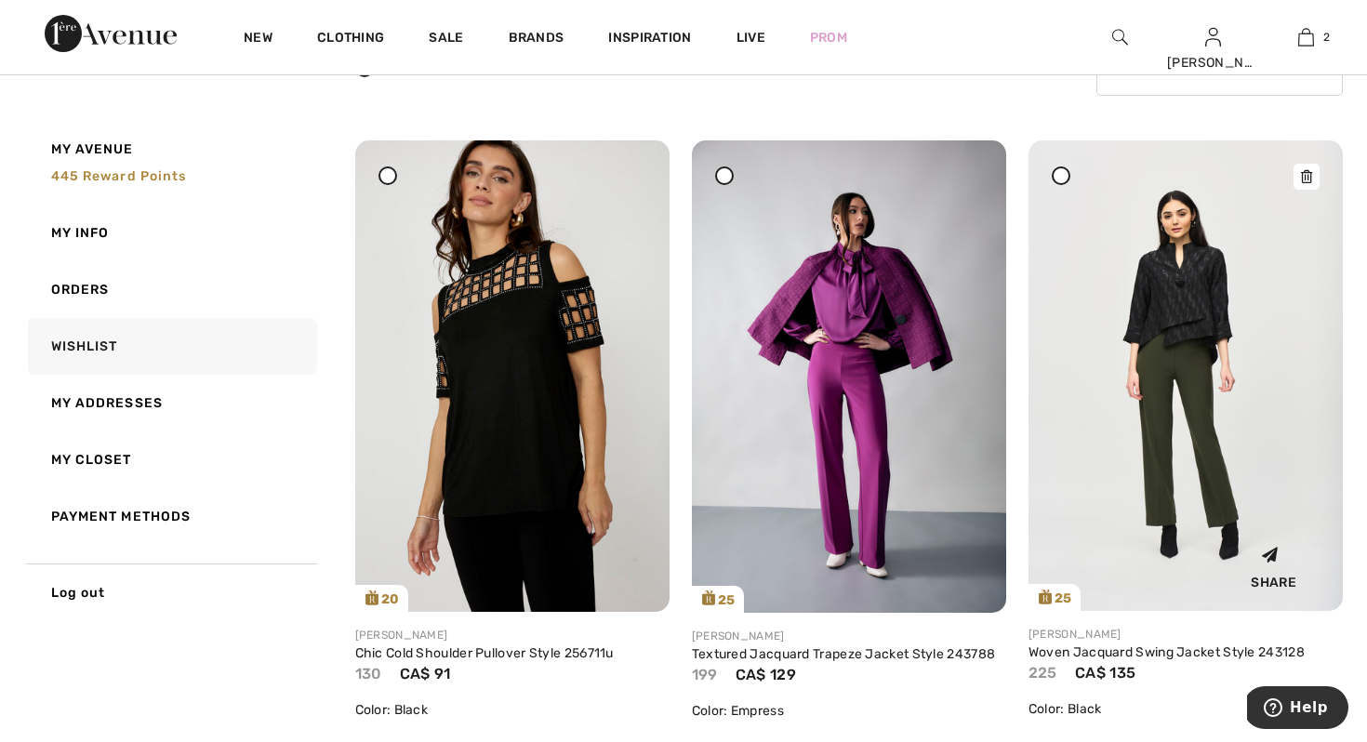
click at [1187, 306] on img at bounding box center [1185, 375] width 314 height 470
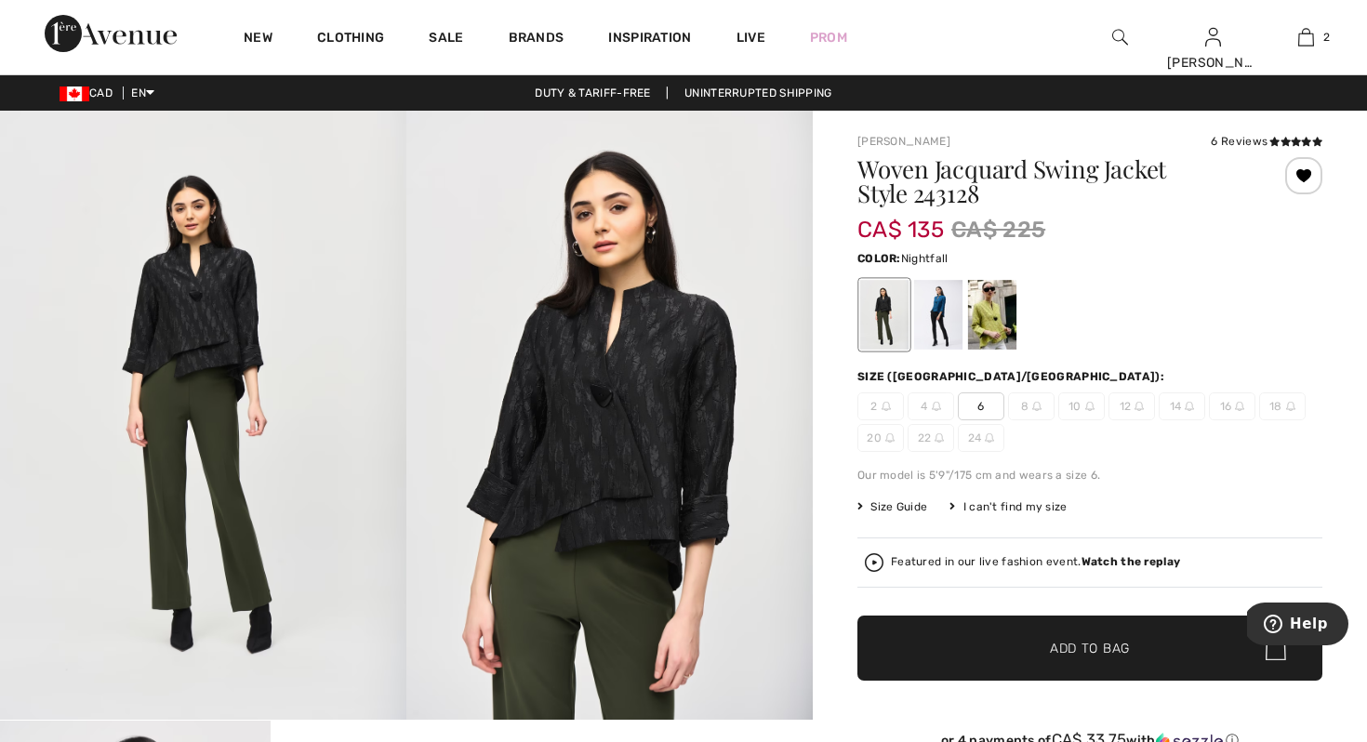
click at [948, 304] on div at bounding box center [938, 315] width 48 height 70
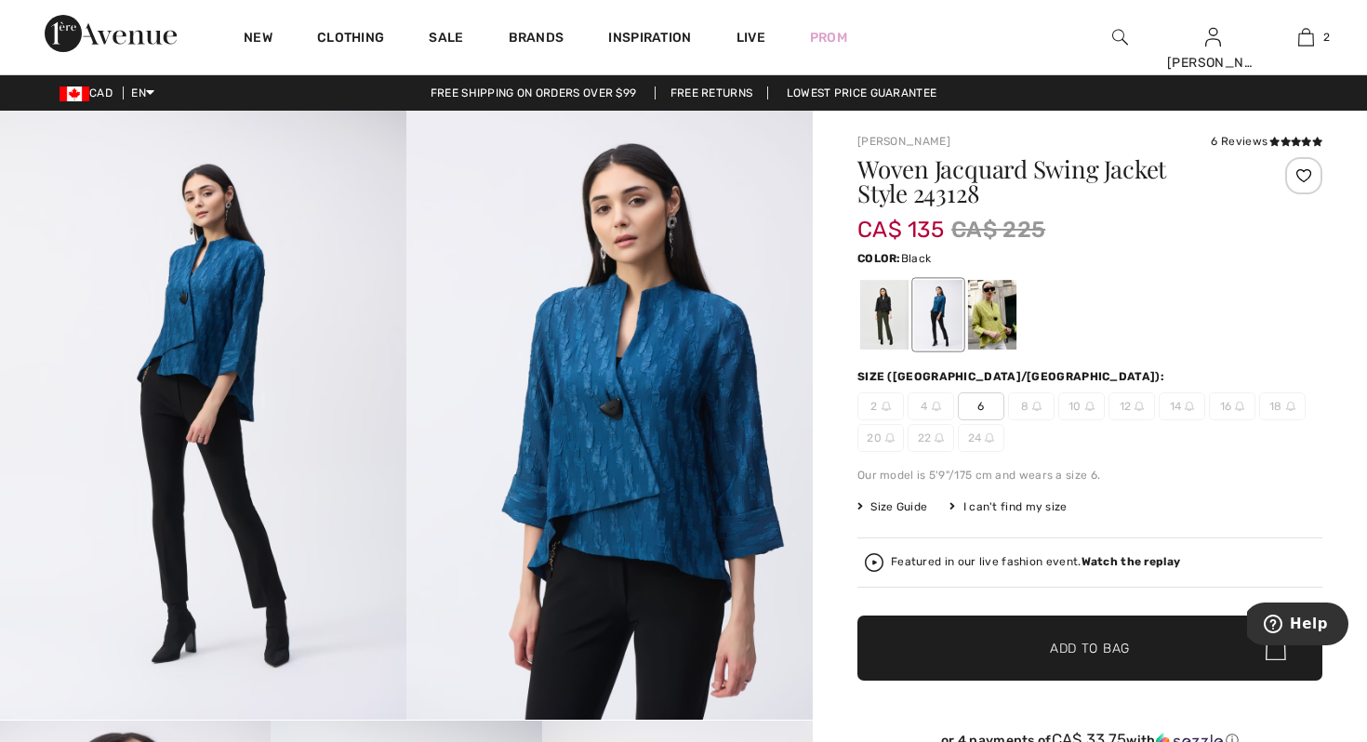
click at [878, 313] on div at bounding box center [884, 315] width 48 height 70
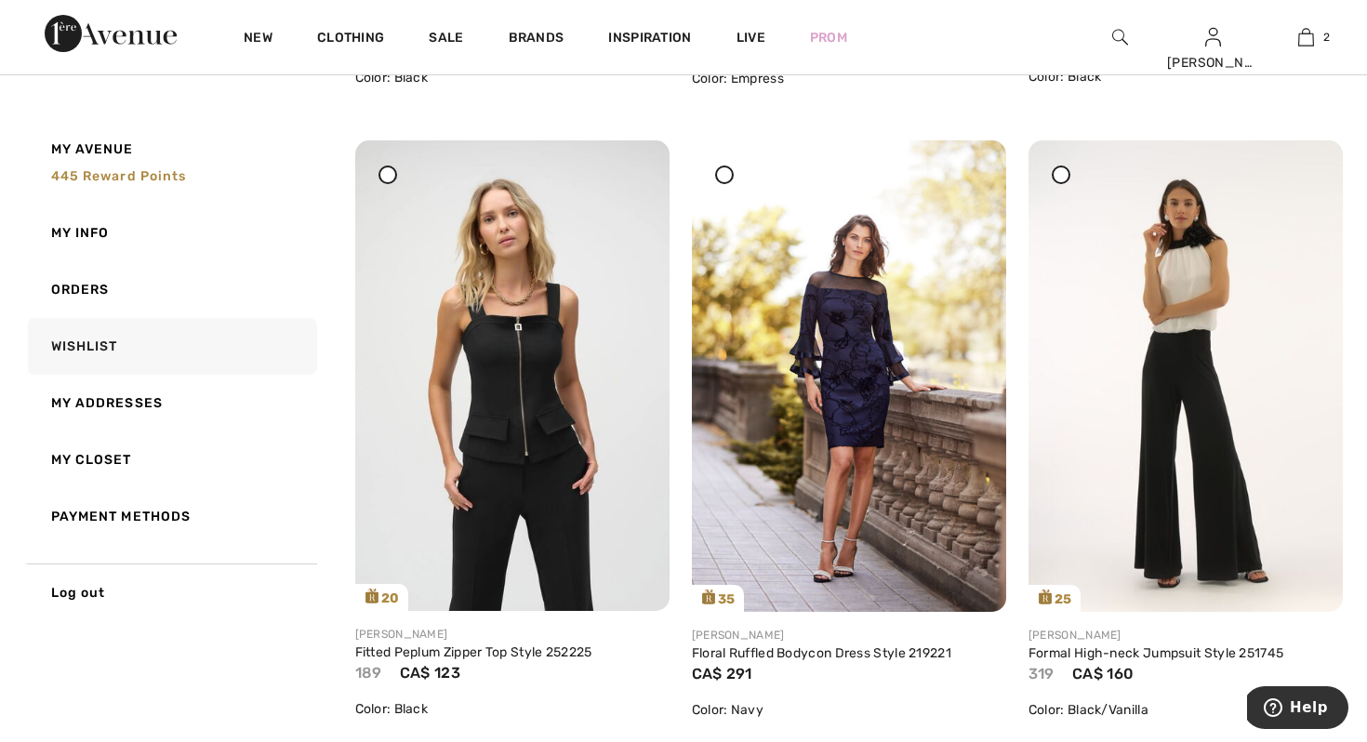
scroll to position [855, 0]
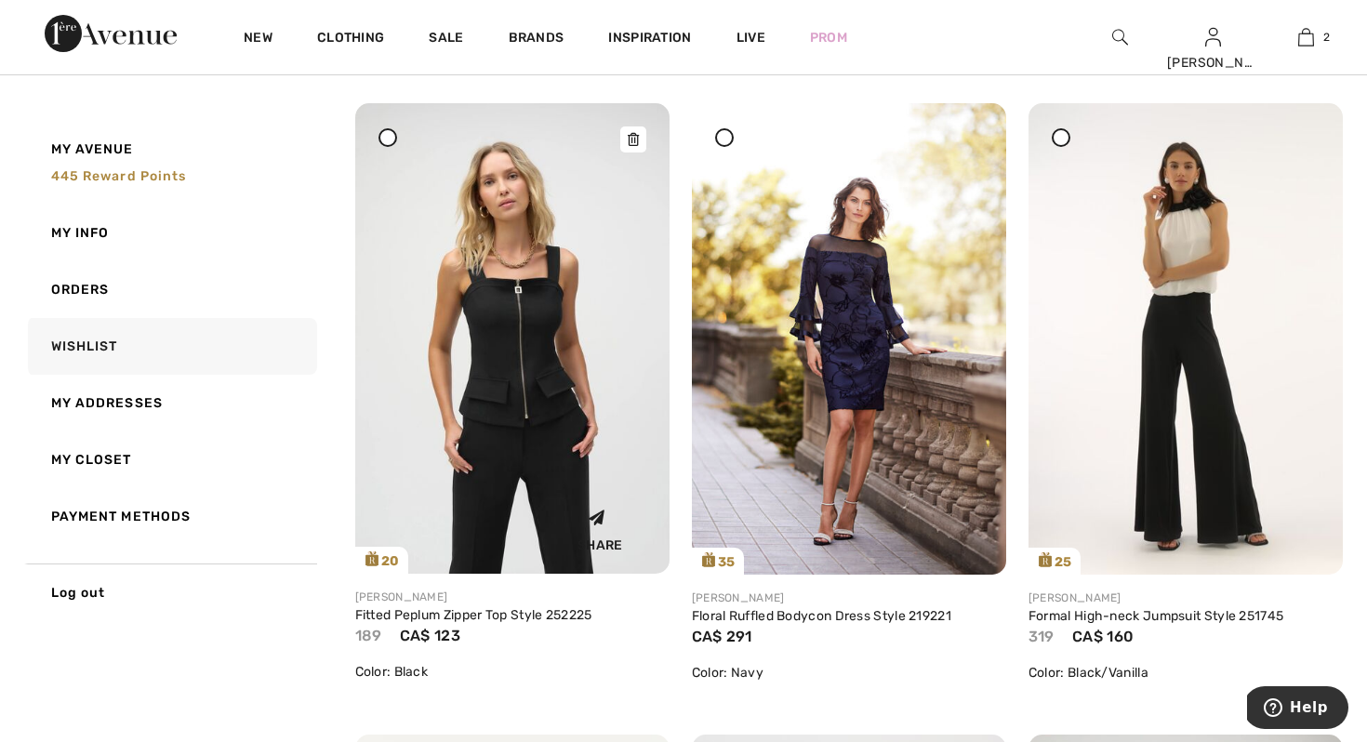
click at [637, 139] on icon at bounding box center [633, 139] width 11 height 13
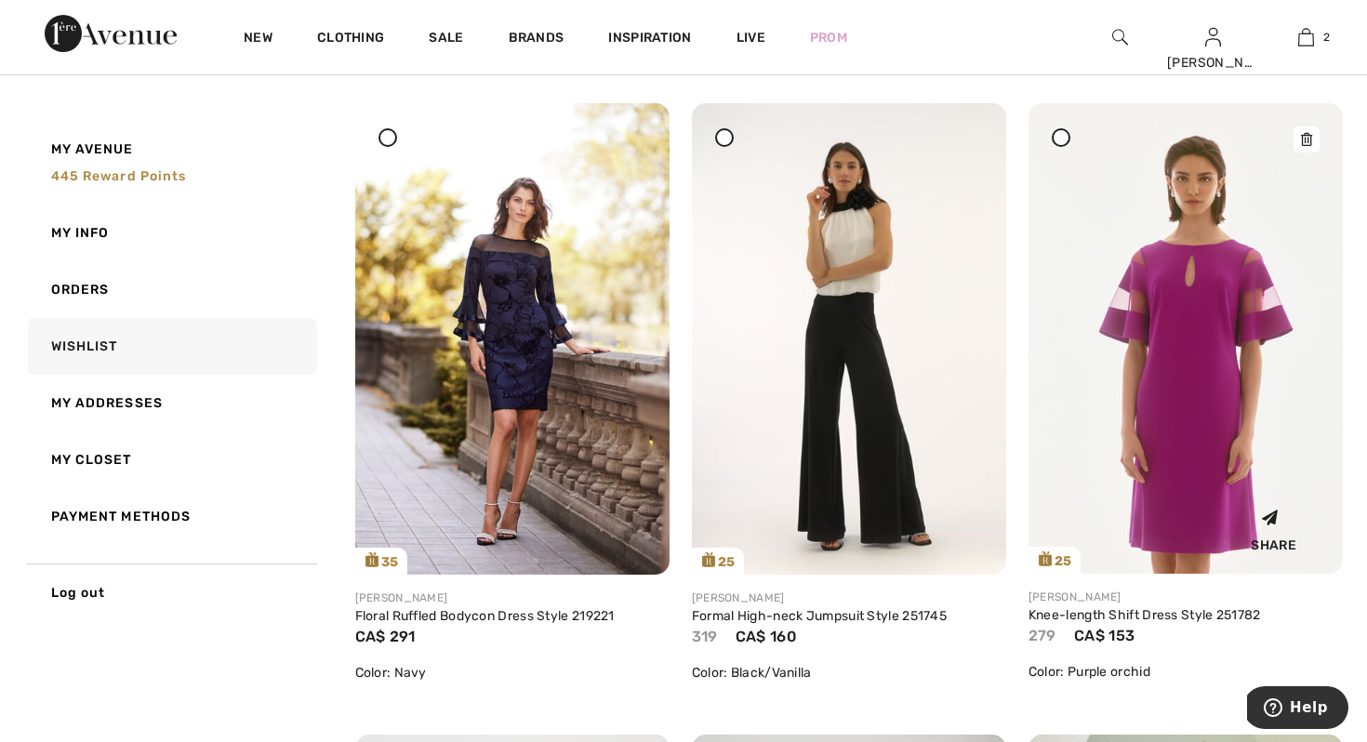
click at [1307, 136] on icon at bounding box center [1306, 139] width 11 height 13
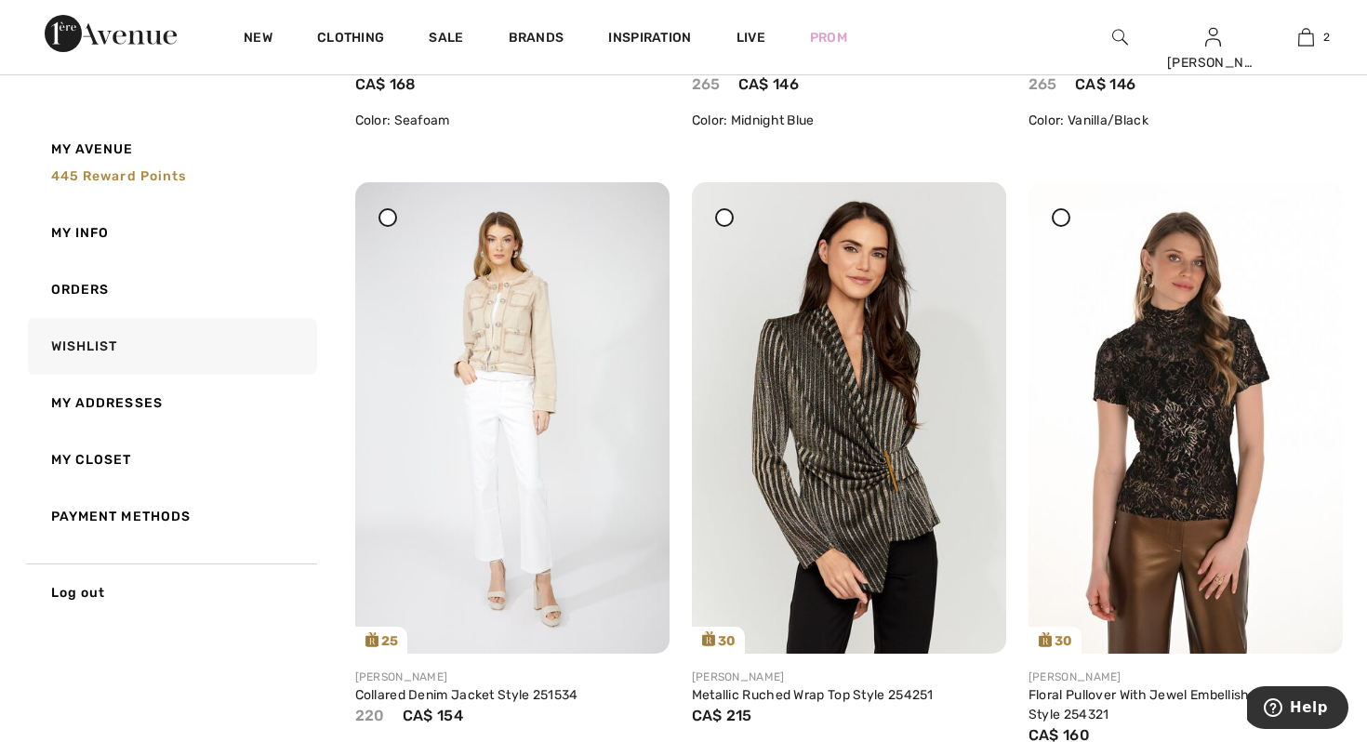
scroll to position [2120, 0]
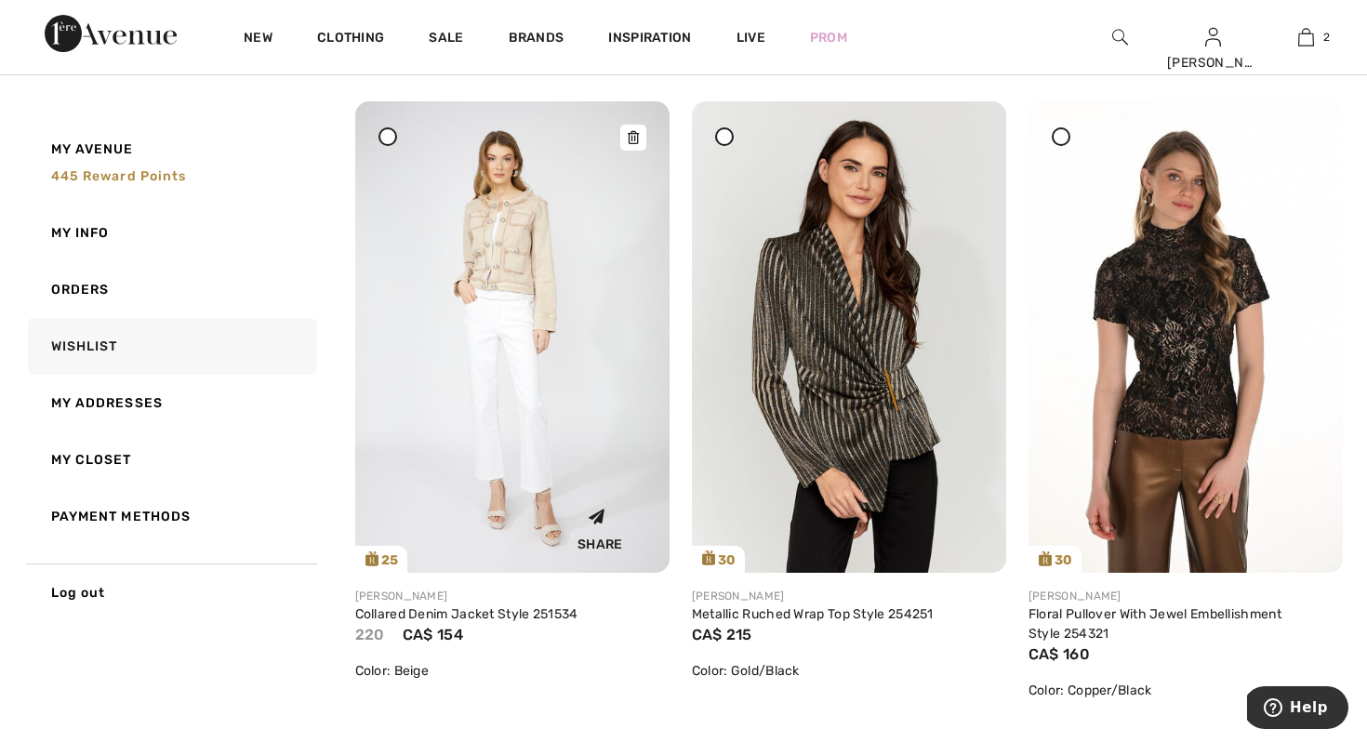
click at [631, 137] on icon at bounding box center [633, 137] width 11 height 13
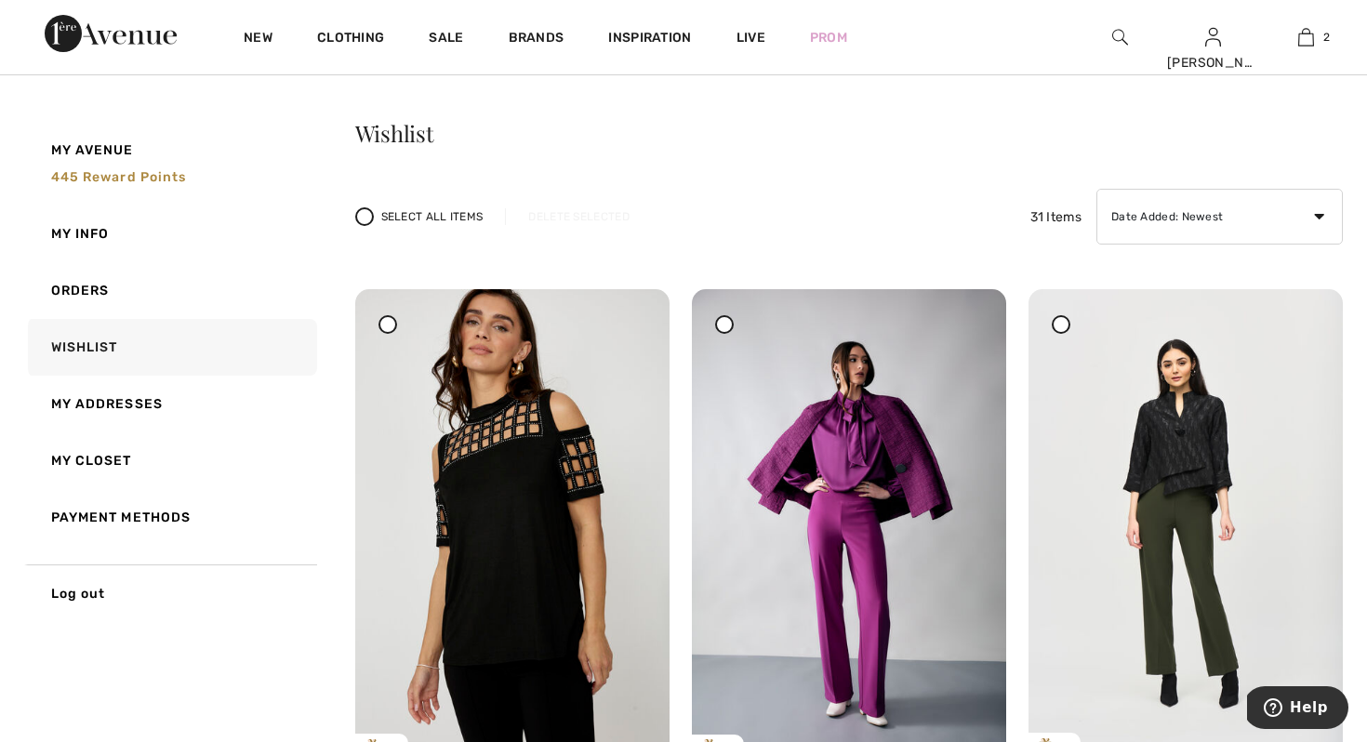
scroll to position [0, 0]
